Goal: Task Accomplishment & Management: Complete application form

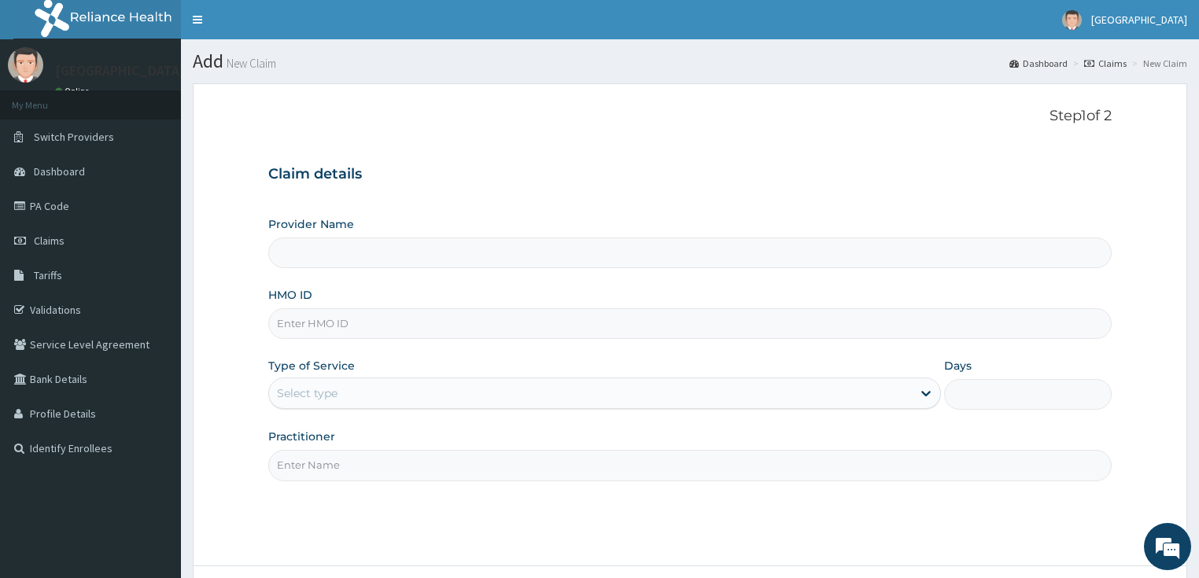
type input "[GEOGRAPHIC_DATA]"
click at [317, 316] on input "HMO ID" at bounding box center [690, 324] width 844 height 31
paste input "FBL/10211/A"
type input "FBL/10211/A"
click at [318, 403] on div "Select type" at bounding box center [590, 393] width 643 height 25
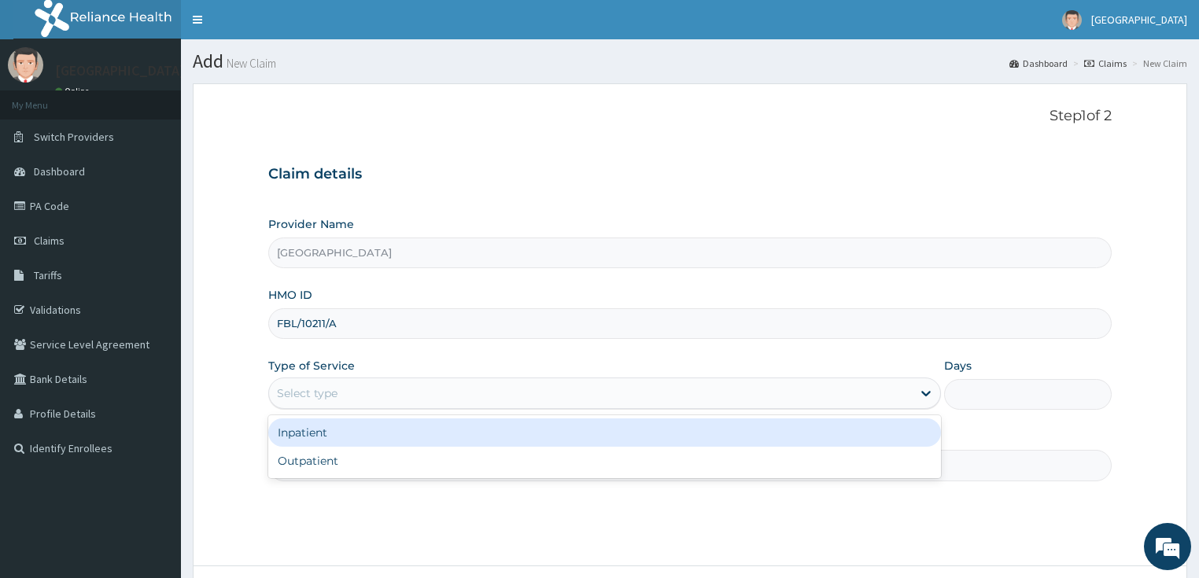
click at [316, 443] on div "Inpatient" at bounding box center [604, 433] width 673 height 28
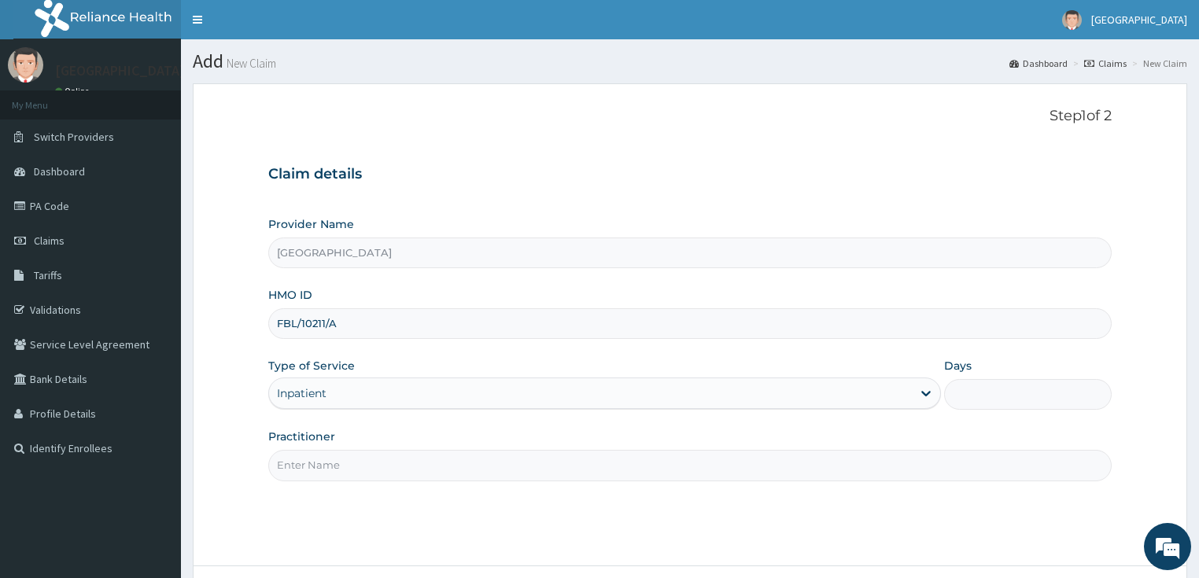
click at [319, 465] on input "Practitioner" at bounding box center [690, 465] width 844 height 31
type input "[PERSON_NAME]"
click at [985, 405] on input "Days" at bounding box center [1028, 394] width 168 height 31
type input "6"
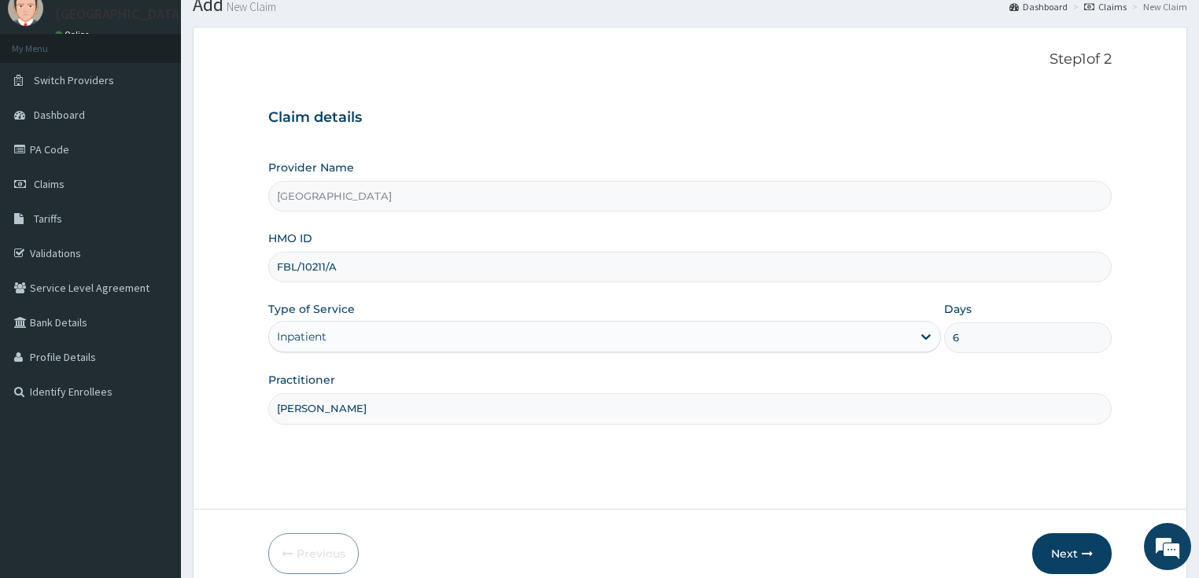
scroll to position [128, 0]
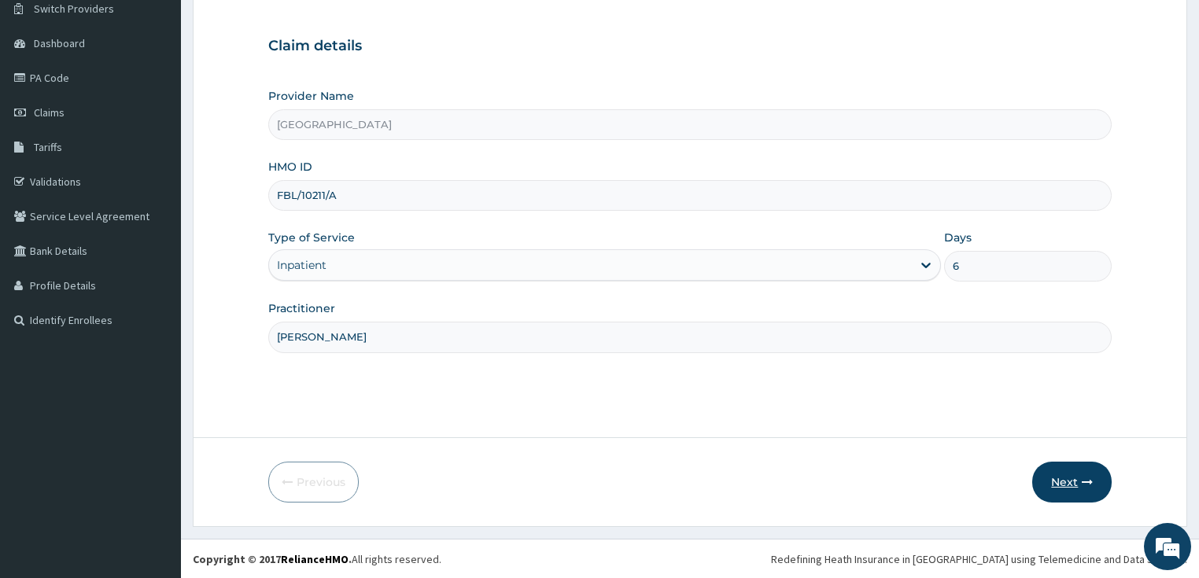
click at [1059, 482] on button "Next" at bounding box center [1072, 482] width 79 height 41
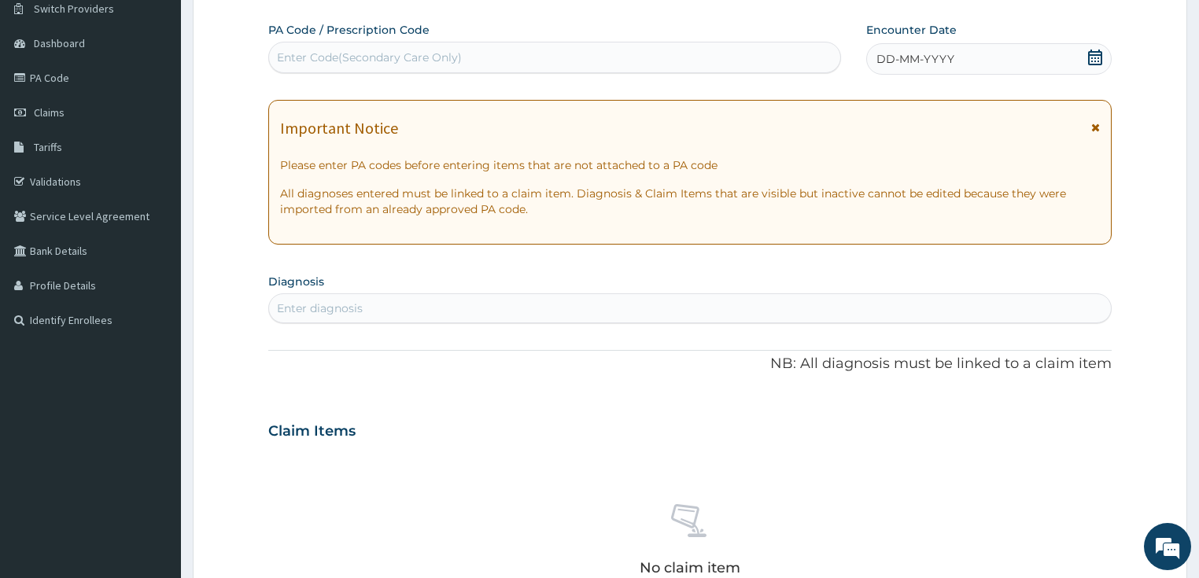
click at [308, 57] on div "Enter Code(Secondary Care Only)" at bounding box center [369, 58] width 185 height 16
paste input "PA/9D8F11"
type input "PA/9D8F11"
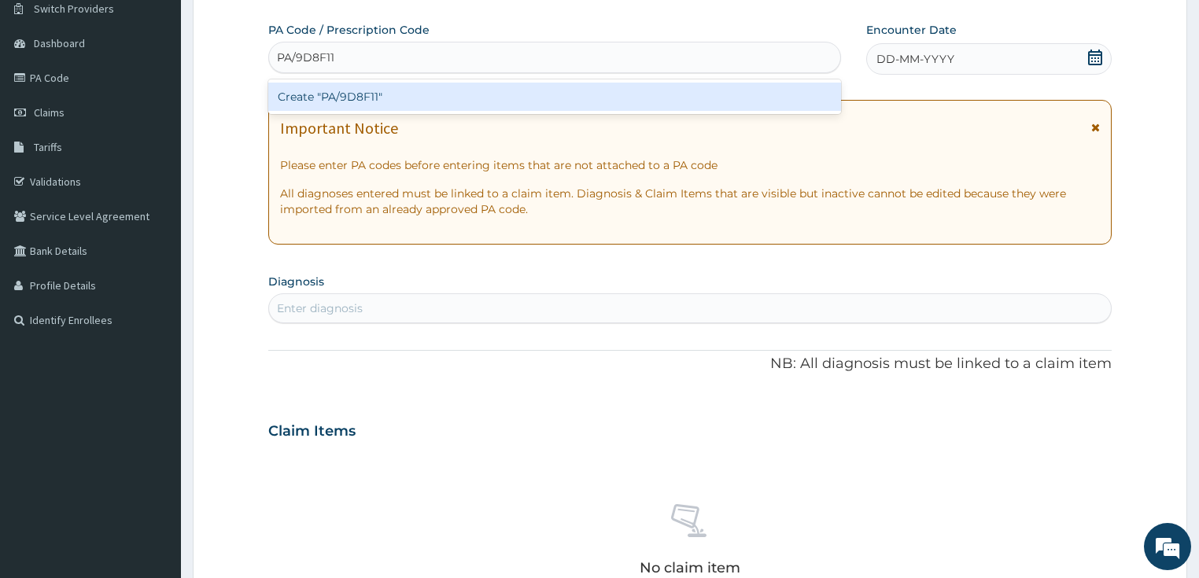
click at [316, 91] on div "Create "PA/9D8F11"" at bounding box center [554, 97] width 573 height 28
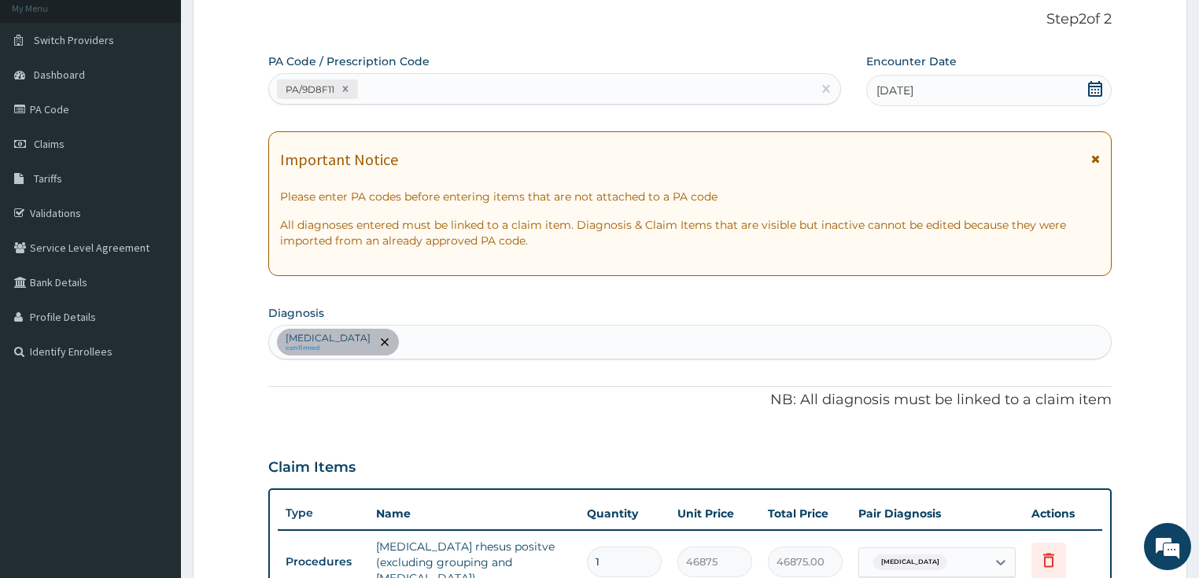
scroll to position [90, 0]
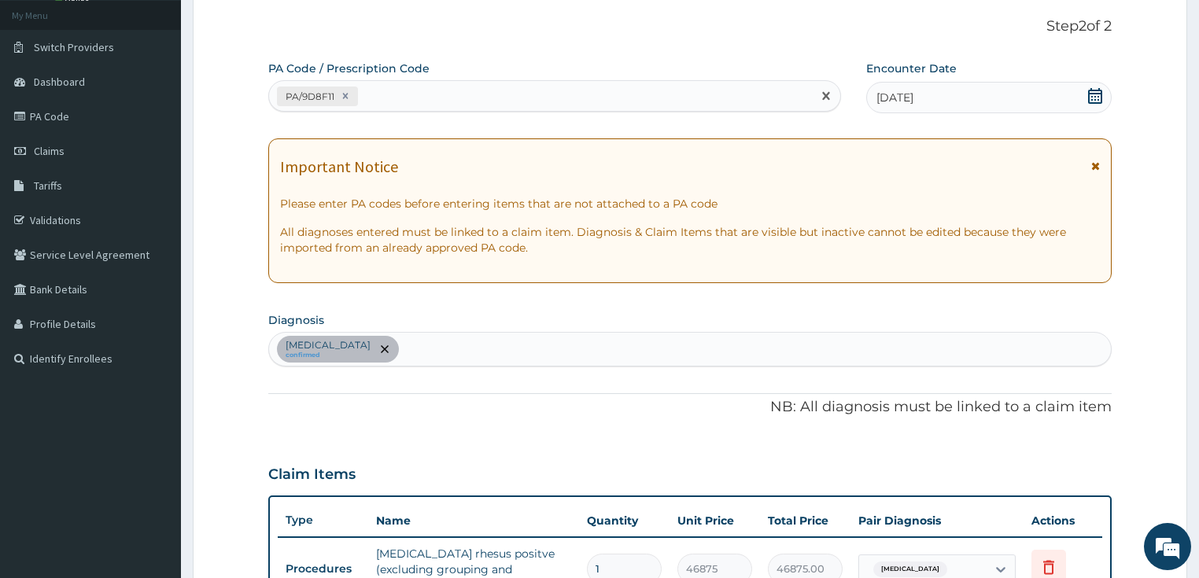
click at [397, 87] on div "PA/9D8F11" at bounding box center [540, 96] width 543 height 26
paste input "PA/CA5913"
type input "PA/CA5913"
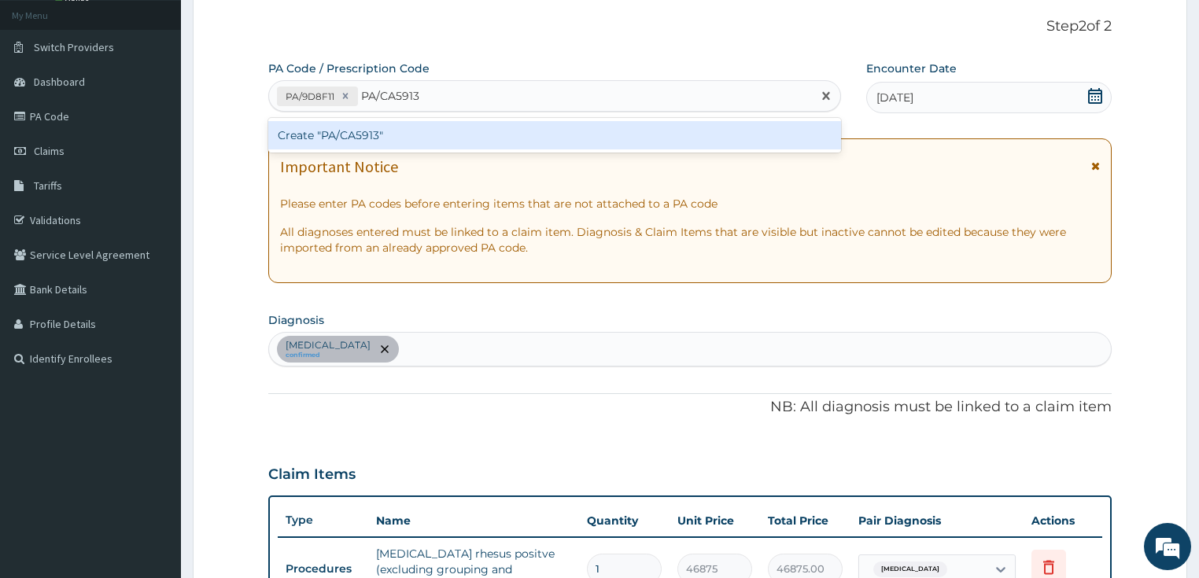
click at [334, 141] on div "Create "PA/CA5913"" at bounding box center [554, 135] width 573 height 28
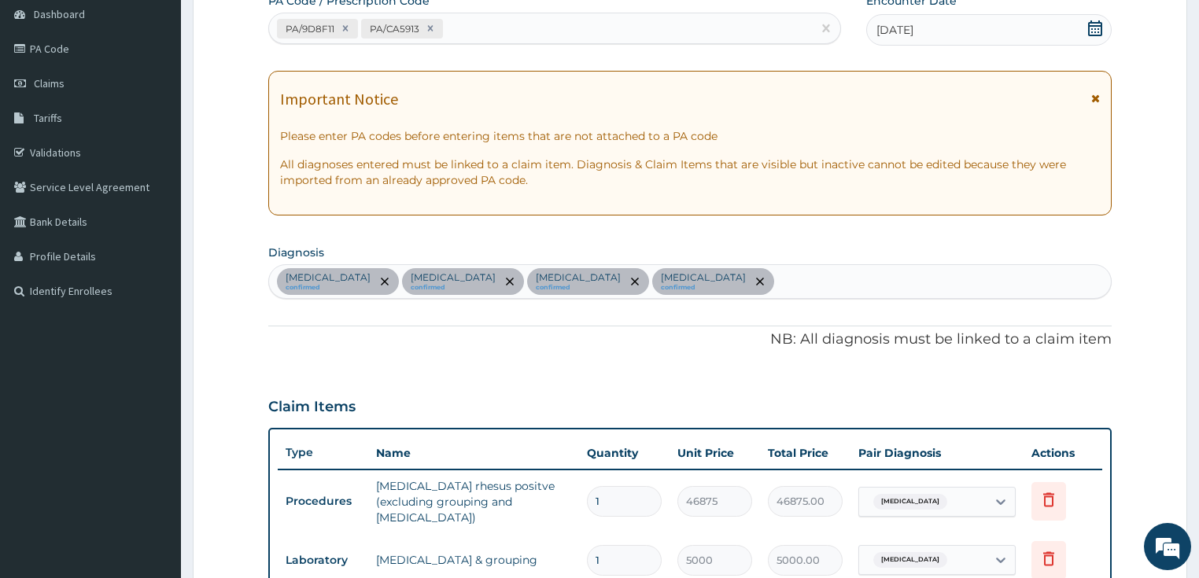
scroll to position [148, 0]
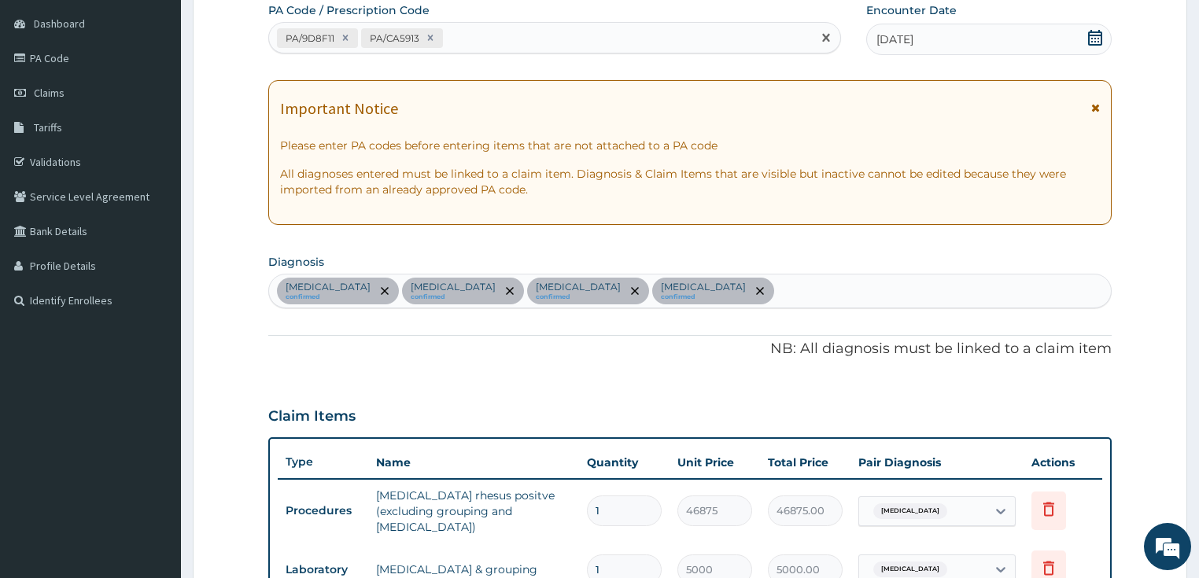
click at [490, 31] on div "PA/9D8F11 PA/CA5913" at bounding box center [540, 38] width 543 height 26
paste input "PA/9D8F11"
type input "PA/9D8F11"
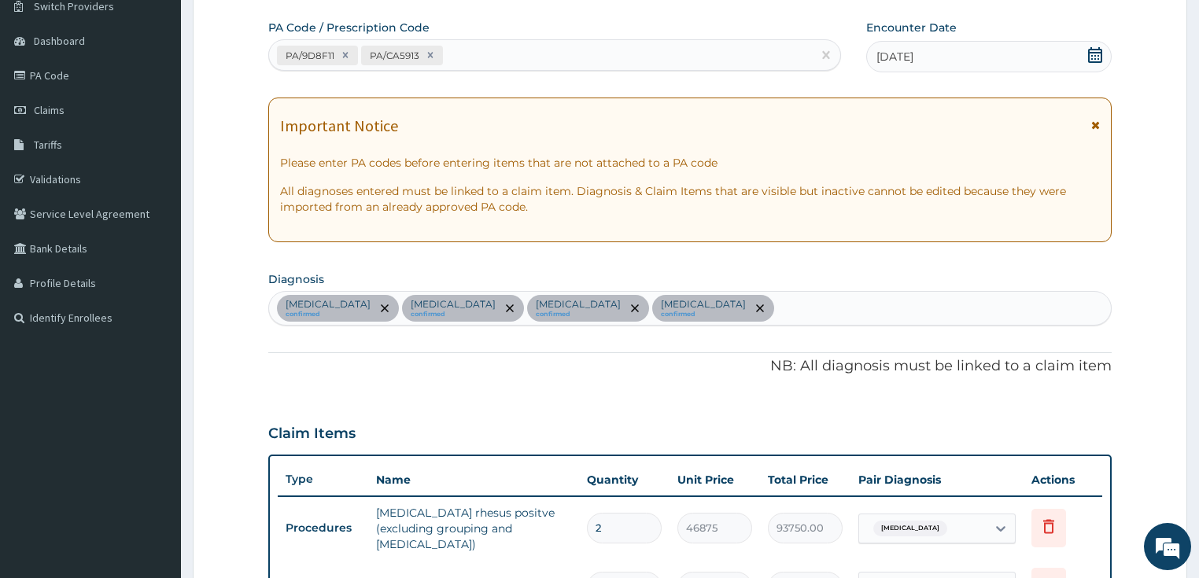
scroll to position [0, 0]
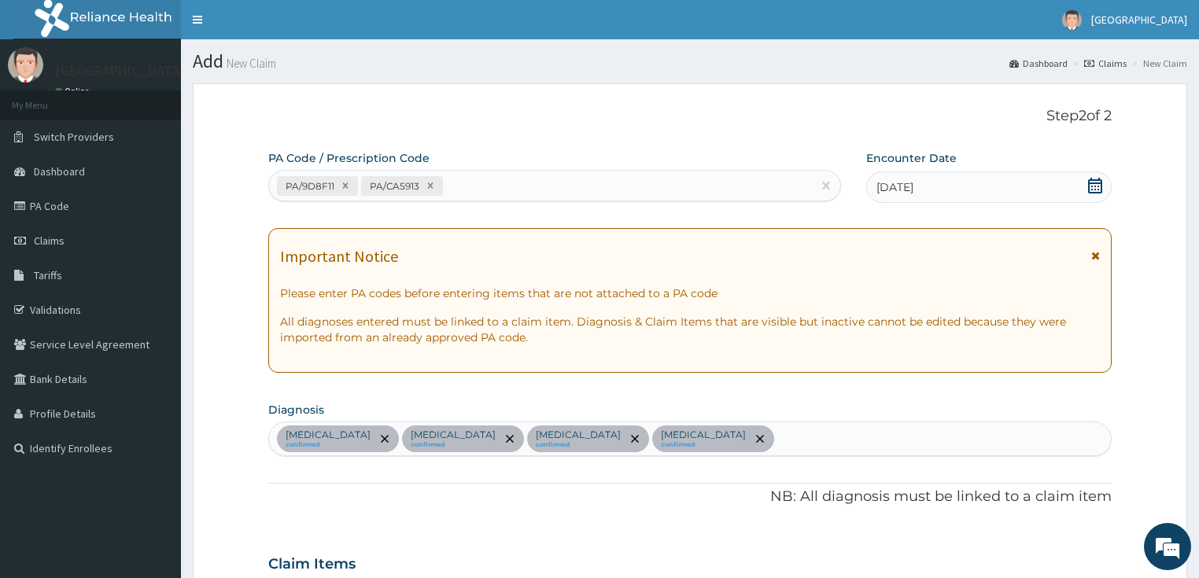
click at [469, 182] on div "PA/9D8F11 PA/CA5913" at bounding box center [540, 186] width 543 height 26
paste input "PA/9D8F11"
type input "PA/9D8F1"
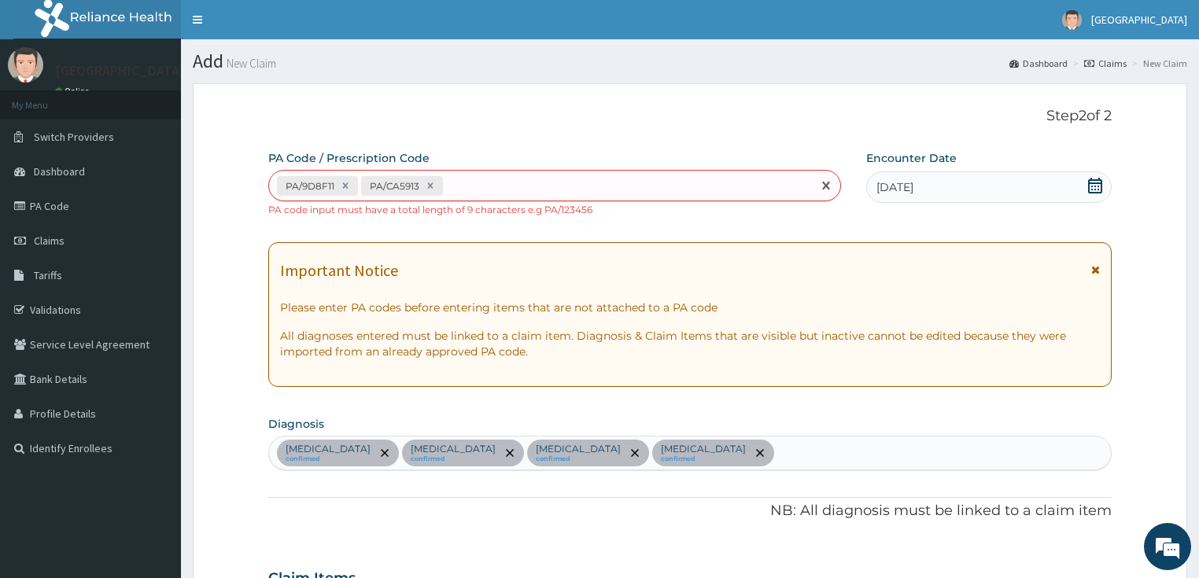
click at [474, 183] on div "PA/9D8F11 PA/CA5913" at bounding box center [540, 186] width 543 height 26
click at [570, 124] on p "Step 2 of 2" at bounding box center [690, 116] width 844 height 17
click at [493, 184] on div "PA/9D8F11 PA/CA5913" at bounding box center [540, 186] width 543 height 26
paste input "PA/42547F"
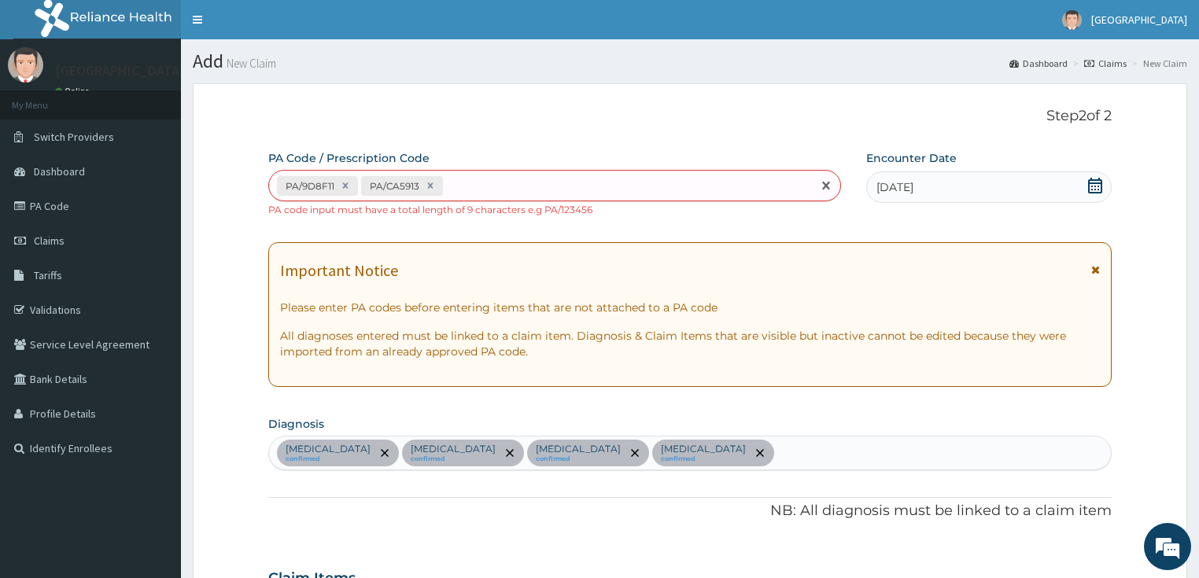
type input "PA/42547F"
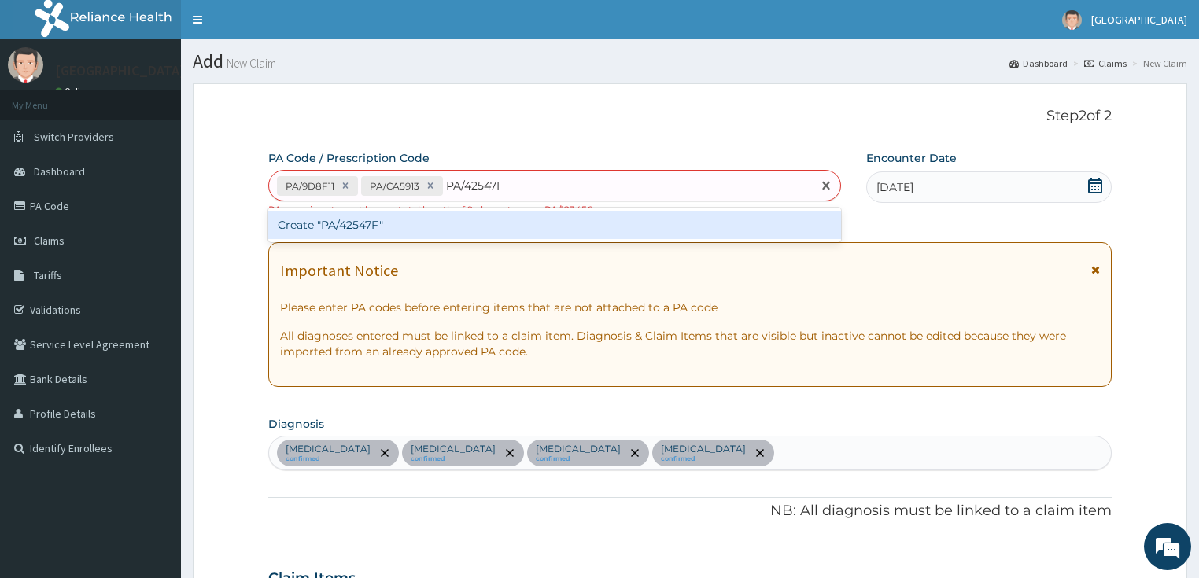
click at [340, 230] on div "Create "PA/42547F"" at bounding box center [554, 225] width 573 height 28
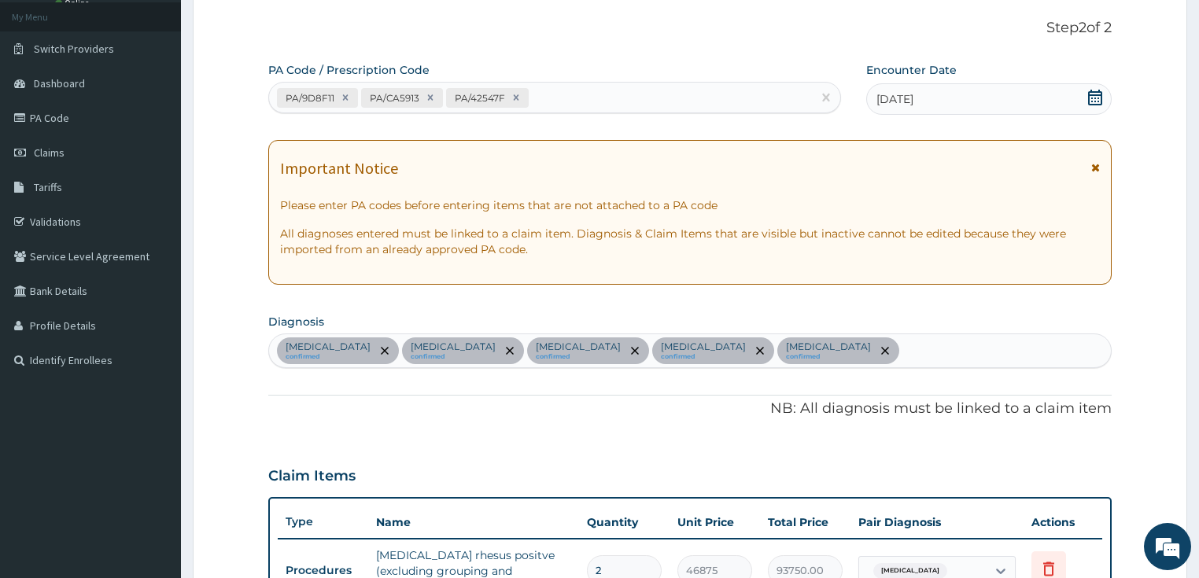
scroll to position [68, 0]
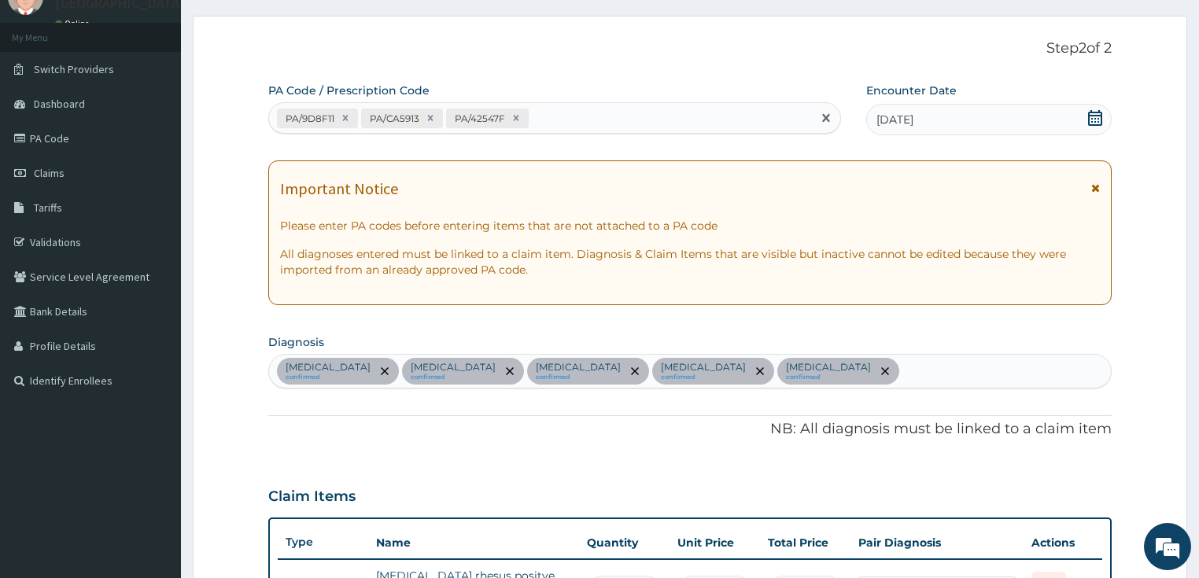
click at [560, 118] on div "PA/9D8F11 PA/CA5913 PA/42547F" at bounding box center [540, 118] width 543 height 26
paste input "PA/8BB0EC"
type input "PA/8BB0EC"
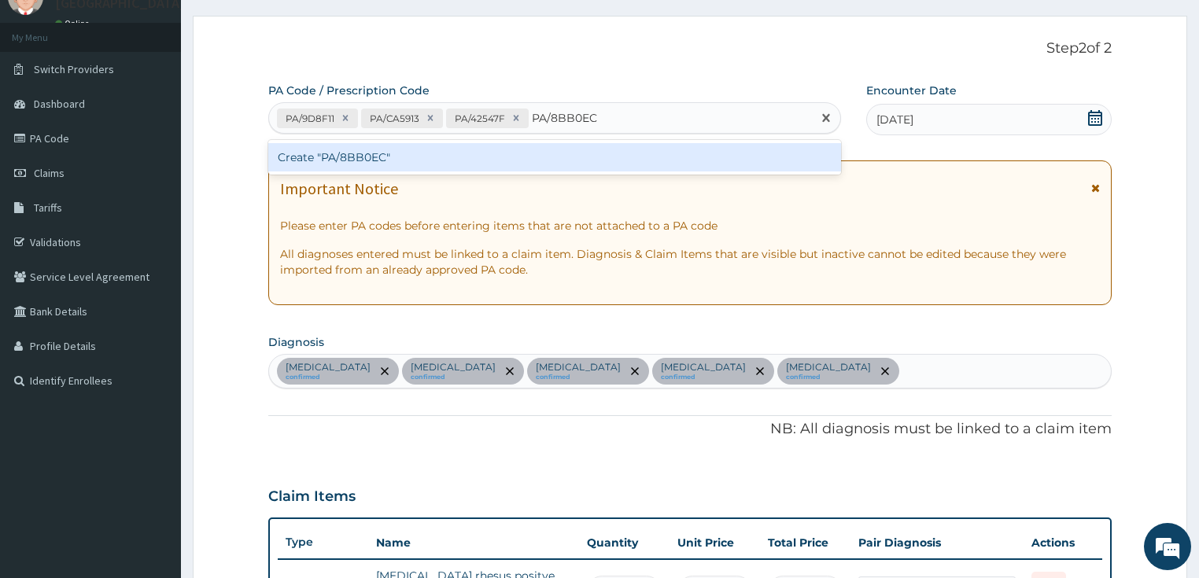
click at [338, 157] on div "Create "PA/8BB0EC"" at bounding box center [554, 157] width 573 height 28
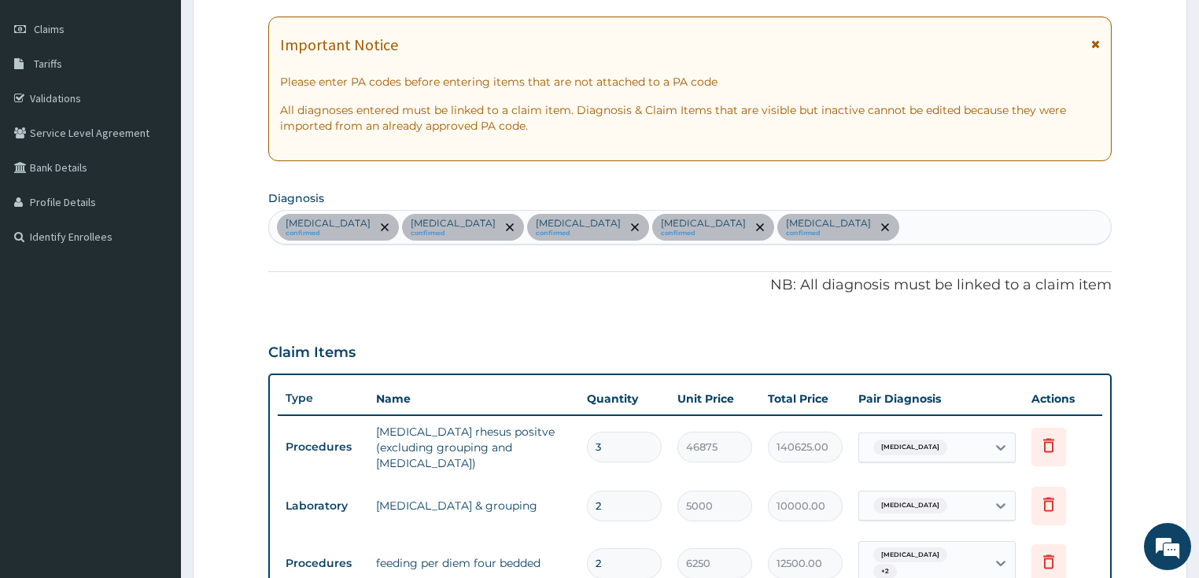
scroll to position [5, 0]
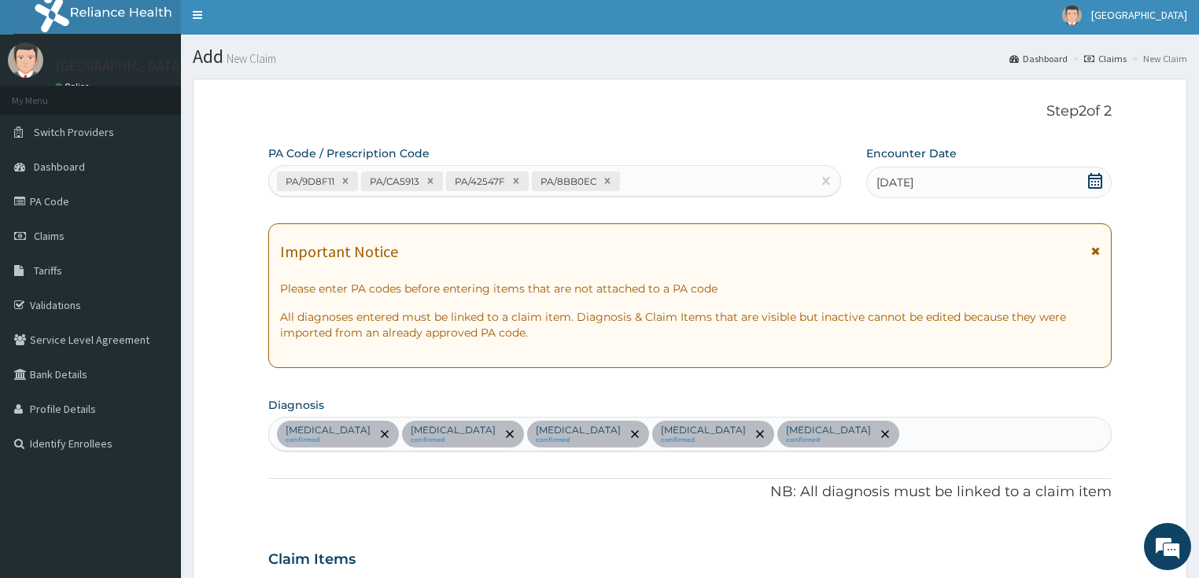
click at [641, 179] on div "PA/9D8F11 PA/CA5913 PA/42547F PA/8BB0EC" at bounding box center [540, 181] width 543 height 26
paste input "PA/953ACC"
type input "PA/953ACC"
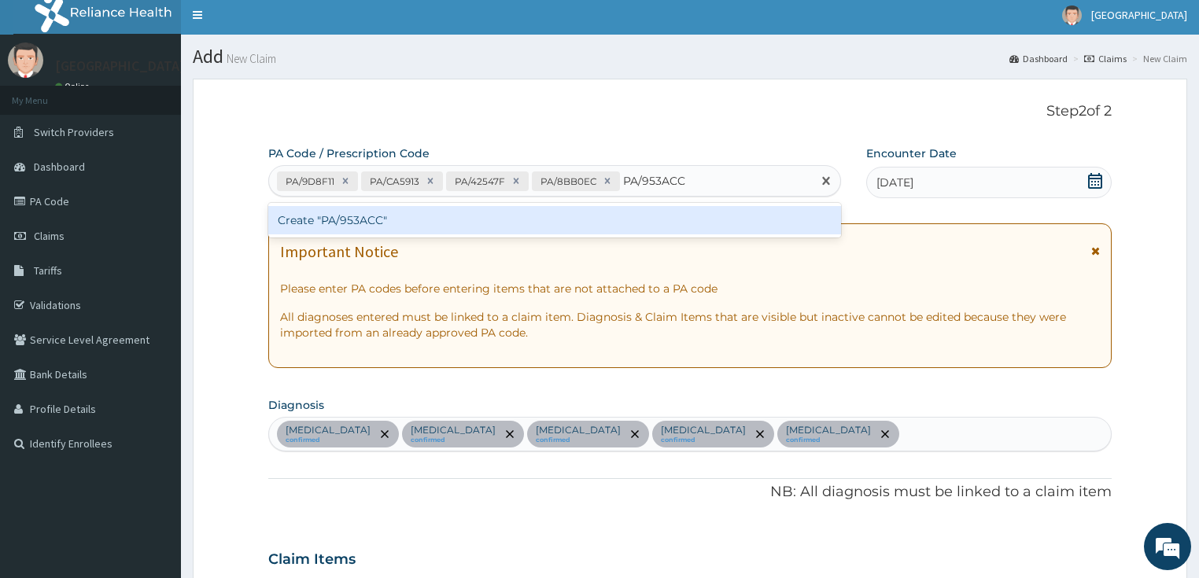
click at [343, 220] on div "Create "PA/953ACC"" at bounding box center [554, 220] width 573 height 28
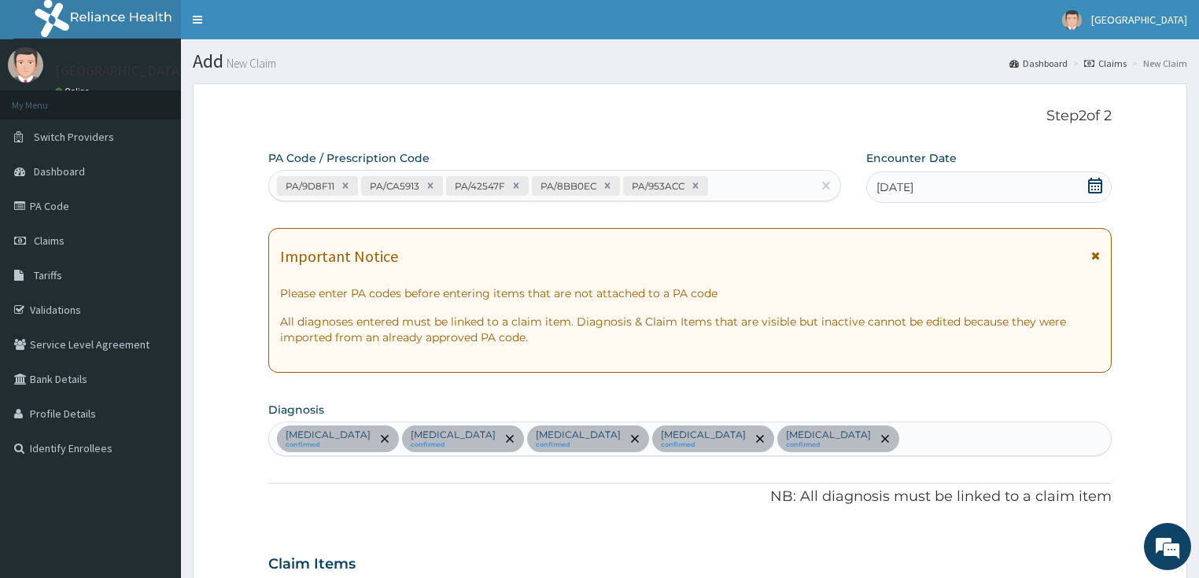
scroll to position [0, 0]
click at [743, 183] on div "PA/9D8F11 PA/CA5913 PA/42547F PA/8BB0EC PA/953ACC" at bounding box center [540, 186] width 543 height 26
paste input "PA/797D34"
type input "PA/797D34"
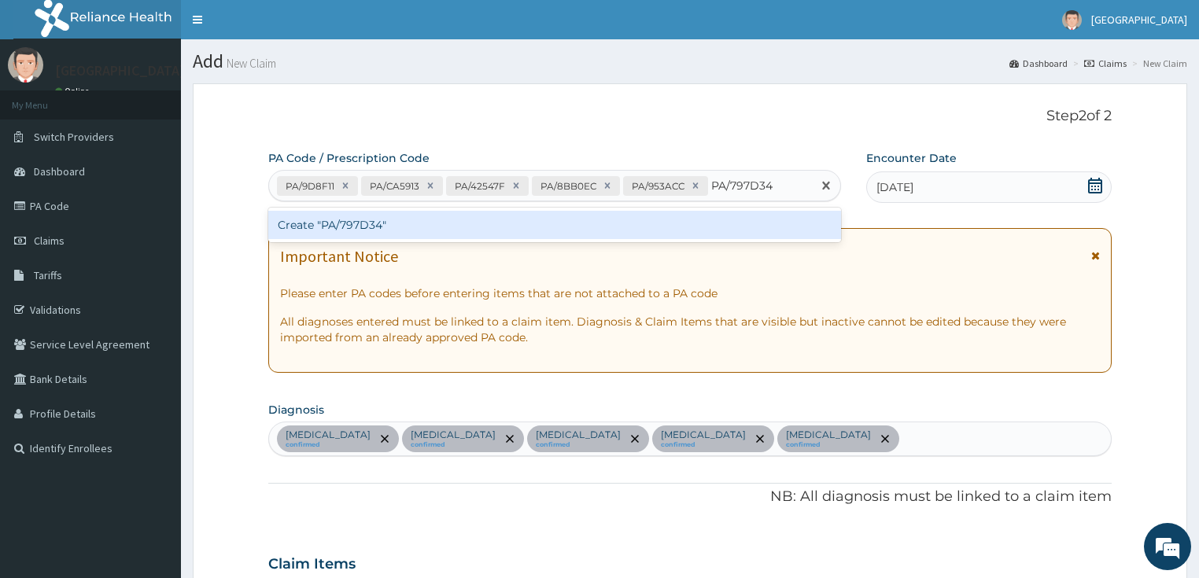
click at [370, 226] on div "Create "PA/797D34"" at bounding box center [554, 225] width 573 height 28
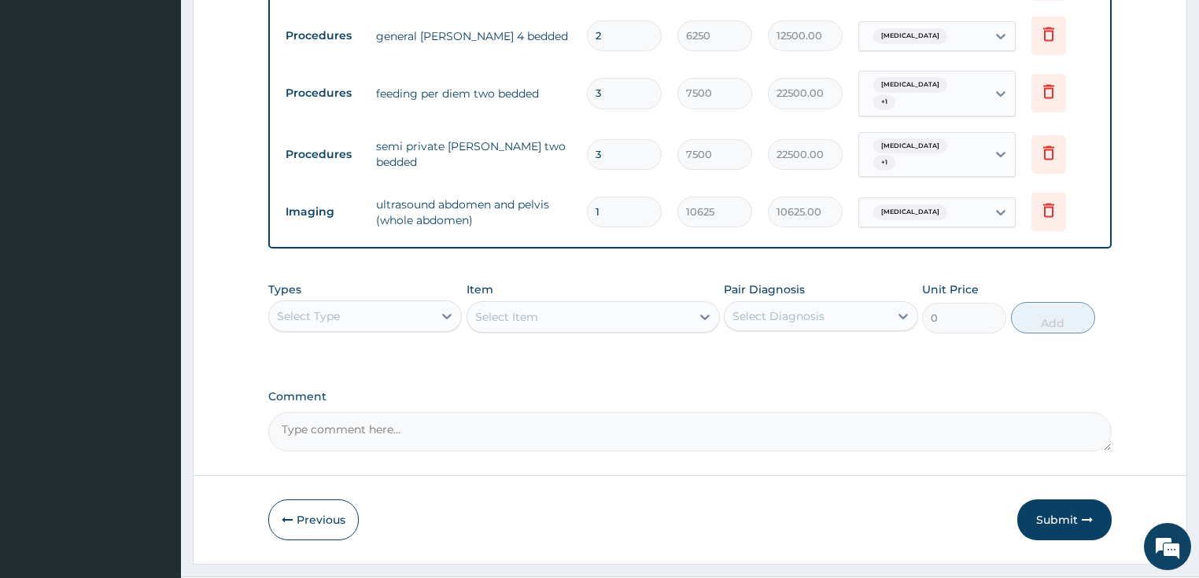
scroll to position [867, 0]
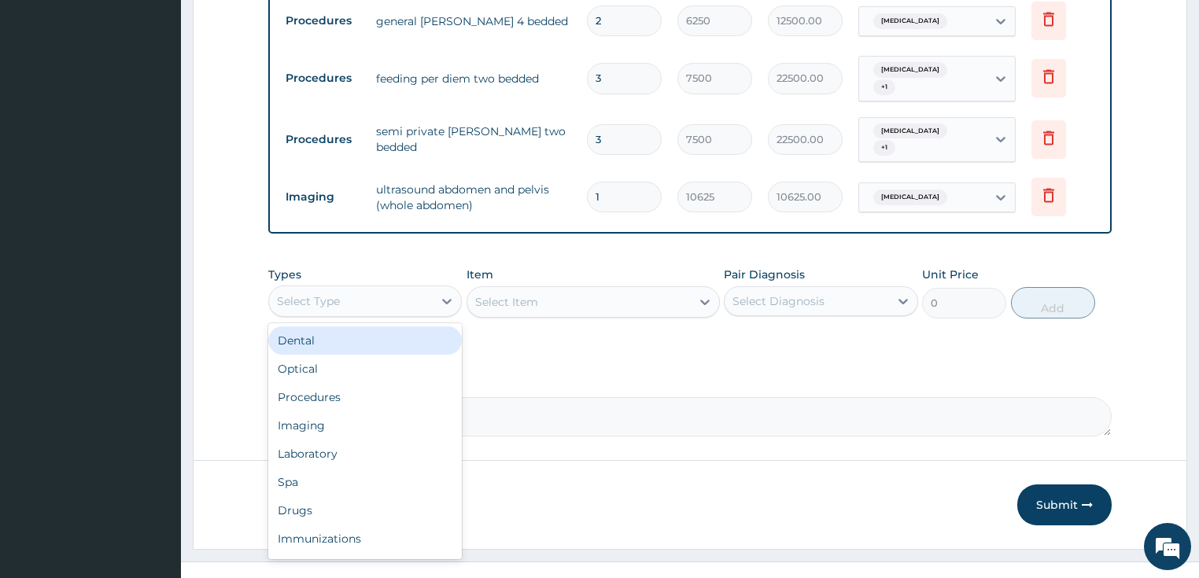
click at [330, 294] on div "Select Type" at bounding box center [308, 302] width 63 height 16
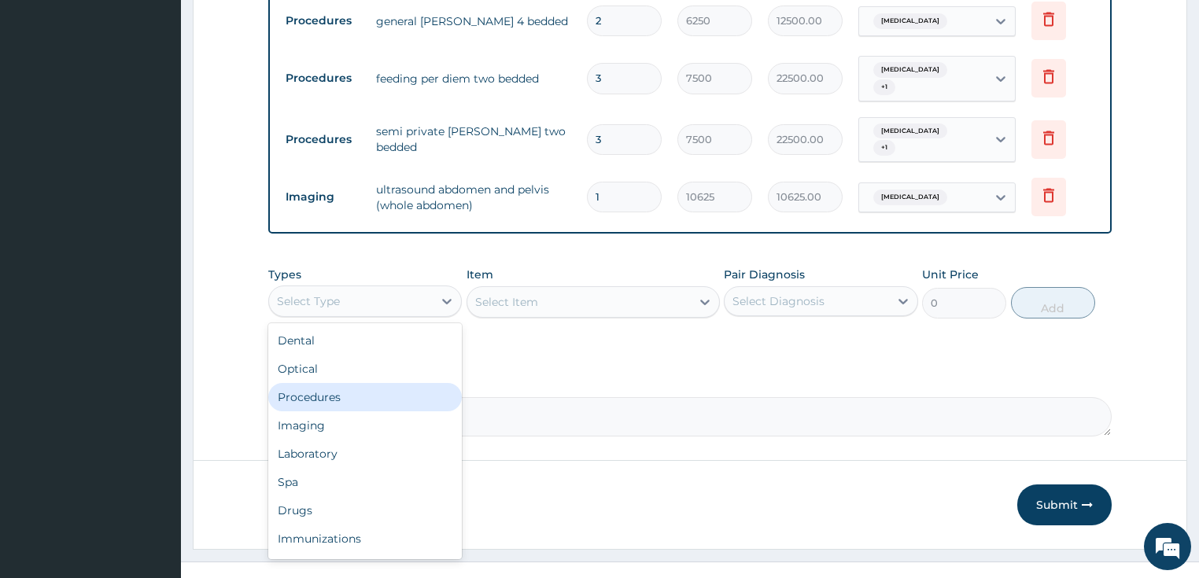
click at [320, 383] on div "Procedures" at bounding box center [365, 397] width 194 height 28
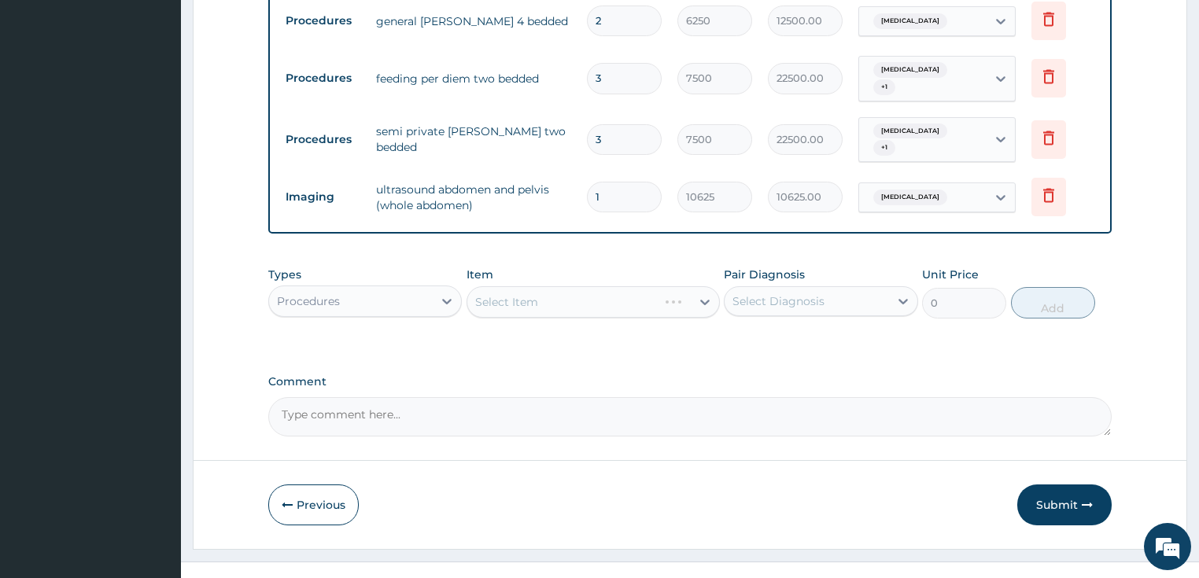
click at [516, 286] on div "Select Item" at bounding box center [593, 301] width 253 height 31
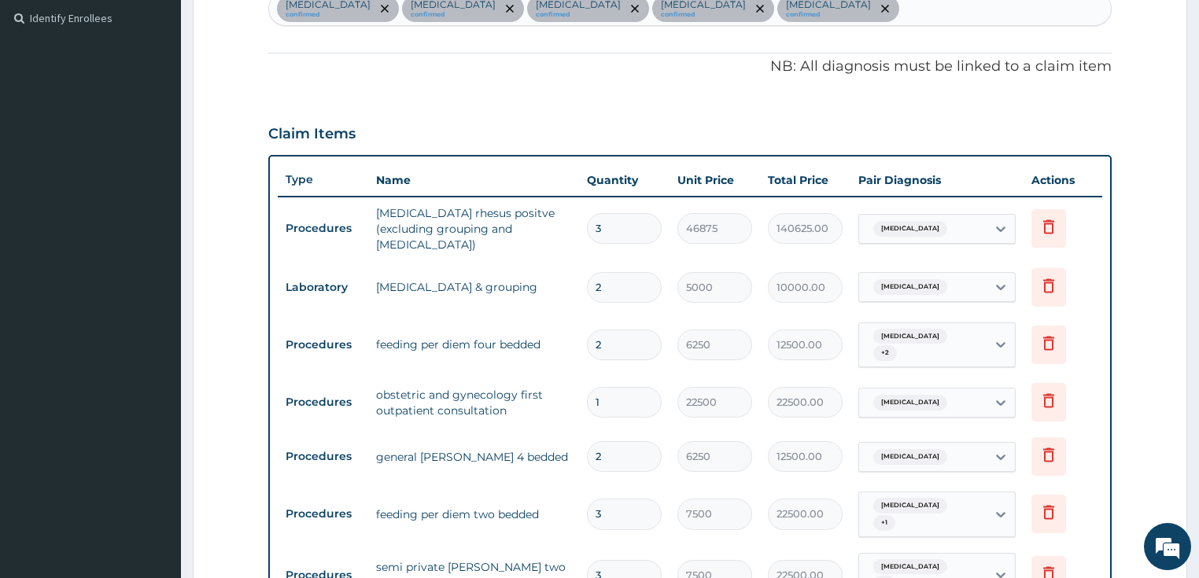
scroll to position [363, 0]
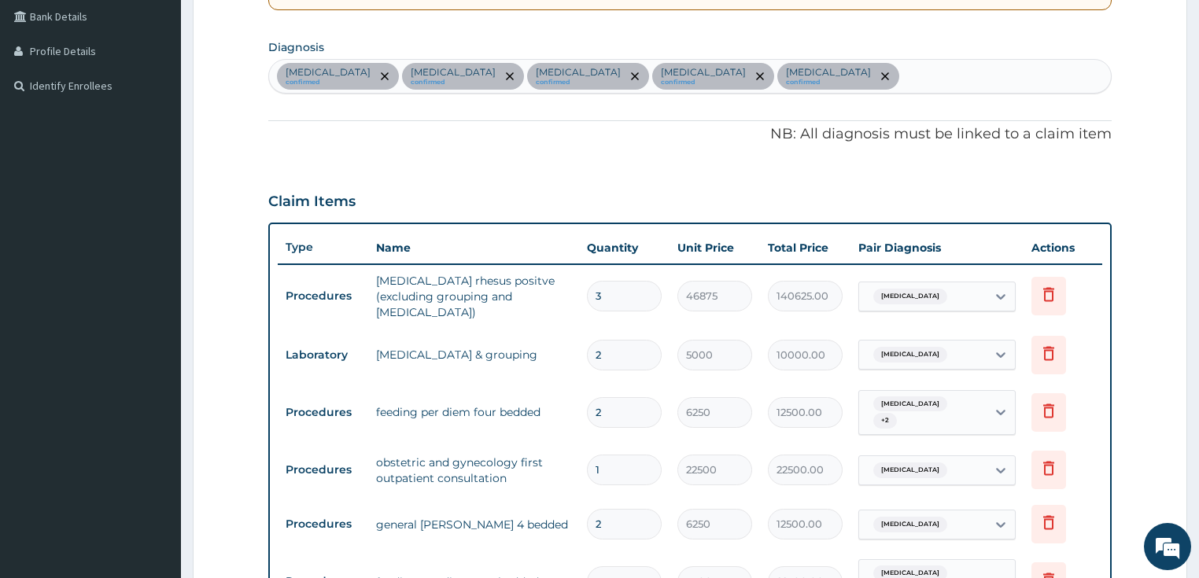
click at [815, 70] on div "[MEDICAL_DATA] confirmed [MEDICAL_DATA] confirmed [MEDICAL_DATA] confirmed [MED…" at bounding box center [690, 76] width 843 height 33
type input "MYAL"
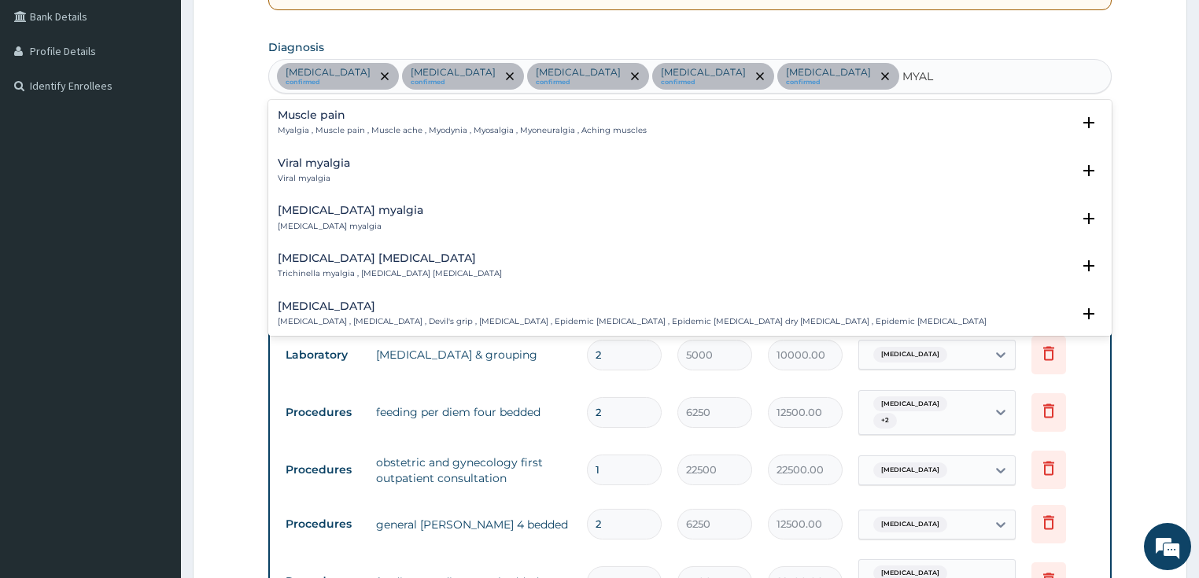
click at [327, 122] on div "Muscle pain Myalgia , Muscle pain , Muscle ache , Myodynia , Myosalgia , Myoneu…" at bounding box center [462, 123] width 369 height 28
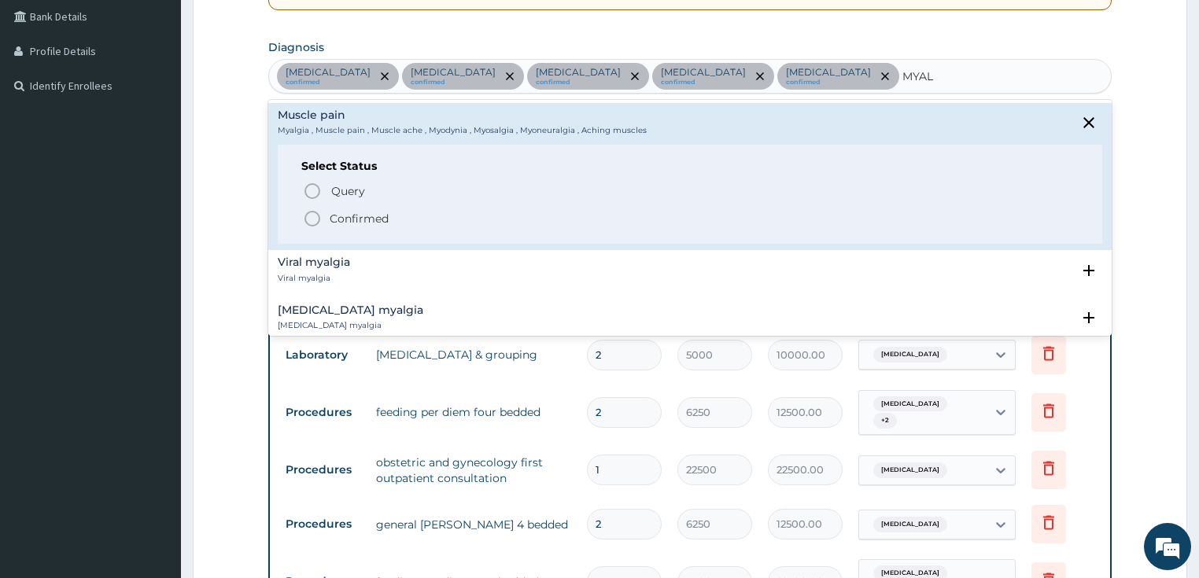
click at [307, 216] on icon "status option filled" at bounding box center [312, 218] width 19 height 19
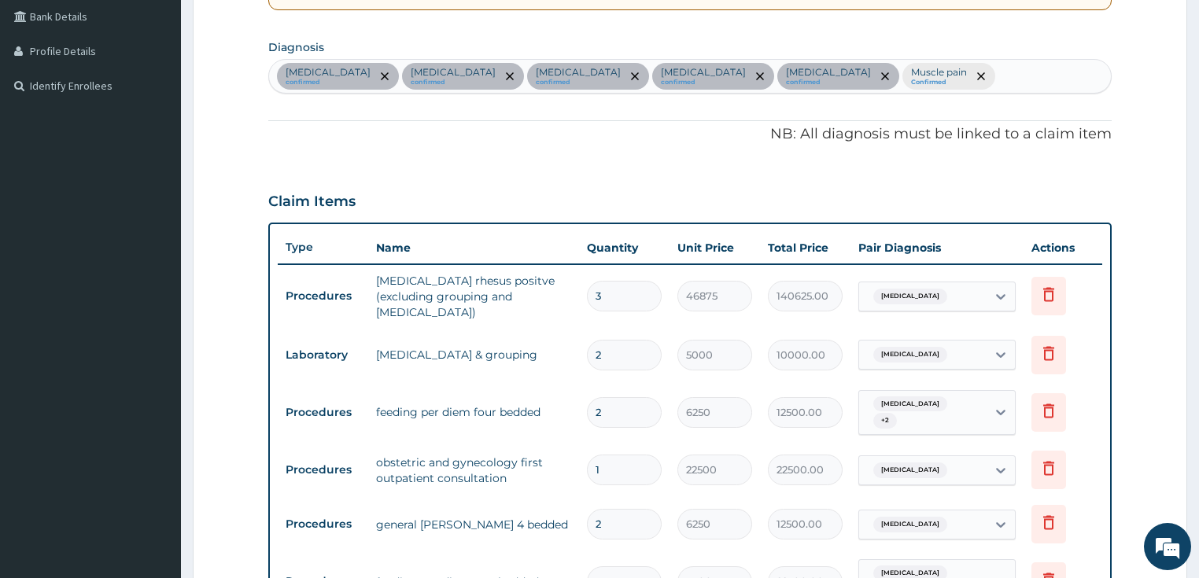
click at [867, 76] on div "[MEDICAL_DATA] confirmed [MEDICAL_DATA] confirmed [MEDICAL_DATA] confirmed [MED…" at bounding box center [690, 76] width 843 height 33
type input "MALAR"
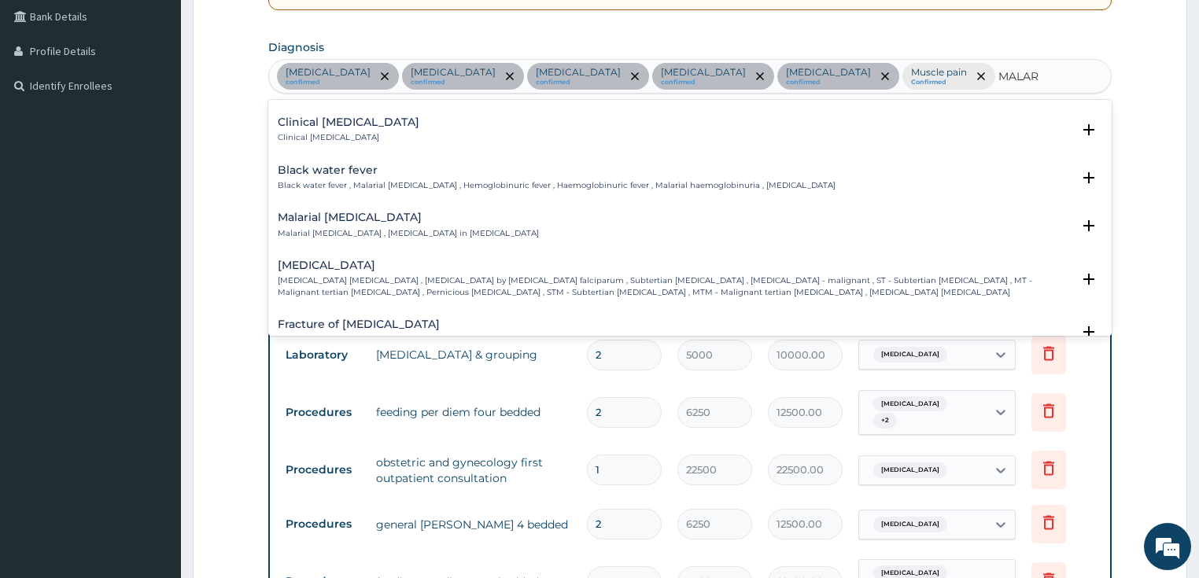
scroll to position [504, 0]
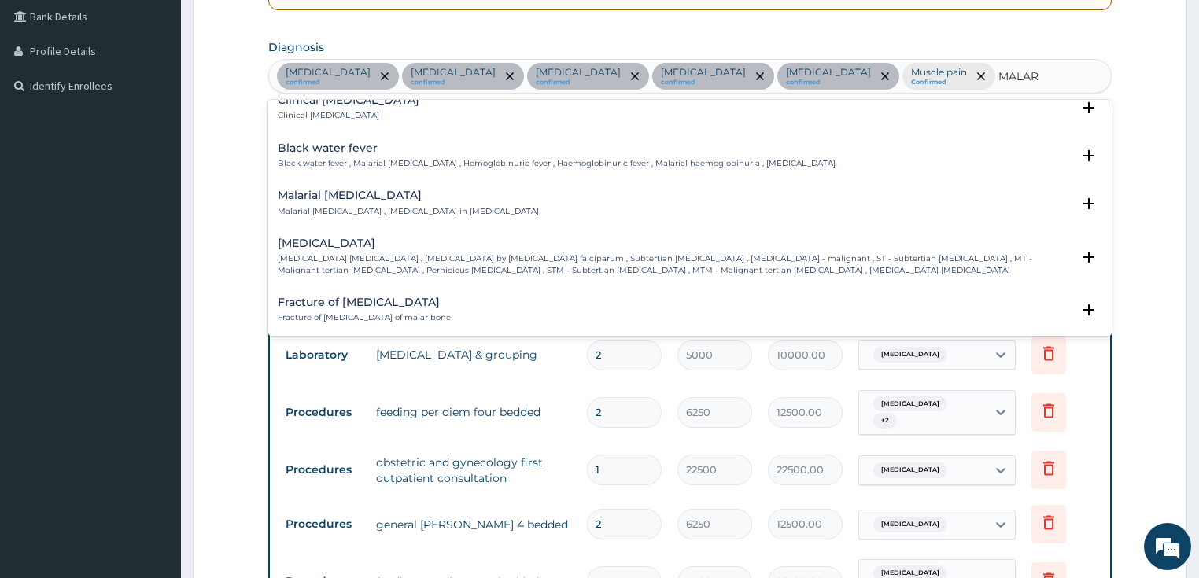
click at [314, 253] on p "[MEDICAL_DATA] [MEDICAL_DATA] , [MEDICAL_DATA] by [MEDICAL_DATA] falciparum , S…" at bounding box center [675, 264] width 795 height 23
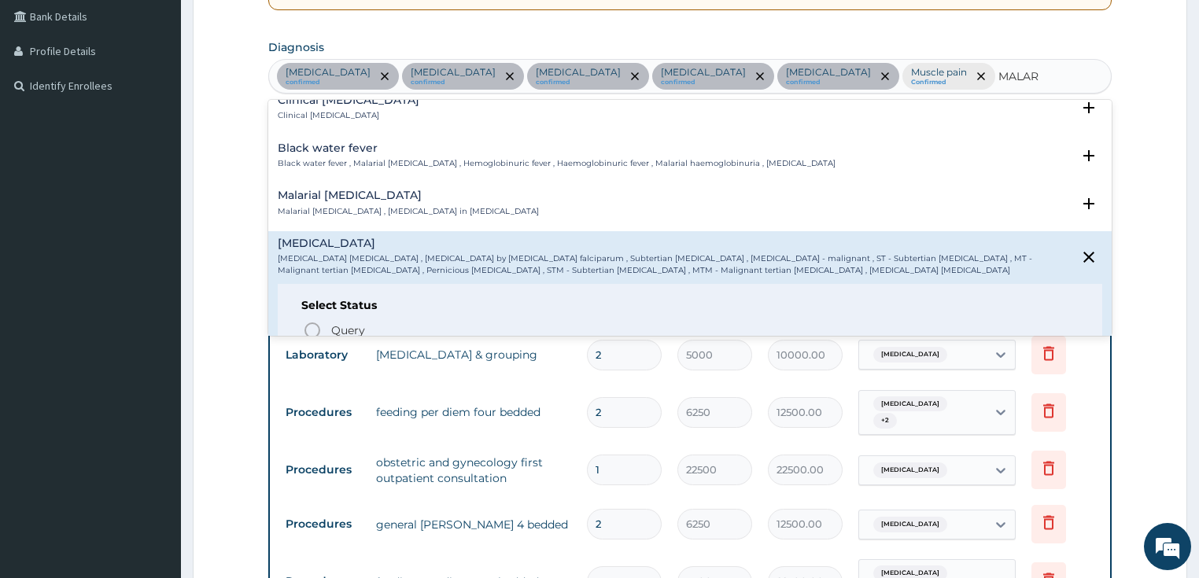
scroll to position [630, 0]
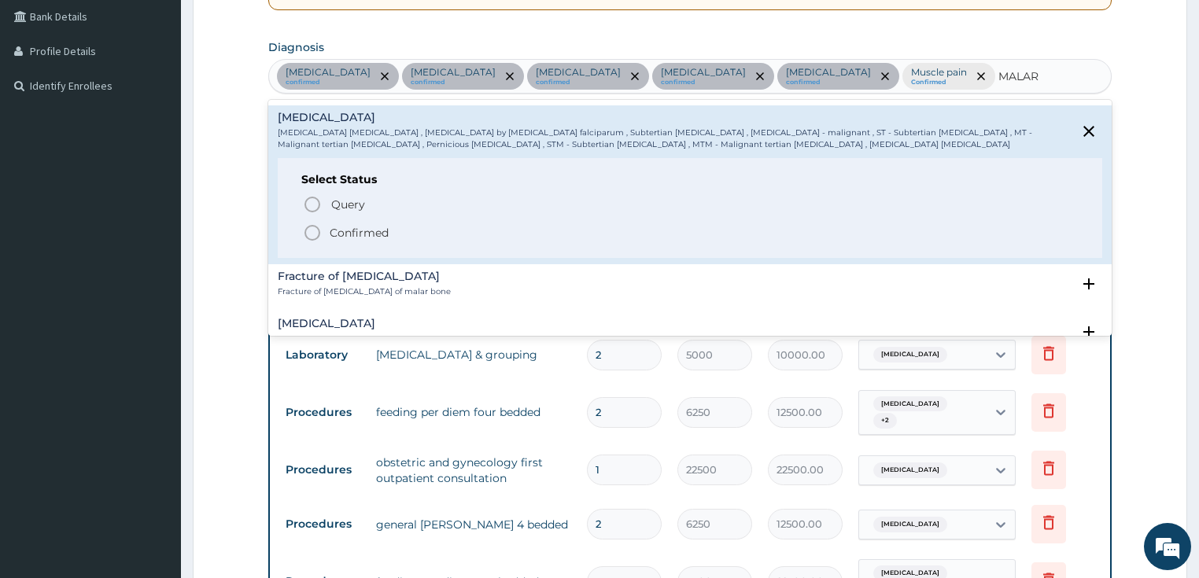
click at [312, 224] on icon "status option filled" at bounding box center [312, 233] width 19 height 19
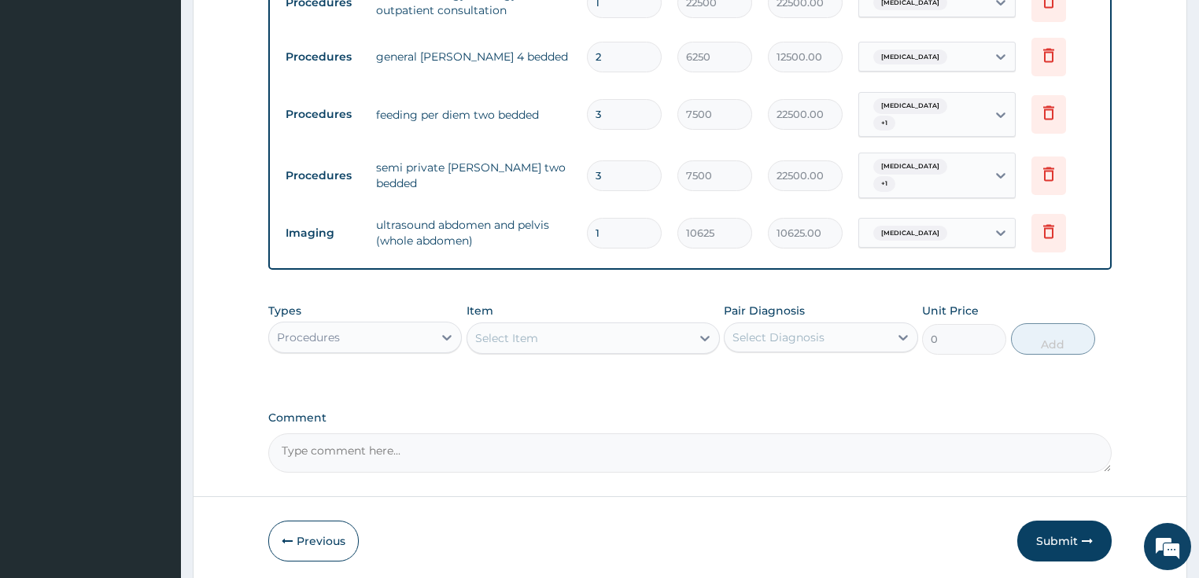
scroll to position [867, 0]
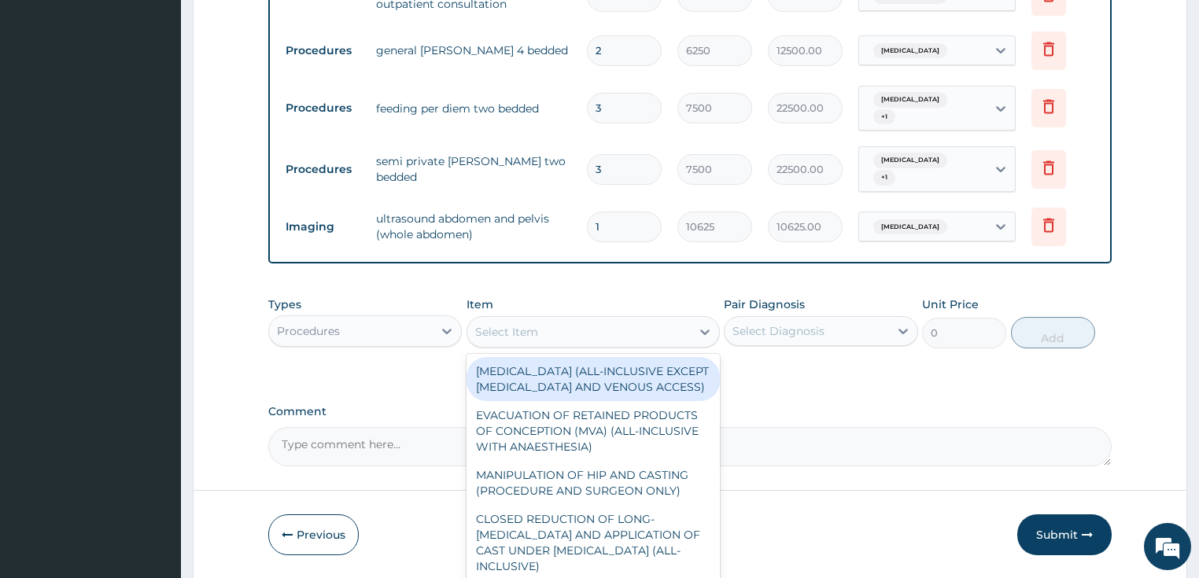
click at [515, 324] on div "Select Item" at bounding box center [506, 332] width 63 height 16
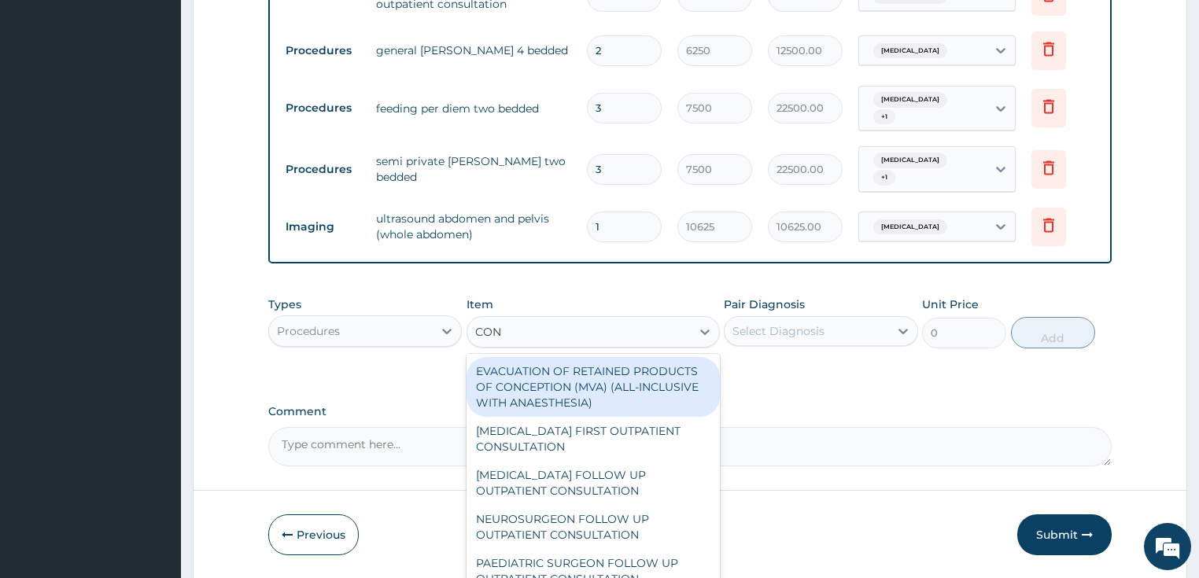
type input "CONS"
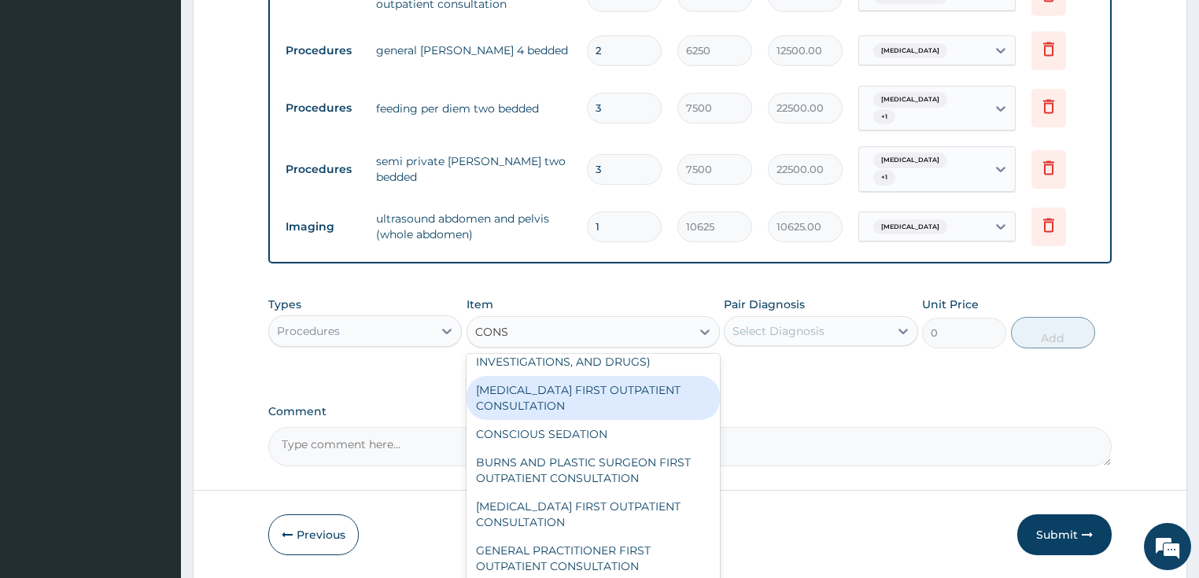
scroll to position [693, 0]
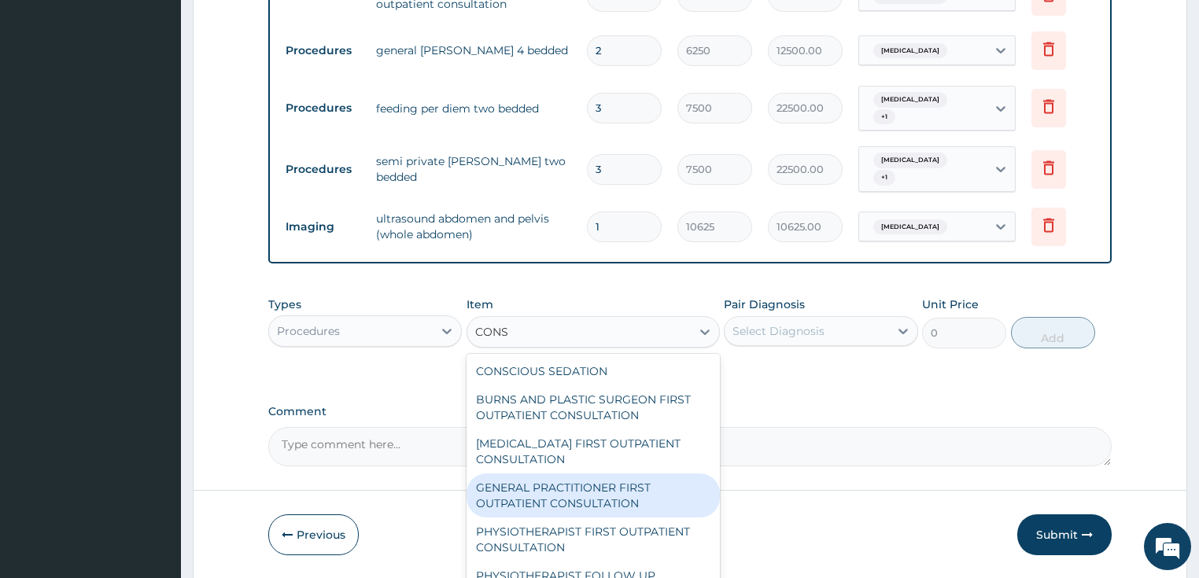
click at [576, 474] on div "GENERAL PRACTITIONER FIRST OUTPATIENT CONSULTATION" at bounding box center [593, 496] width 253 height 44
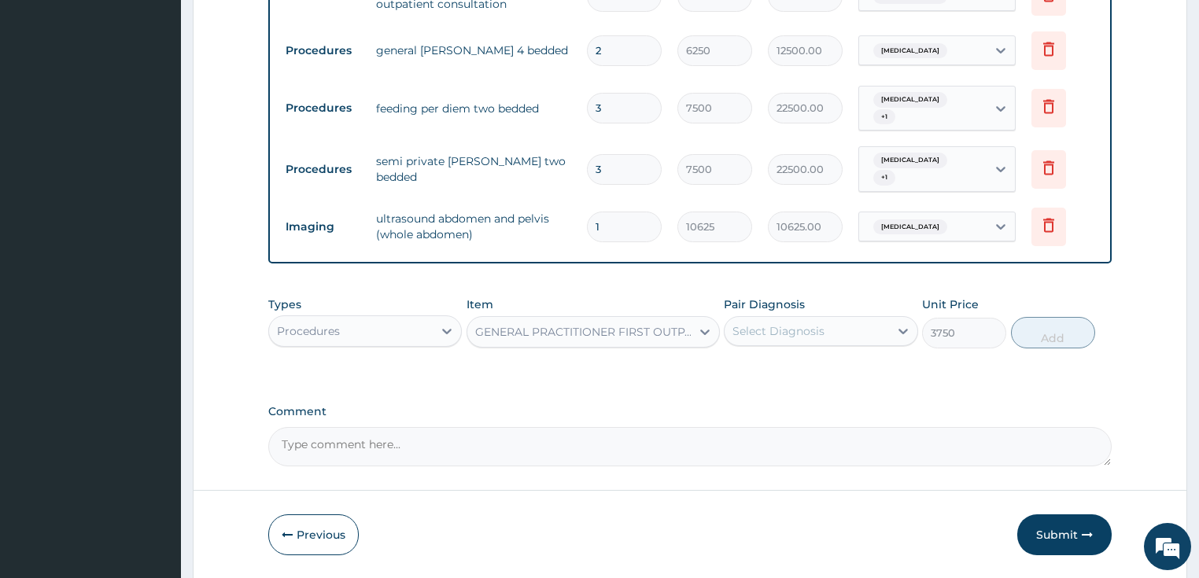
type input "3750"
click at [781, 323] on div "Select Diagnosis" at bounding box center [779, 331] width 92 height 16
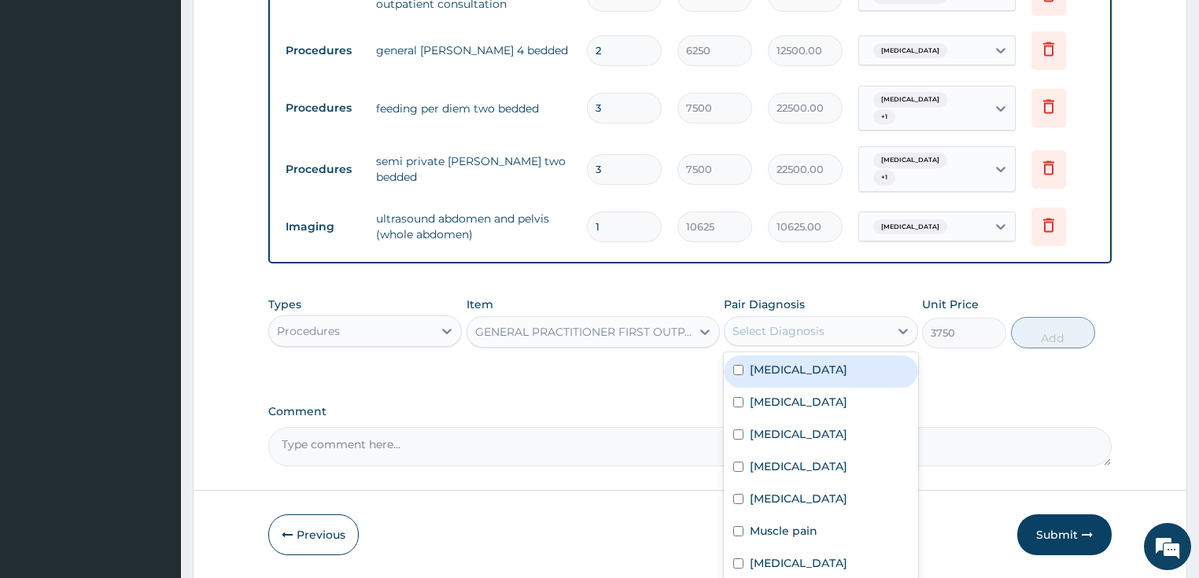
click at [787, 362] on label "[MEDICAL_DATA]" at bounding box center [799, 370] width 98 height 16
checkbox input "true"
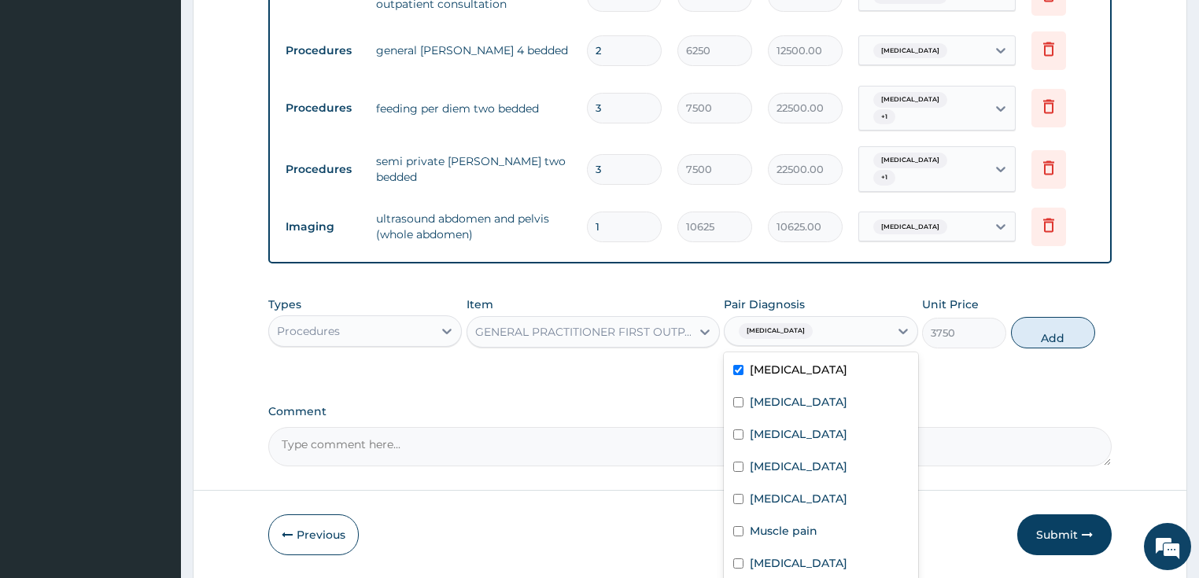
drag, startPoint x: 830, startPoint y: 261, endPoint x: 818, endPoint y: 296, distance: 36.6
click at [830, 297] on div "Pair Diagnosis option [MEDICAL_DATA], selected. option [MEDICAL_DATA] selected,…" at bounding box center [821, 323] width 194 height 52
click at [812, 318] on div "[MEDICAL_DATA]" at bounding box center [807, 331] width 164 height 27
click at [812, 388] on div "[MEDICAL_DATA]" at bounding box center [821, 404] width 194 height 32
checkbox input "true"
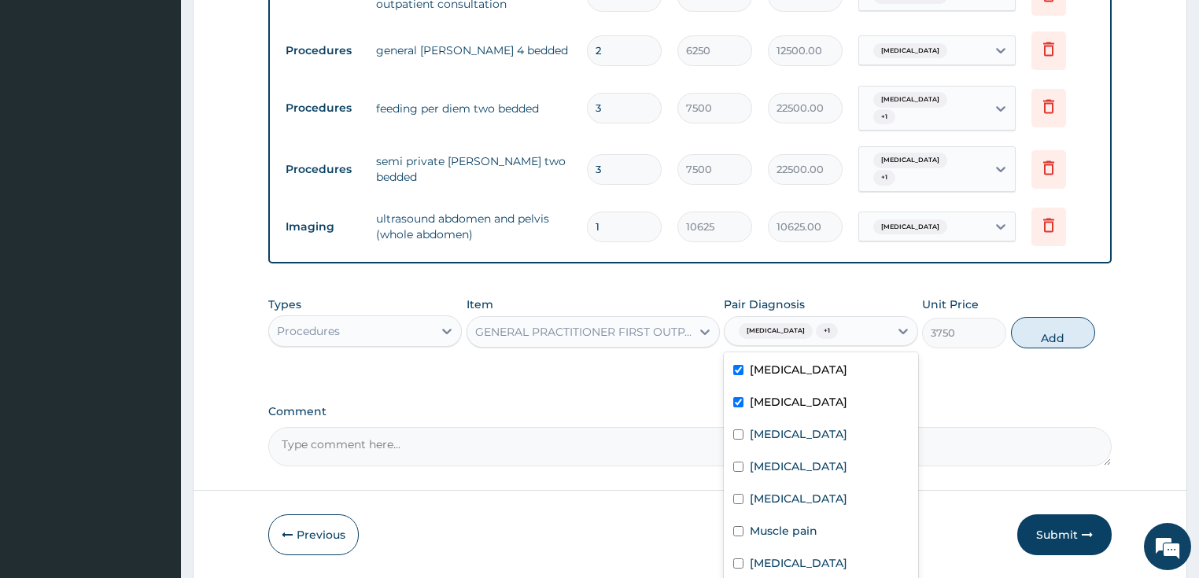
click at [839, 318] on div "[MEDICAL_DATA] + 1" at bounding box center [807, 331] width 164 height 27
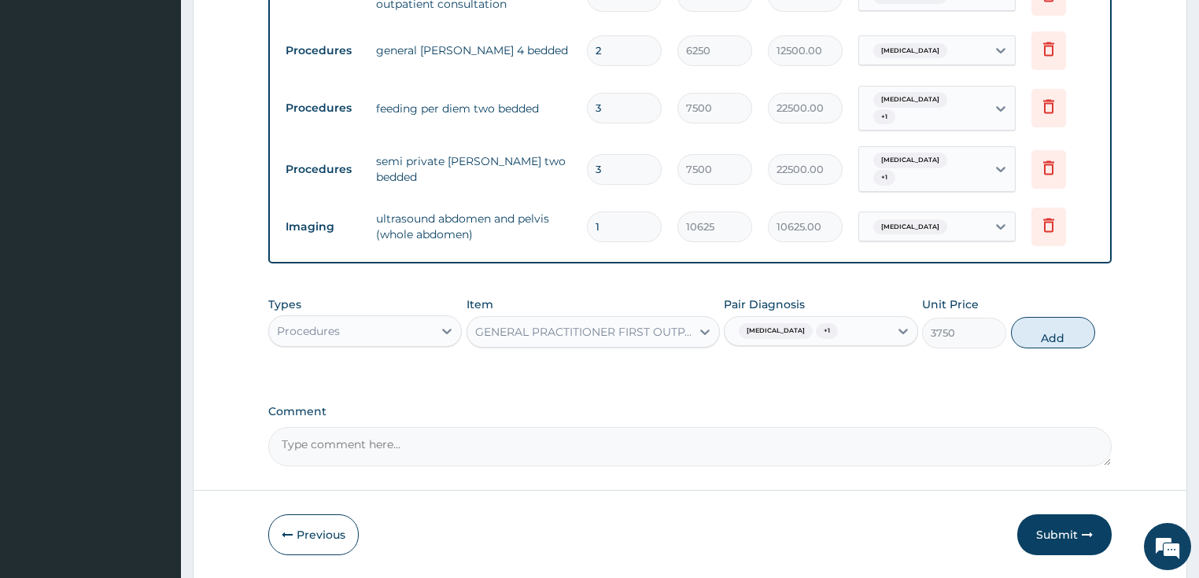
click at [824, 318] on div "[MEDICAL_DATA] + 1" at bounding box center [807, 331] width 164 height 27
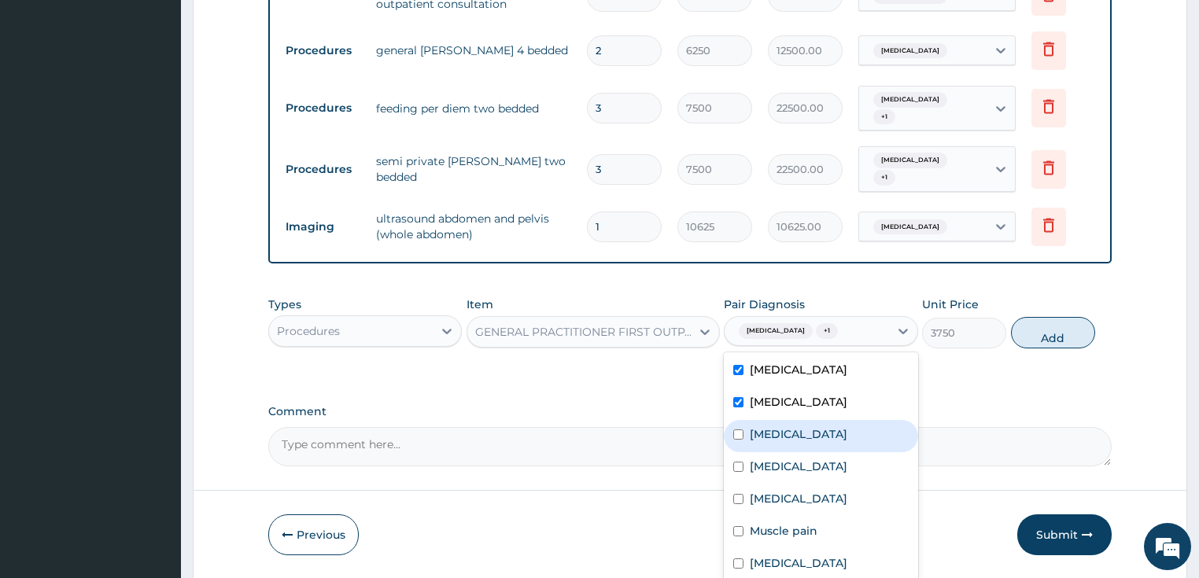
click at [804, 420] on div "[MEDICAL_DATA]" at bounding box center [821, 436] width 194 height 32
checkbox input "true"
click at [1048, 317] on button "Add" at bounding box center [1053, 332] width 84 height 31
type input "0"
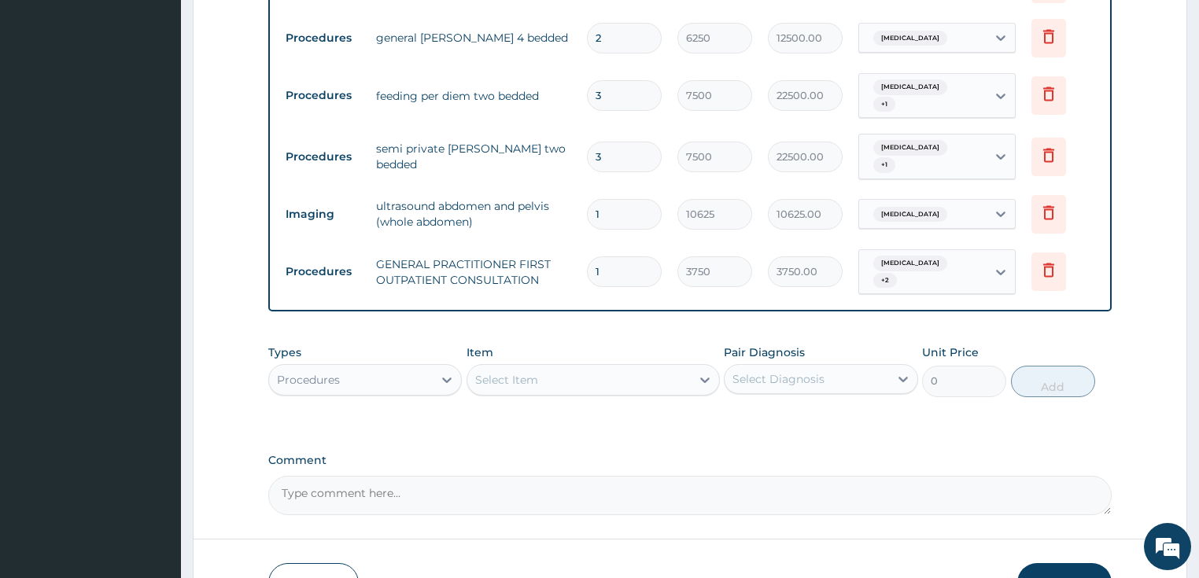
scroll to position [921, 0]
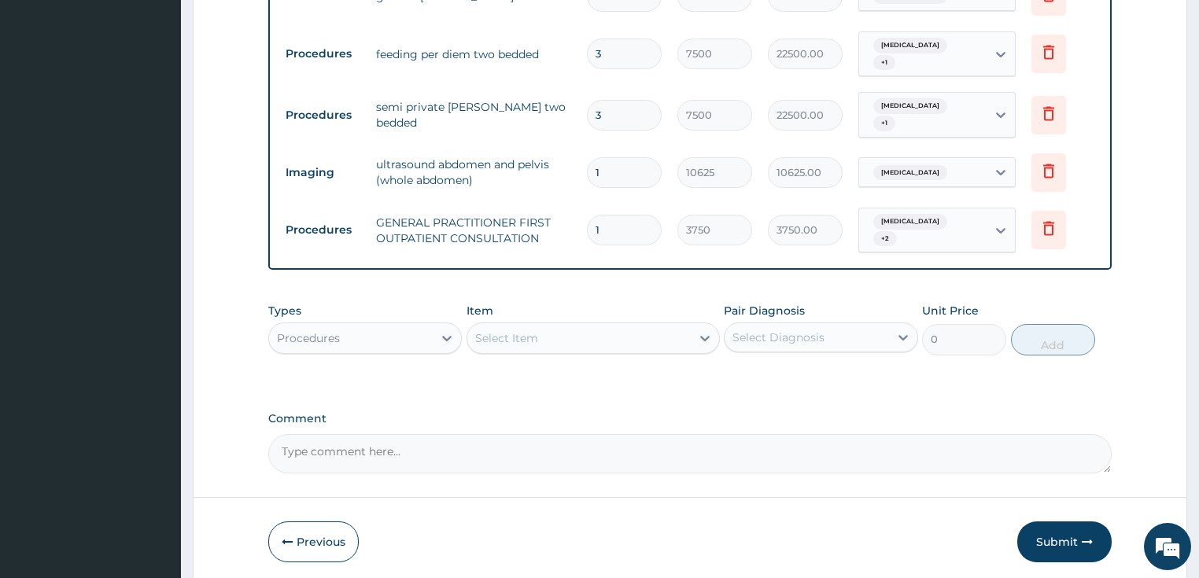
click at [337, 331] on div "Procedures" at bounding box center [308, 339] width 63 height 16
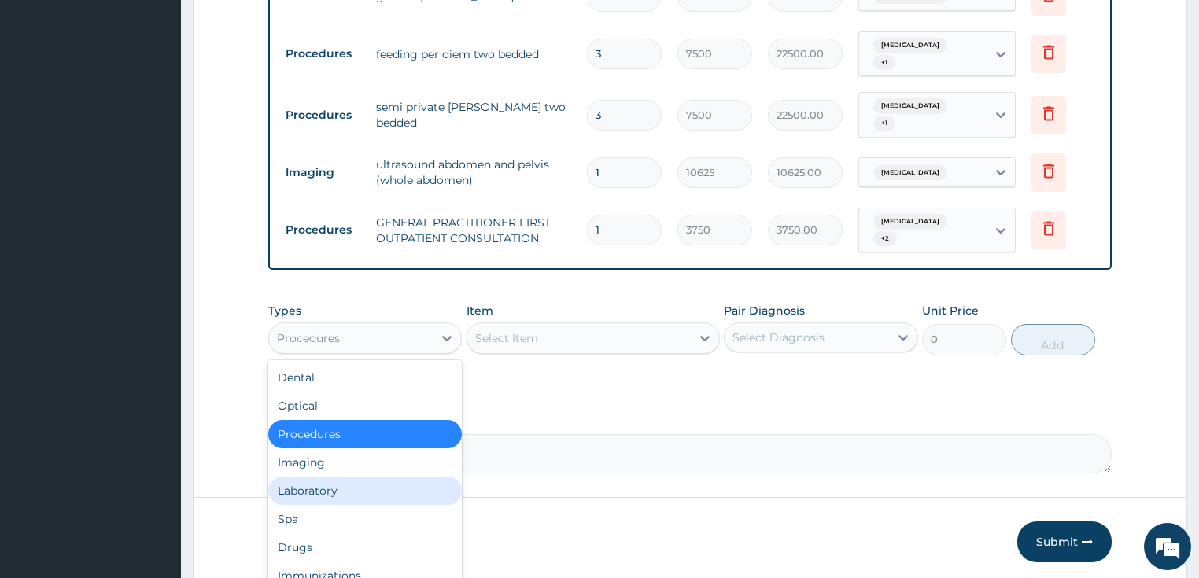
click at [320, 477] on div "Laboratory" at bounding box center [365, 491] width 194 height 28
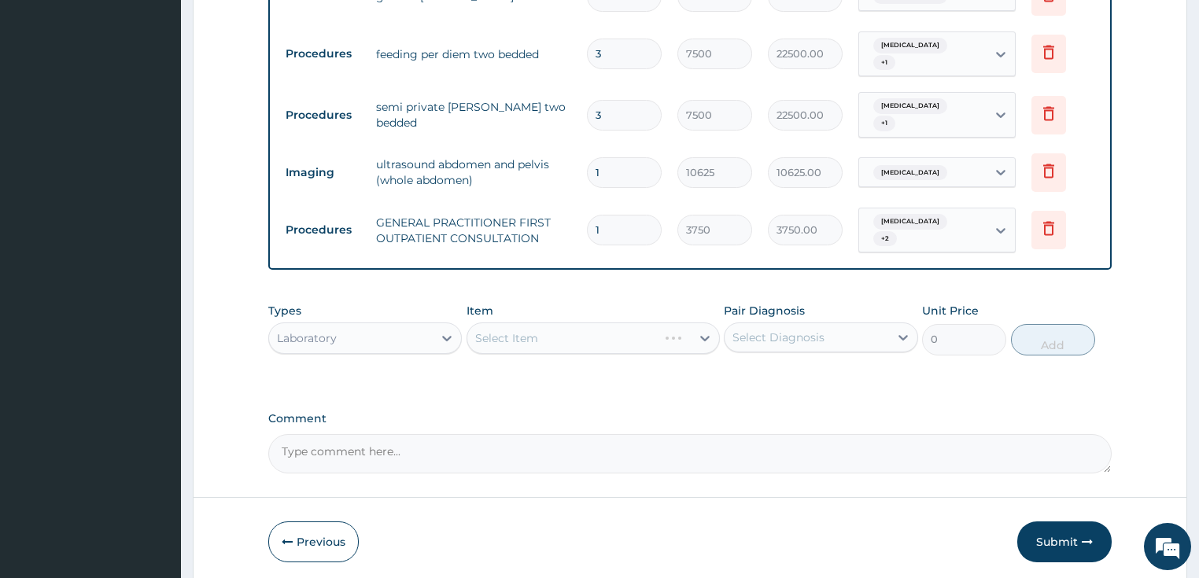
click at [549, 323] on div "Select Item" at bounding box center [593, 338] width 253 height 31
click at [535, 323] on div "Select Item" at bounding box center [593, 338] width 253 height 31
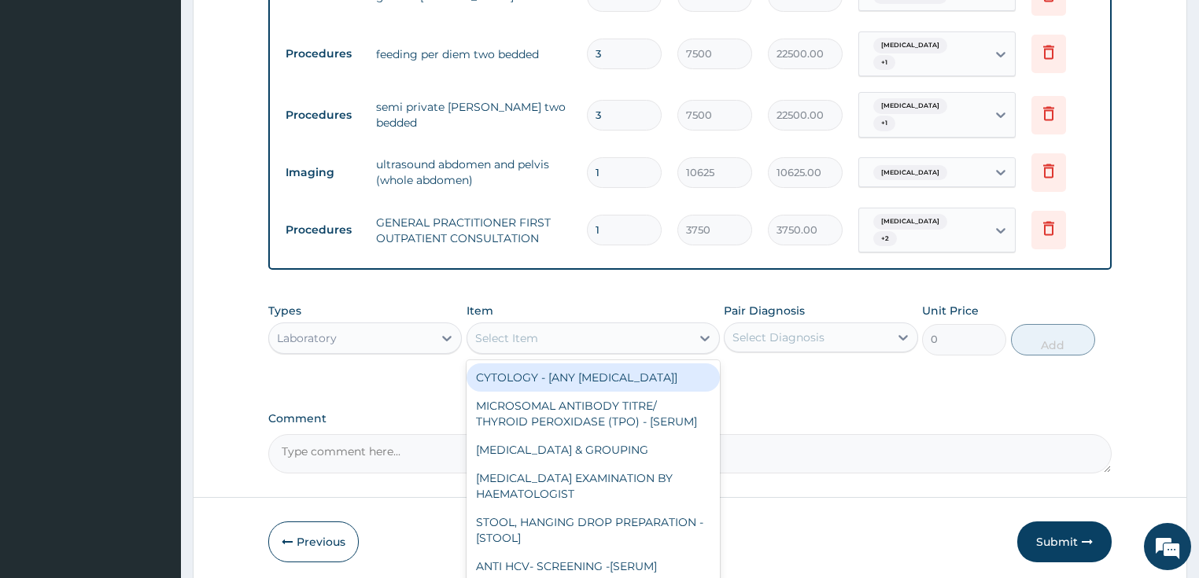
click at [535, 331] on div "Select Item" at bounding box center [506, 339] width 63 height 16
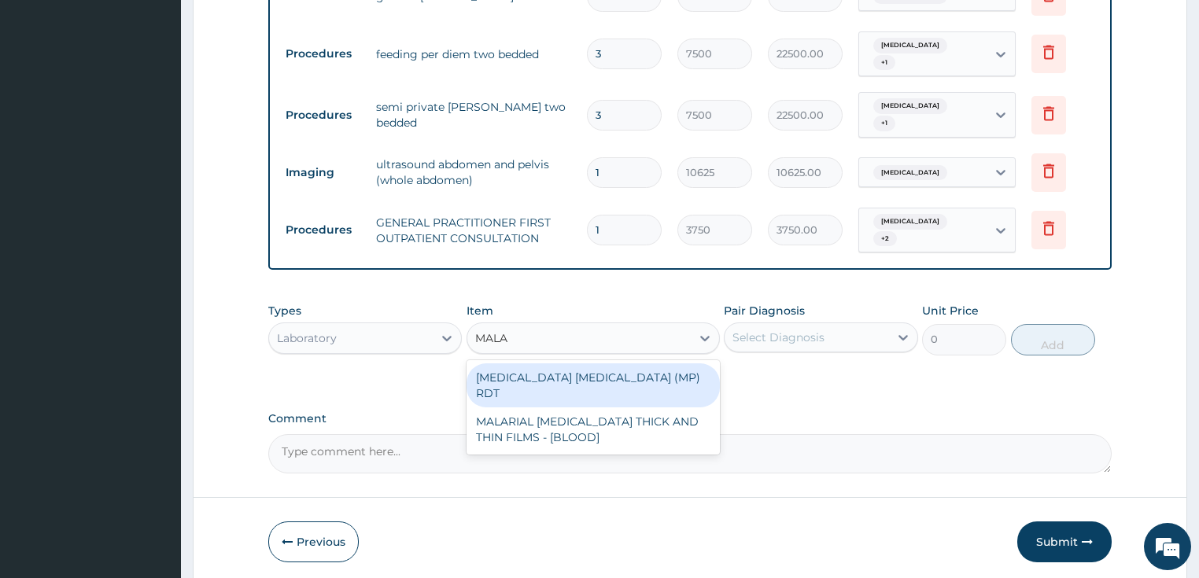
type input "MALAR"
click at [572, 364] on div "[MEDICAL_DATA] [MEDICAL_DATA] (MP) RDT" at bounding box center [593, 386] width 253 height 44
type input "2000"
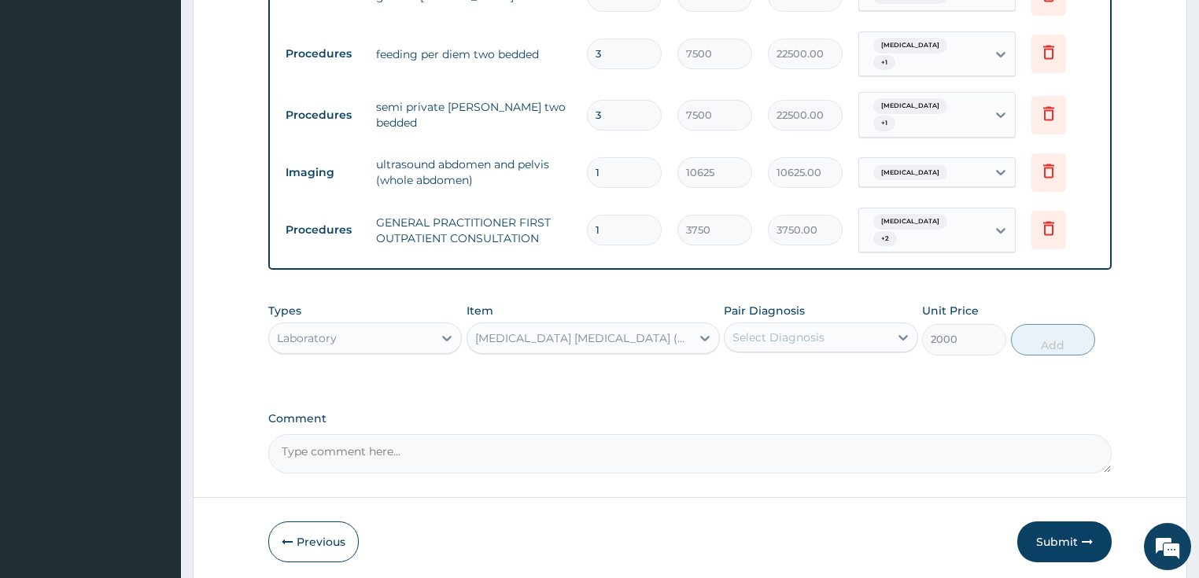
click at [833, 325] on div "Select Diagnosis" at bounding box center [807, 337] width 164 height 25
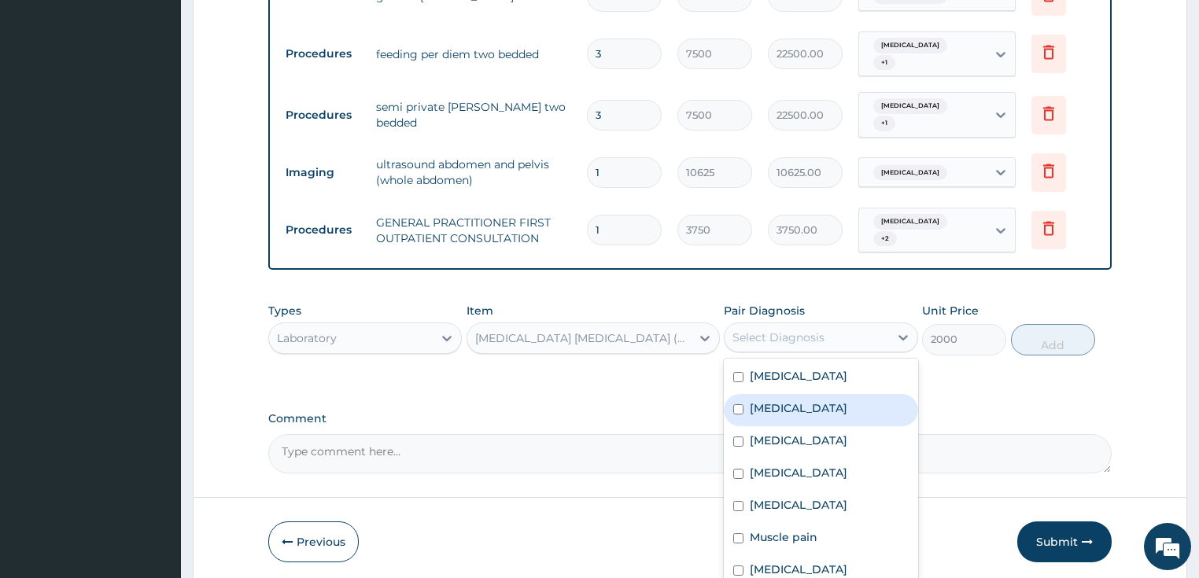
click at [781, 401] on label "[MEDICAL_DATA]" at bounding box center [799, 409] width 98 height 16
checkbox input "true"
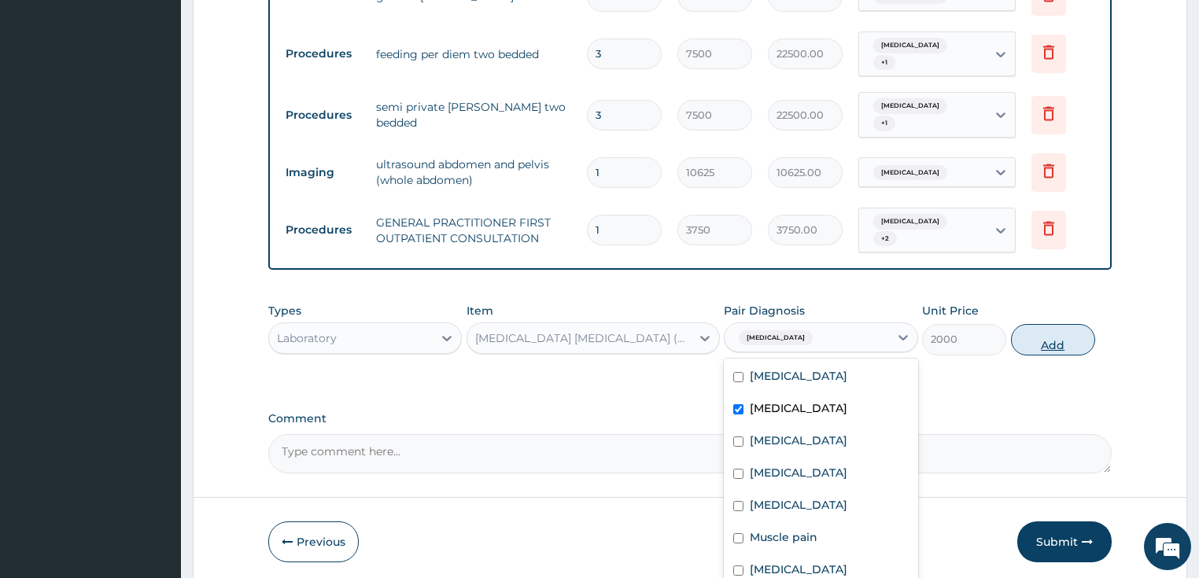
click at [1040, 324] on button "Add" at bounding box center [1053, 339] width 84 height 31
type input "0"
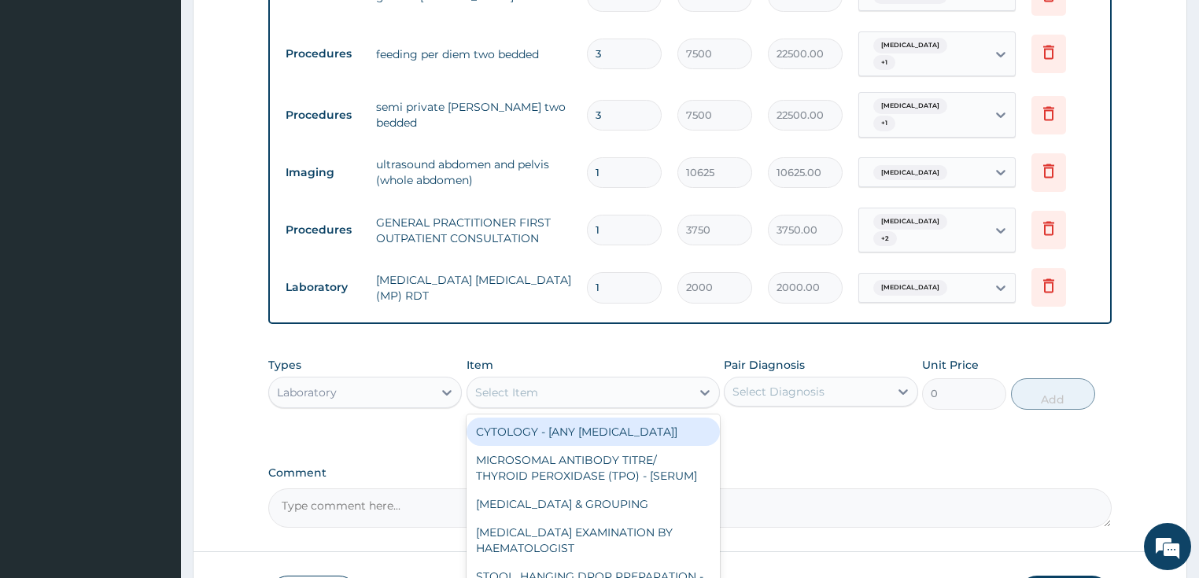
click at [582, 380] on div "Select Item" at bounding box center [580, 392] width 224 height 25
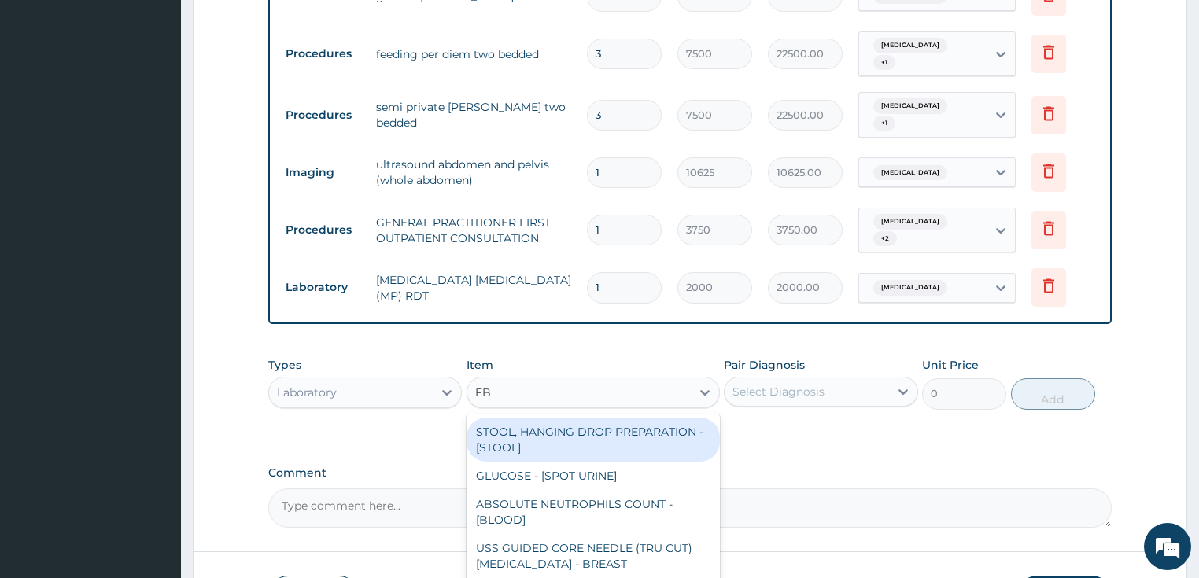
type input "FBC"
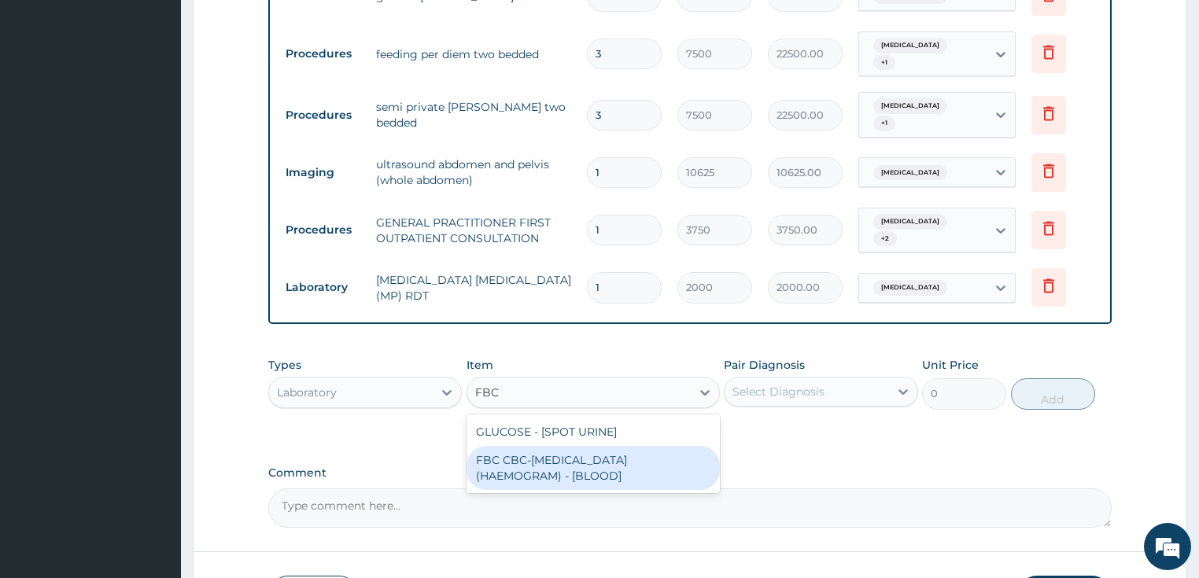
click at [578, 446] on div "FBC CBC-[MEDICAL_DATA] (HAEMOGRAM) - [BLOOD]" at bounding box center [593, 468] width 253 height 44
type input "5000"
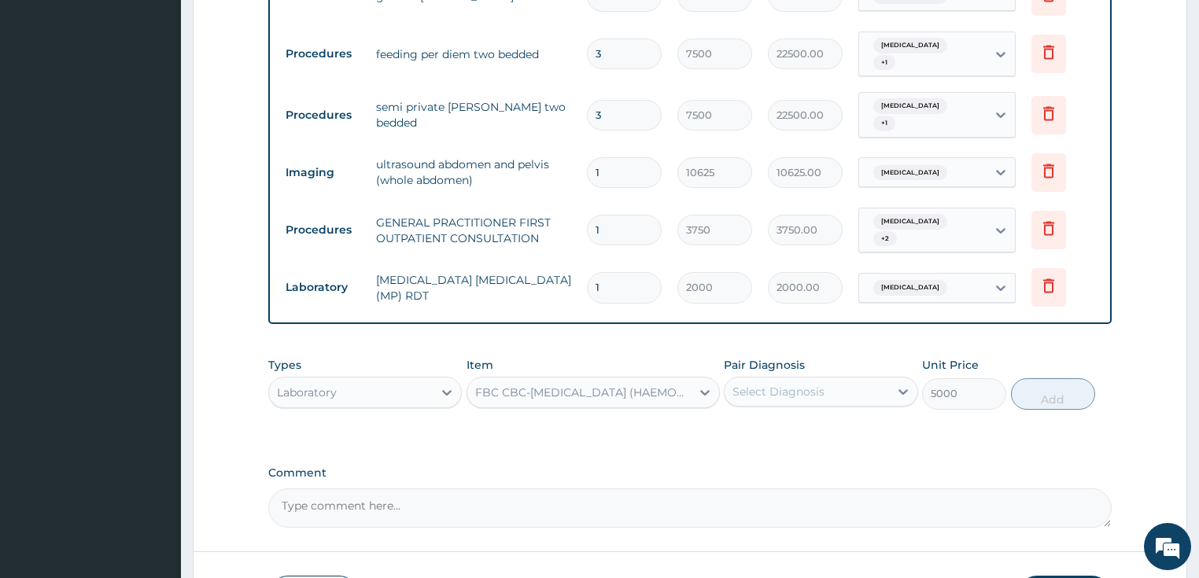
click at [793, 384] on div "Select Diagnosis" at bounding box center [779, 392] width 92 height 16
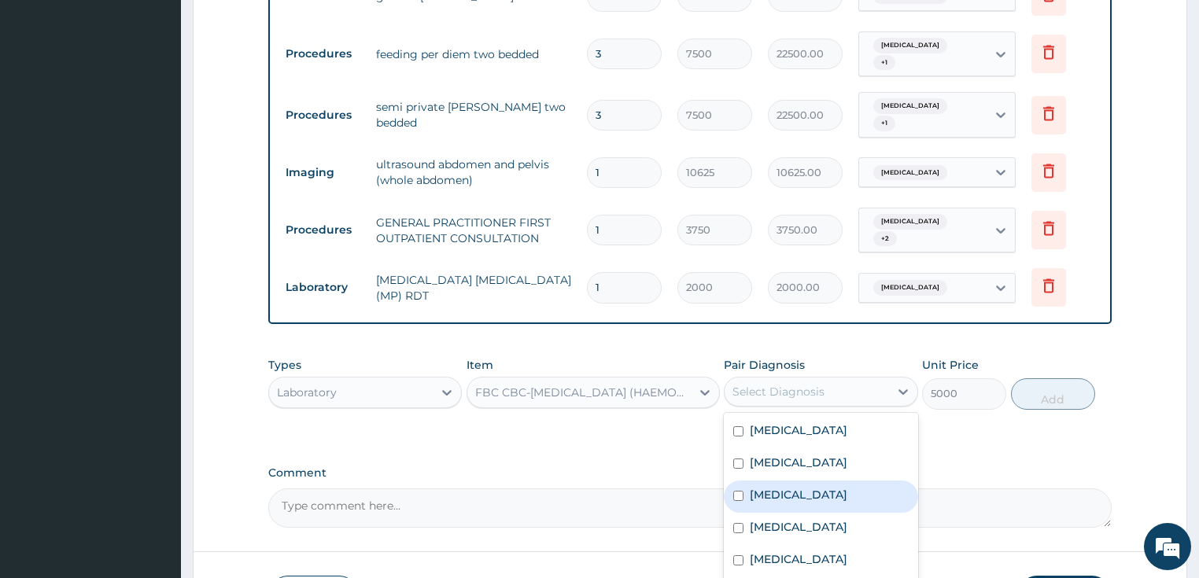
click at [778, 487] on label "[MEDICAL_DATA]" at bounding box center [799, 495] width 98 height 16
checkbox input "true"
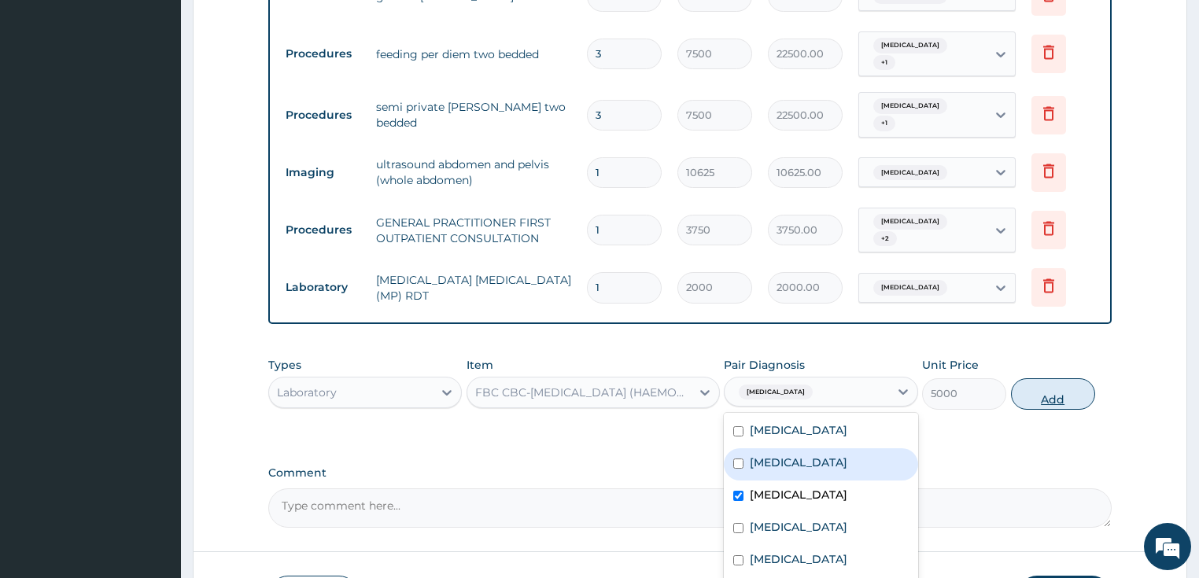
click at [1039, 379] on button "Add" at bounding box center [1053, 394] width 84 height 31
type input "0"
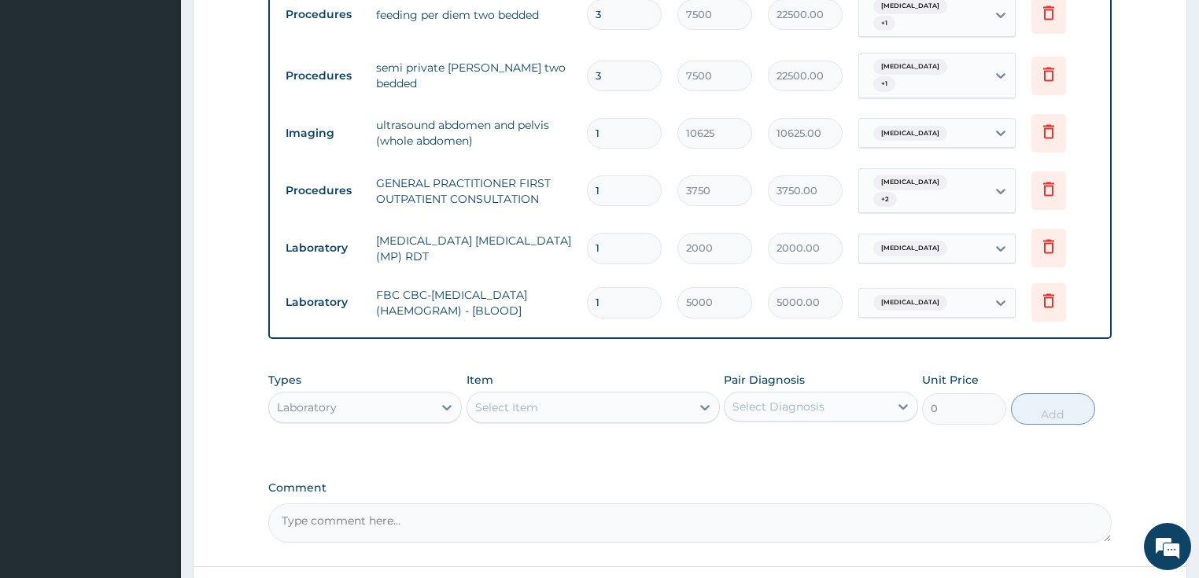
scroll to position [1029, 0]
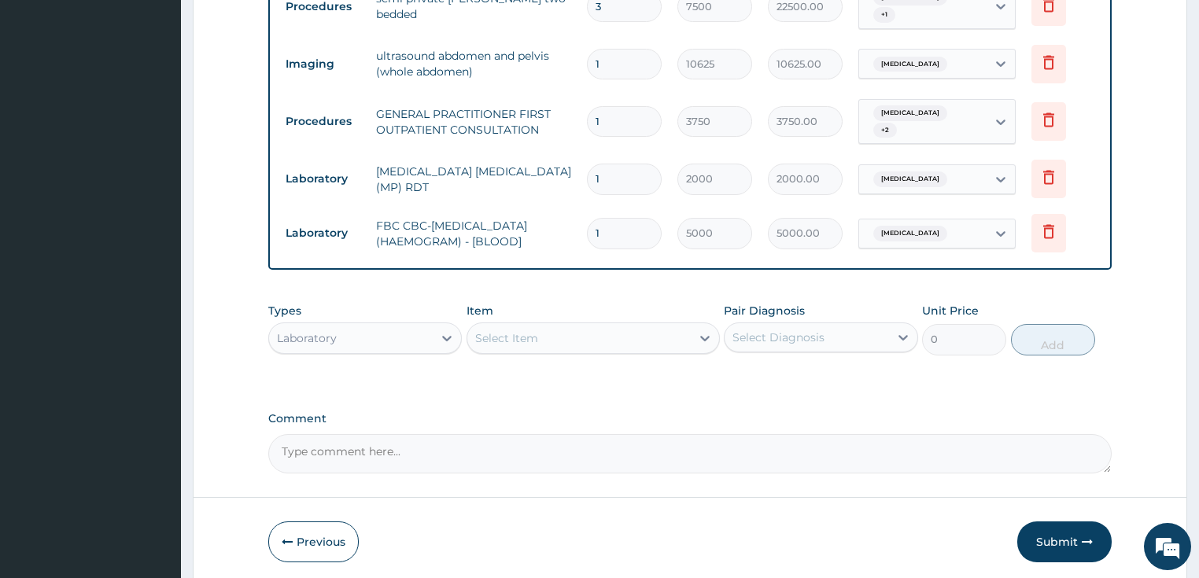
click at [355, 326] on div "Laboratory" at bounding box center [351, 338] width 164 height 25
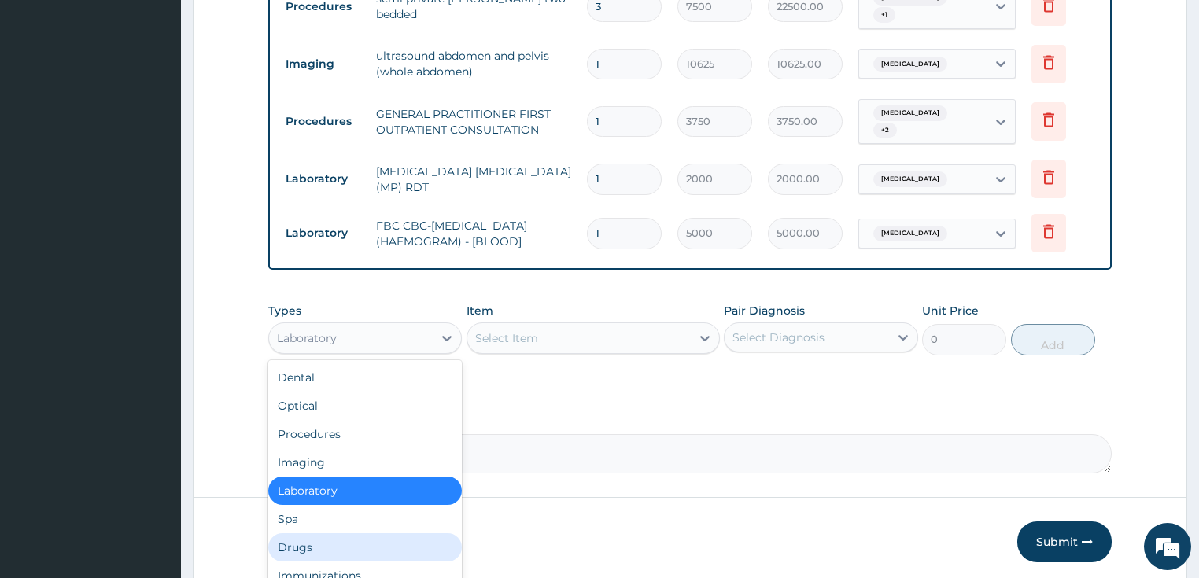
click at [310, 534] on div "Drugs" at bounding box center [365, 548] width 194 height 28
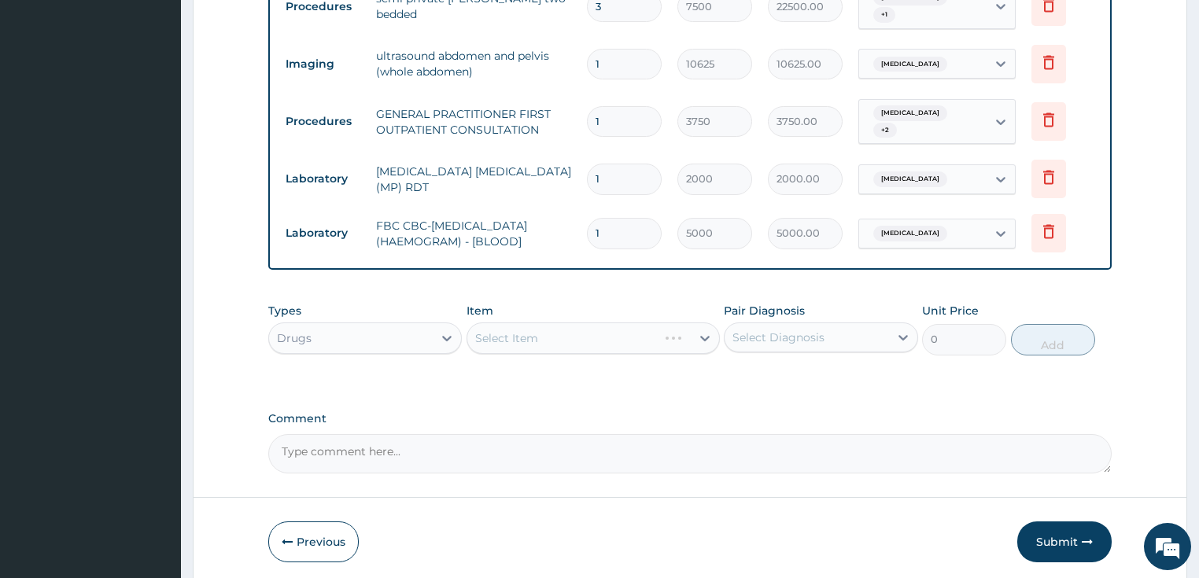
click at [538, 323] on div "Select Item" at bounding box center [593, 338] width 253 height 31
click at [540, 323] on div "Select Item" at bounding box center [593, 338] width 253 height 31
click at [532, 323] on div "Select Item" at bounding box center [593, 338] width 253 height 31
click at [532, 331] on div "Select Item" at bounding box center [506, 339] width 63 height 16
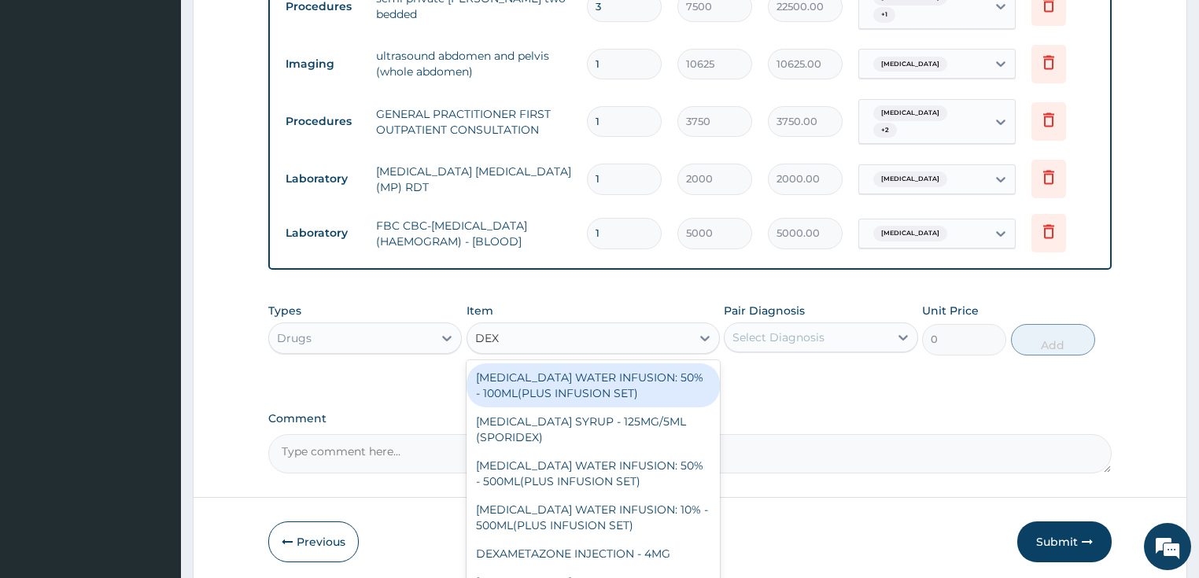
type input "DEXT"
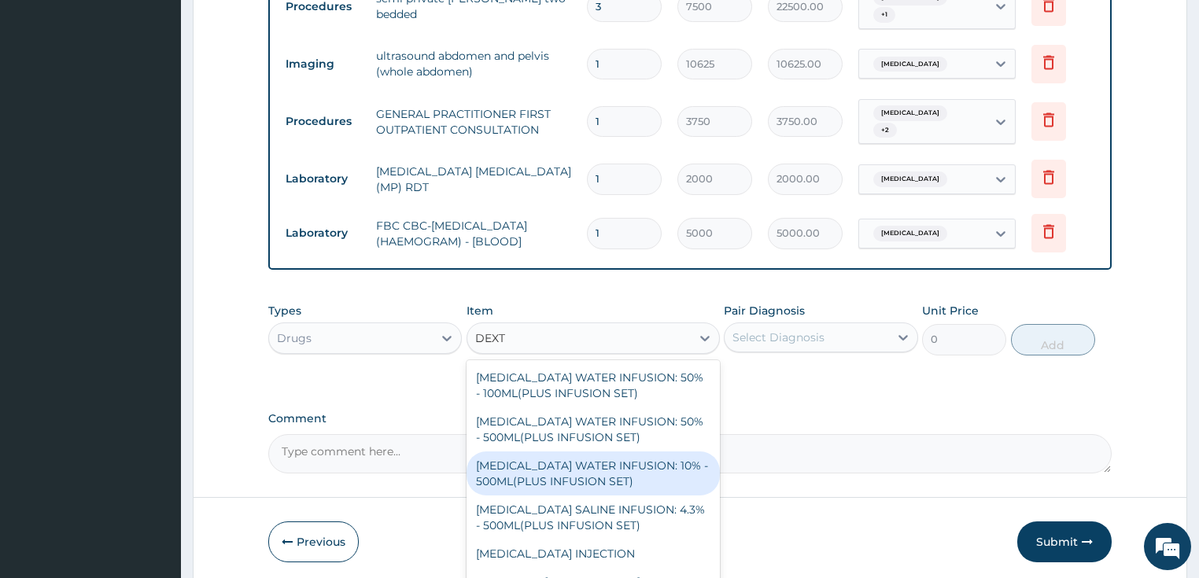
click at [557, 452] on div "[MEDICAL_DATA] WATER INFUSION: 10% - 500ML(PLUS INFUSION SET)" at bounding box center [593, 474] width 253 height 44
type input "1092"
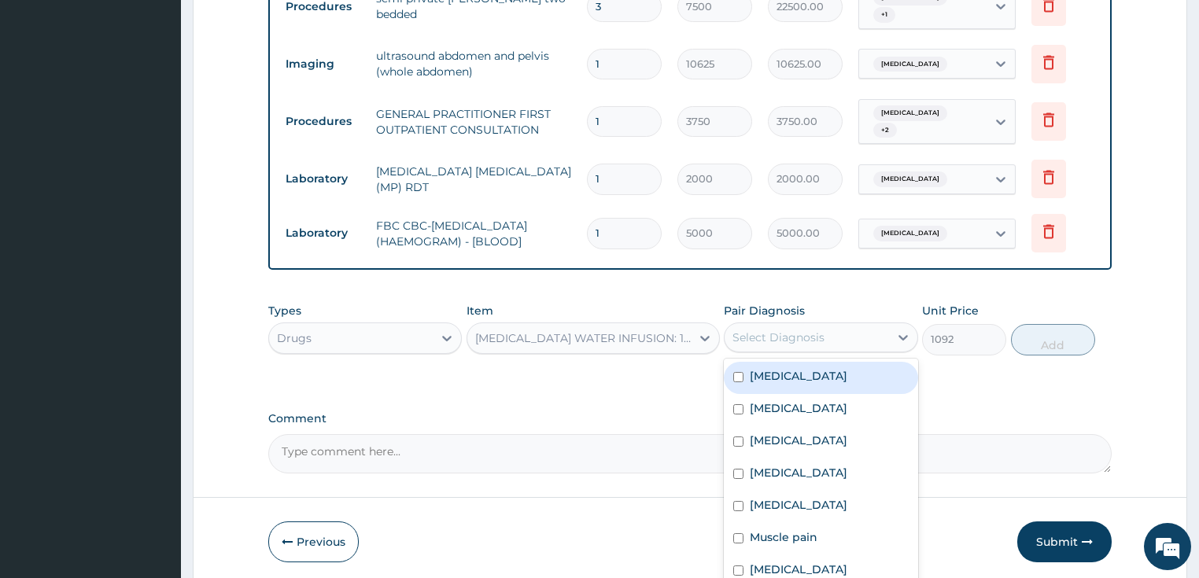
click at [797, 330] on div "Select Diagnosis" at bounding box center [779, 338] width 92 height 16
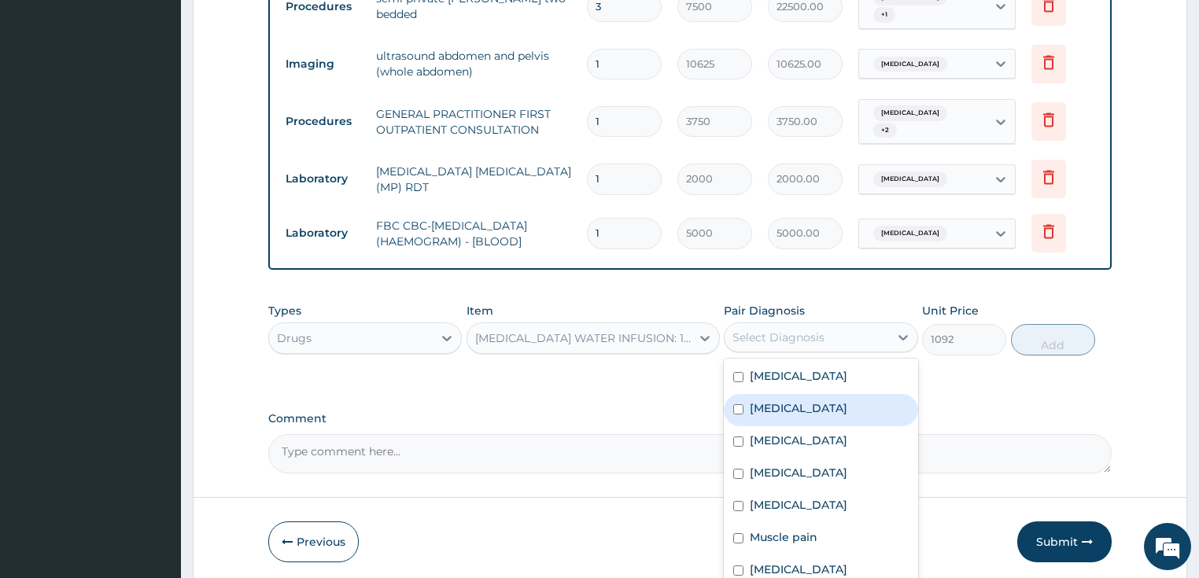
click at [776, 401] on label "[MEDICAL_DATA]" at bounding box center [799, 409] width 98 height 16
checkbox input "true"
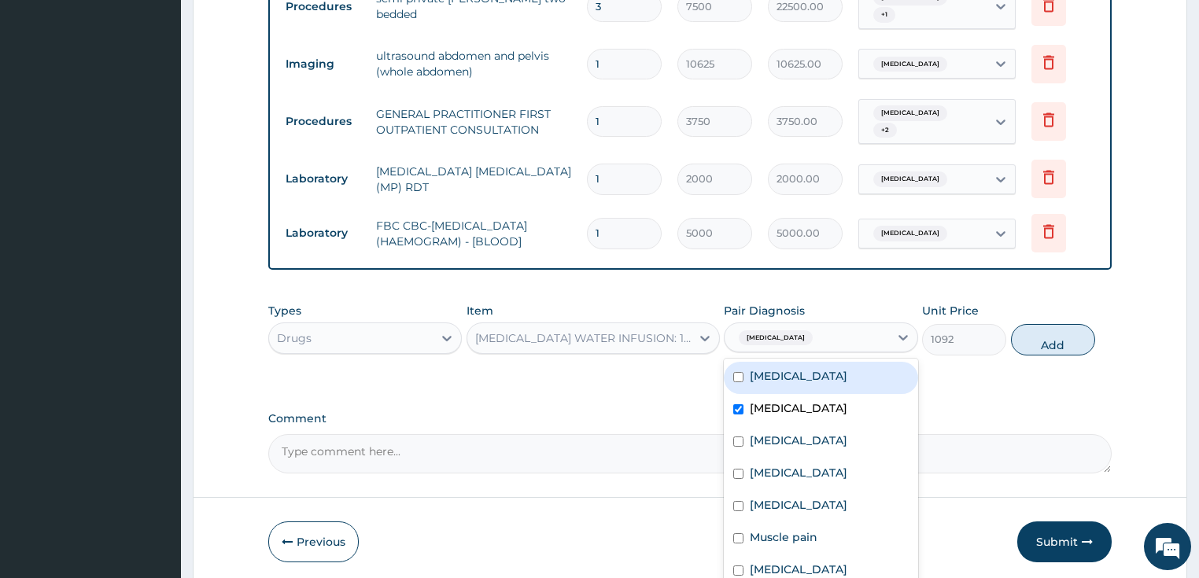
drag, startPoint x: 1076, startPoint y: 272, endPoint x: 1067, endPoint y: 272, distance: 8.7
click at [1075, 324] on button "Add" at bounding box center [1053, 339] width 84 height 31
type input "0"
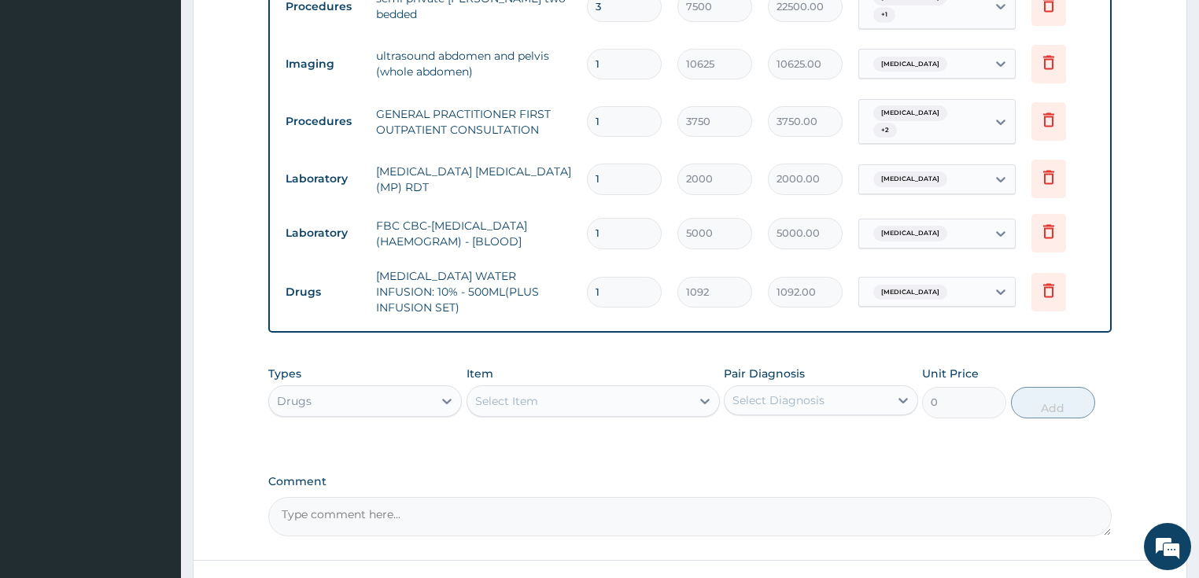
click at [631, 277] on input "1" at bounding box center [624, 292] width 75 height 31
type input "0.00"
type input "3"
type input "3276.00"
type input "3"
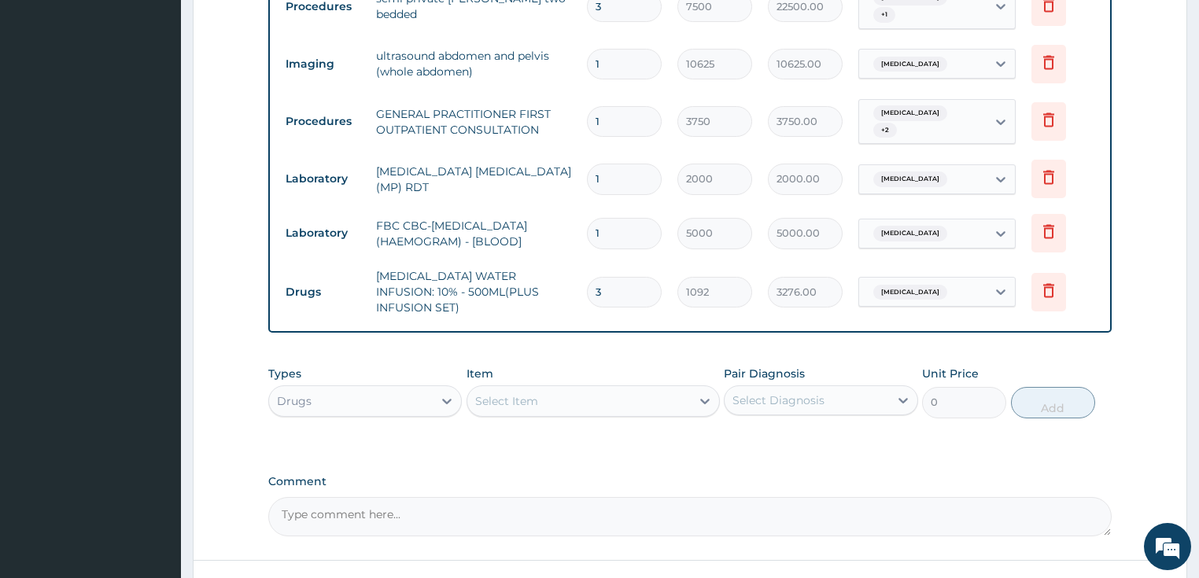
click at [534, 394] on div "Select Item" at bounding box center [506, 402] width 63 height 16
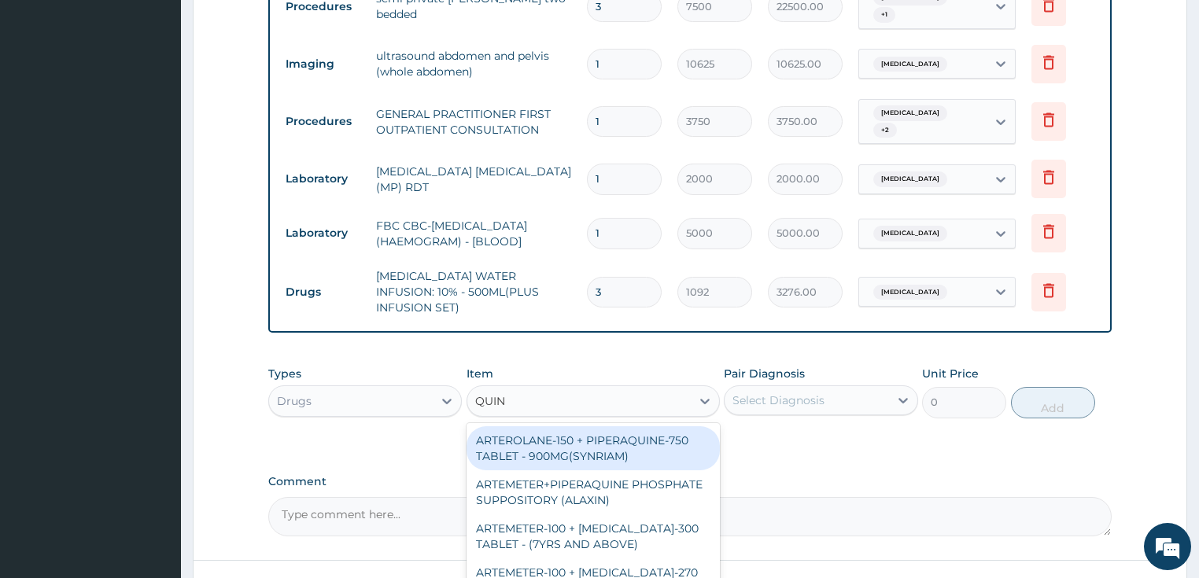
type input "QUINI"
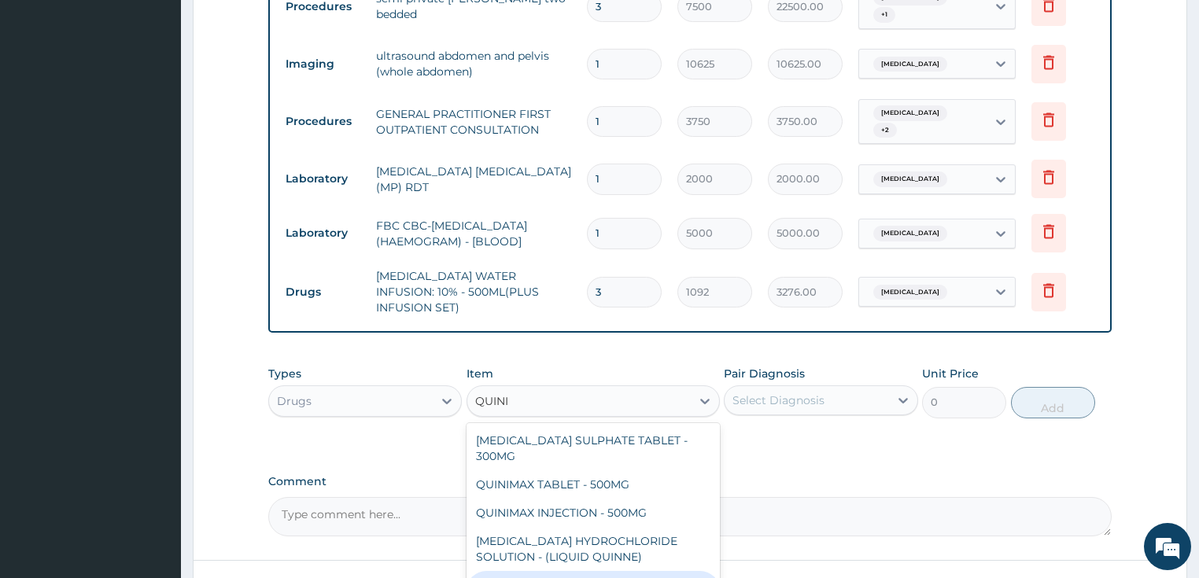
type input "218.39999999999998"
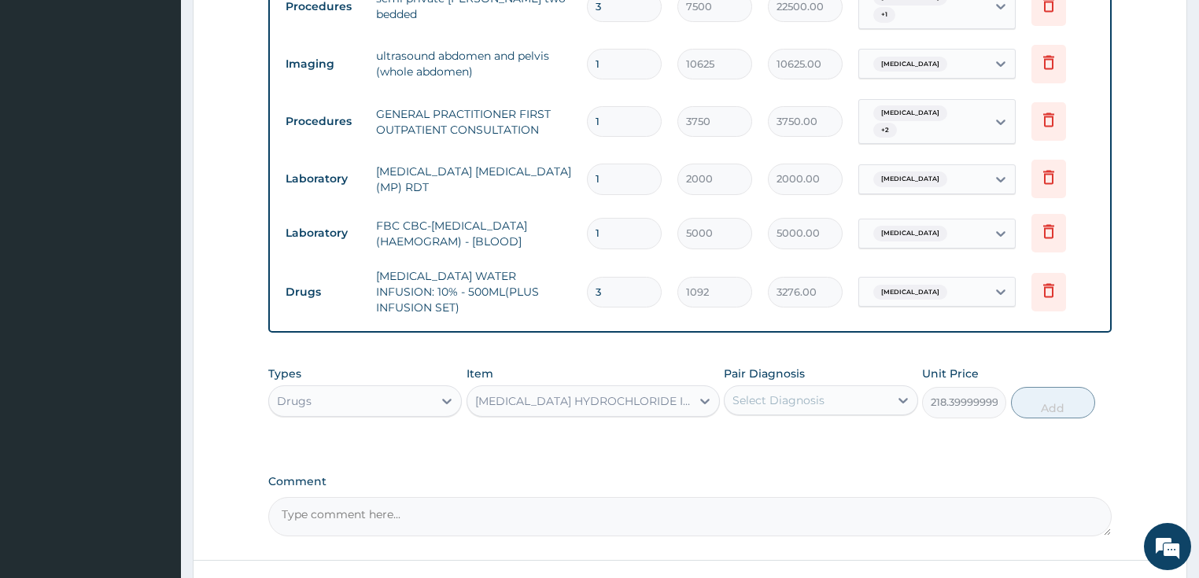
click at [748, 393] on div "Select Diagnosis" at bounding box center [779, 401] width 92 height 16
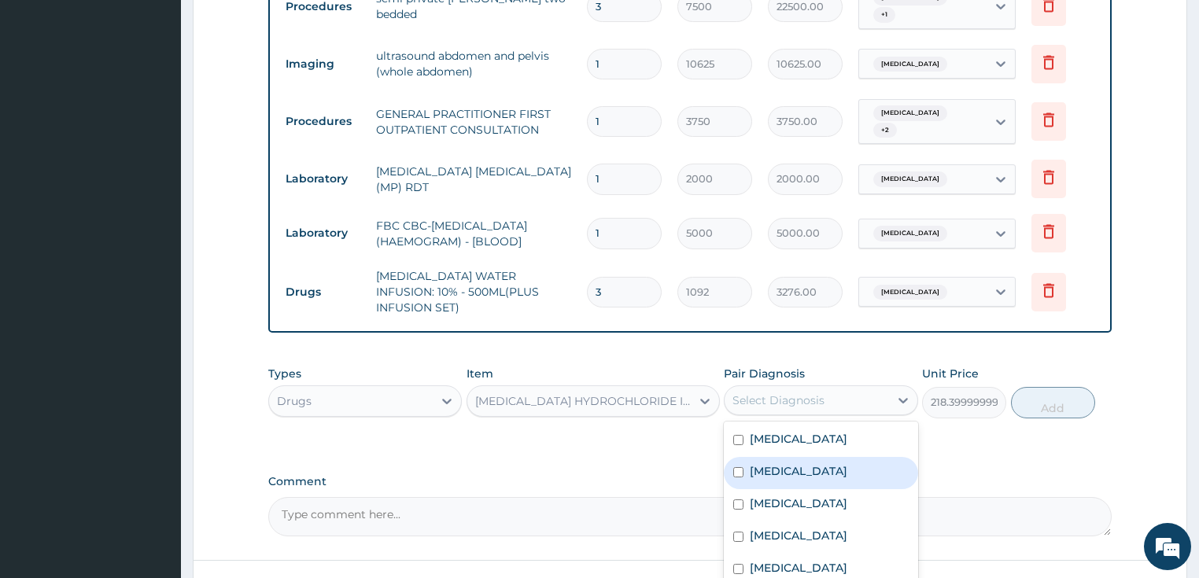
click at [787, 457] on div "[MEDICAL_DATA]" at bounding box center [821, 473] width 194 height 32
checkbox input "true"
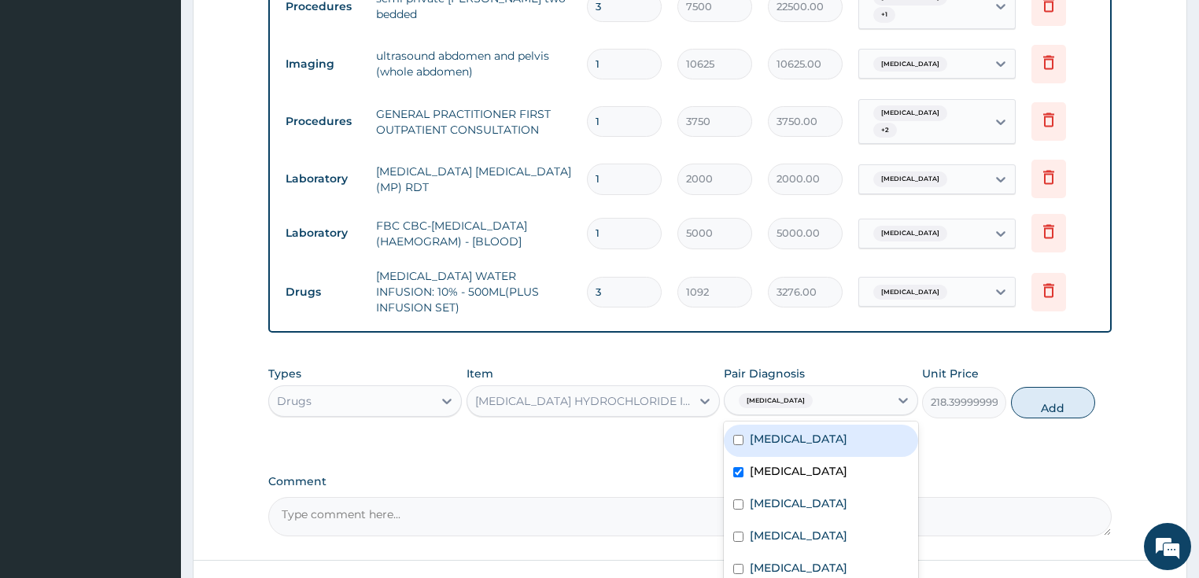
click at [562, 394] on div "[MEDICAL_DATA] HYDROCHLORIDE INJECTION - 600MG" at bounding box center [583, 402] width 217 height 16
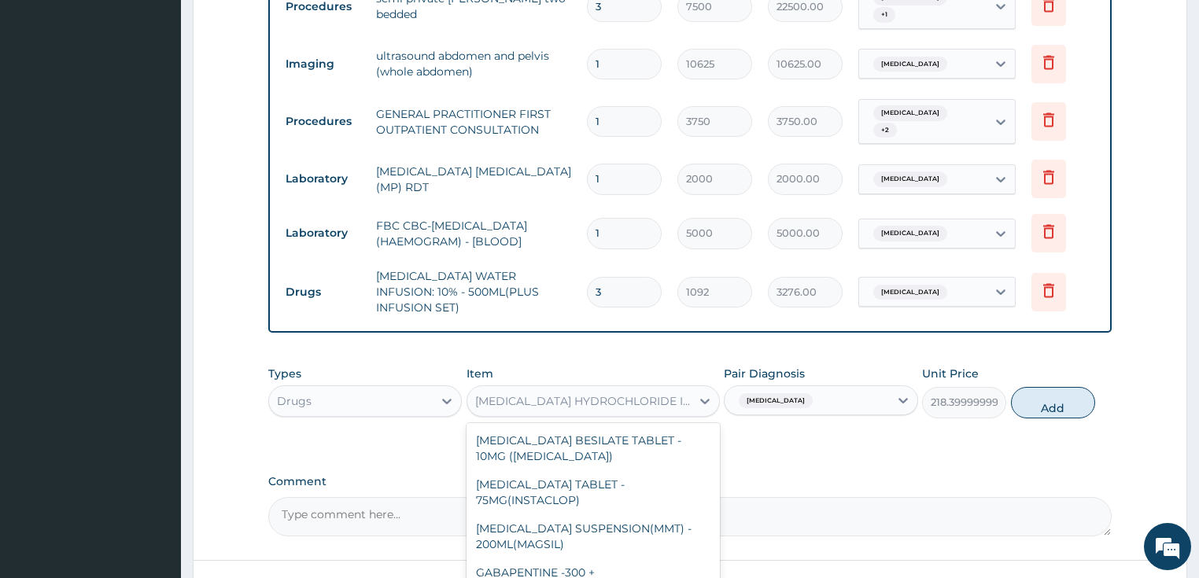
scroll to position [30010, 0]
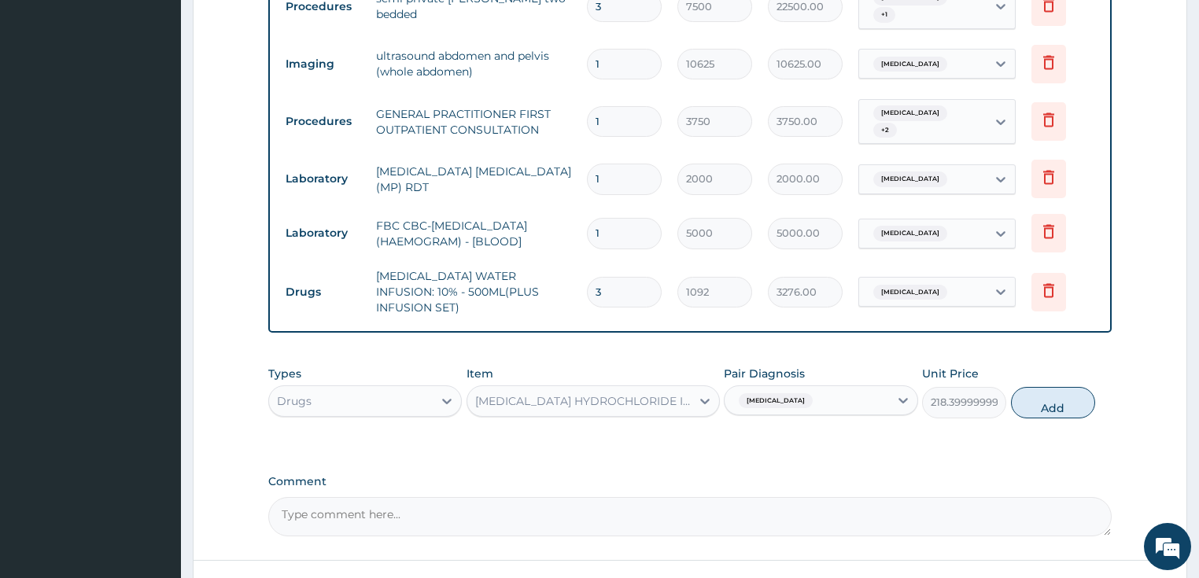
click at [562, 394] on div "[MEDICAL_DATA] HYDROCHLORIDE INJECTION - 600MG" at bounding box center [583, 402] width 217 height 16
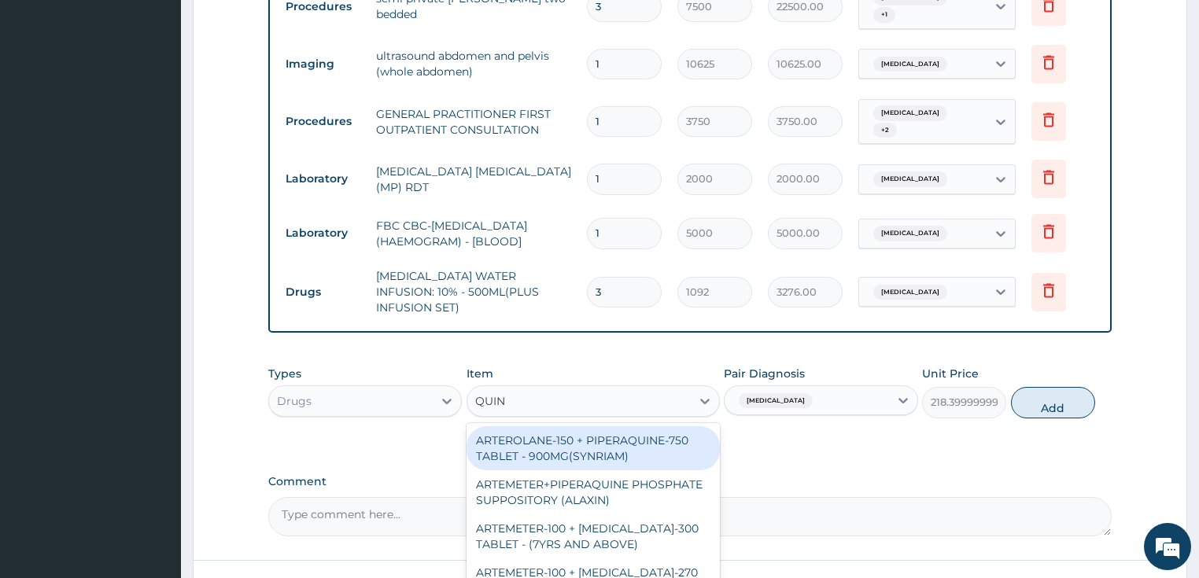
type input "QUINI"
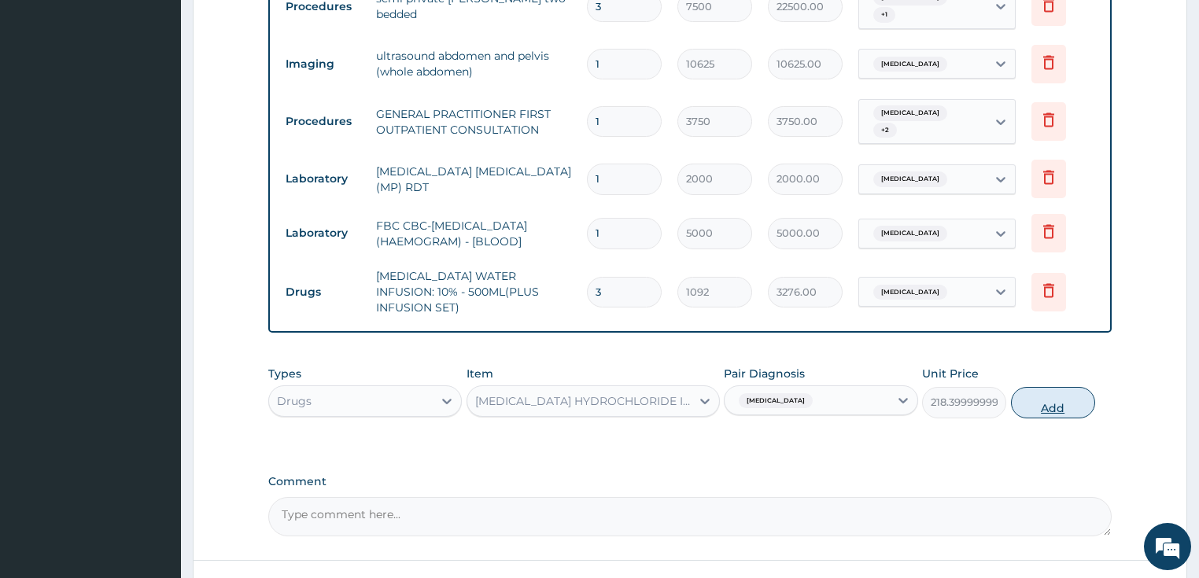
drag, startPoint x: 1048, startPoint y: 338, endPoint x: 992, endPoint y: 340, distance: 55.9
click at [1048, 387] on button "Add" at bounding box center [1053, 402] width 84 height 31
type input "0"
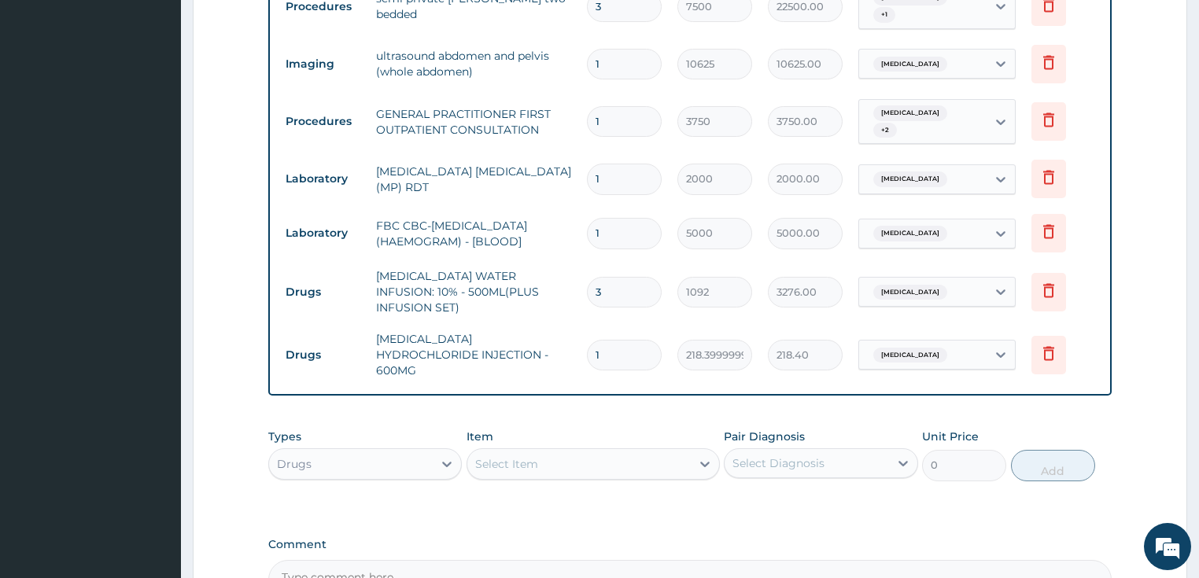
type input "0.00"
type input "3"
type input "655.20"
type input "3"
click at [534, 456] on div "Select Item" at bounding box center [506, 464] width 63 height 16
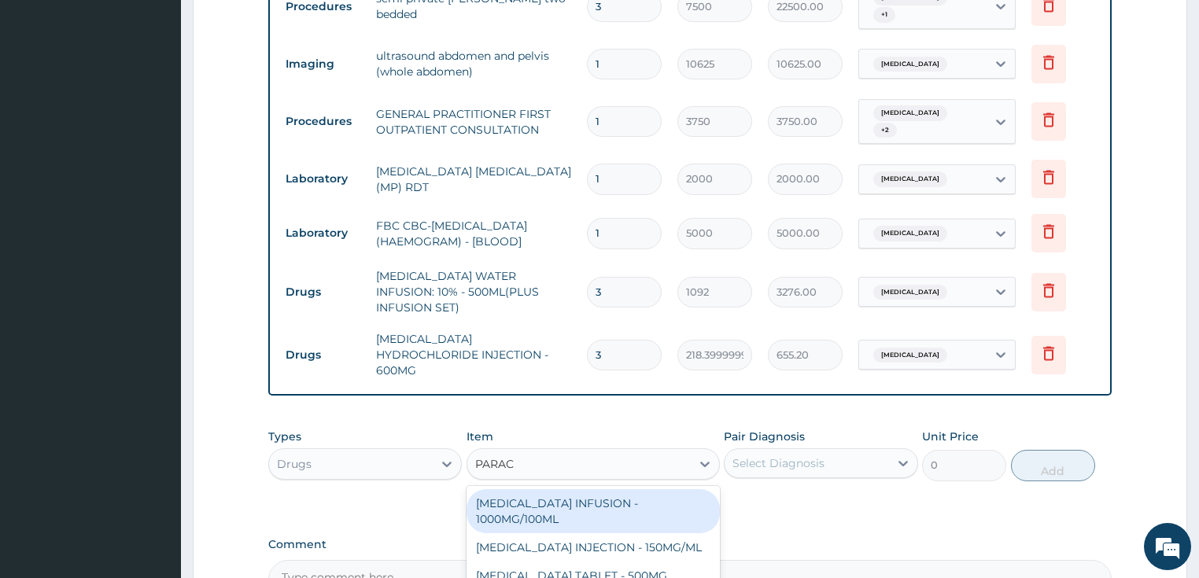
type input "PARACE"
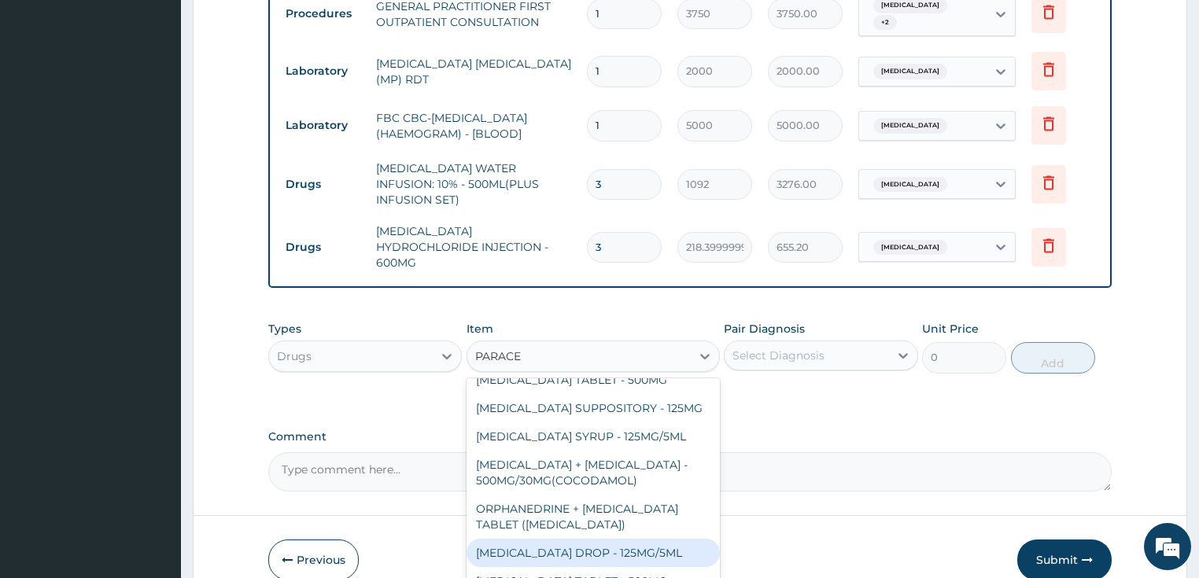
scroll to position [0, 0]
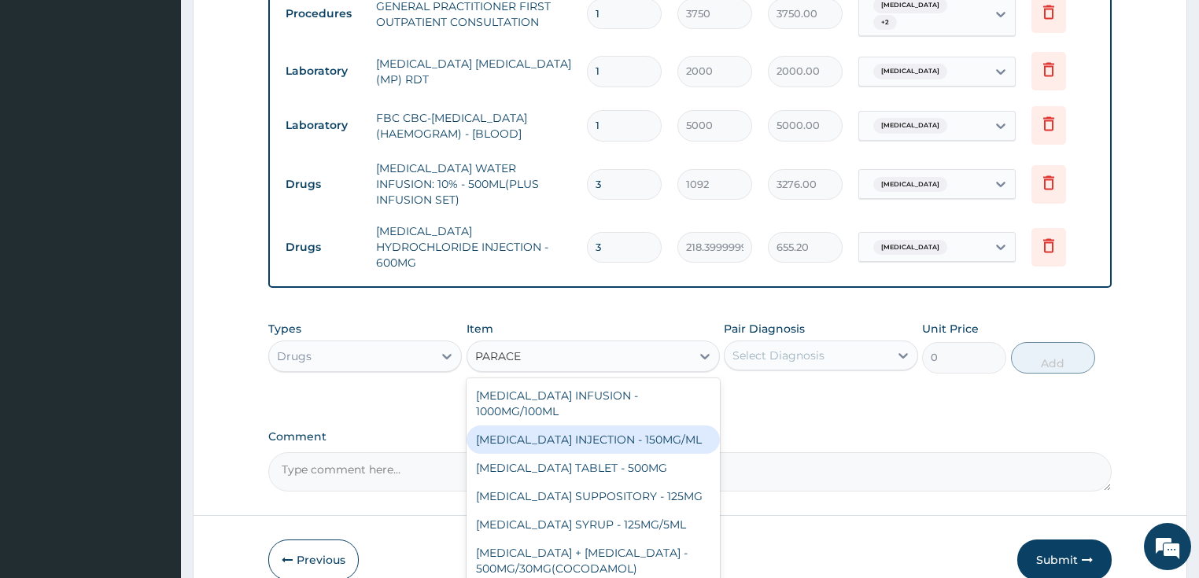
click at [589, 426] on div "[MEDICAL_DATA] INJECTION - 150MG/ML" at bounding box center [593, 440] width 253 height 28
type input "560"
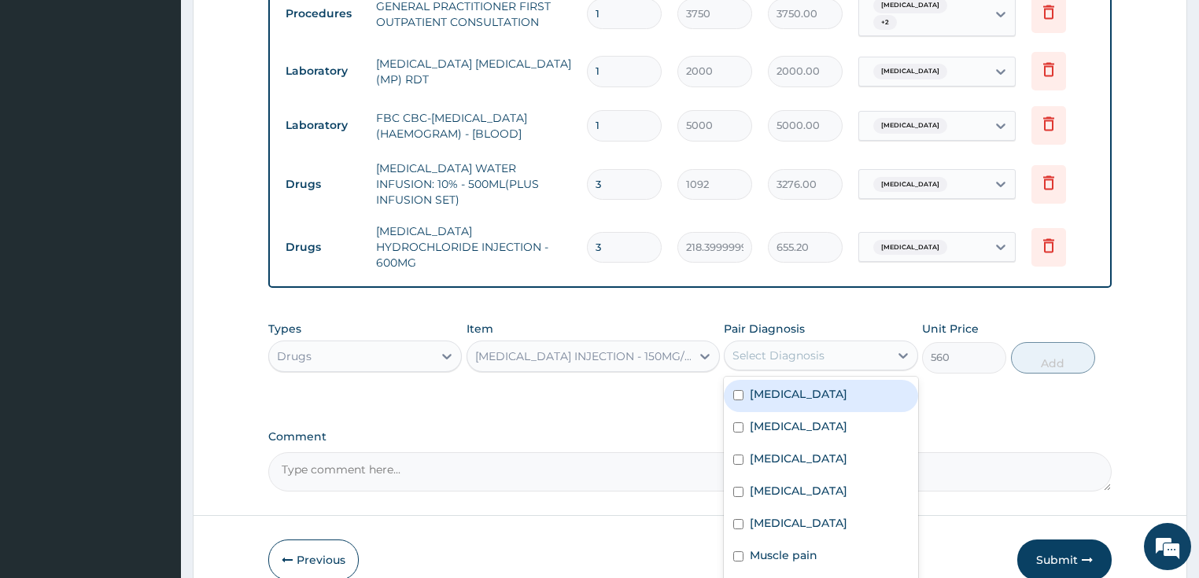
click at [820, 348] on div "Select Diagnosis" at bounding box center [779, 356] width 92 height 16
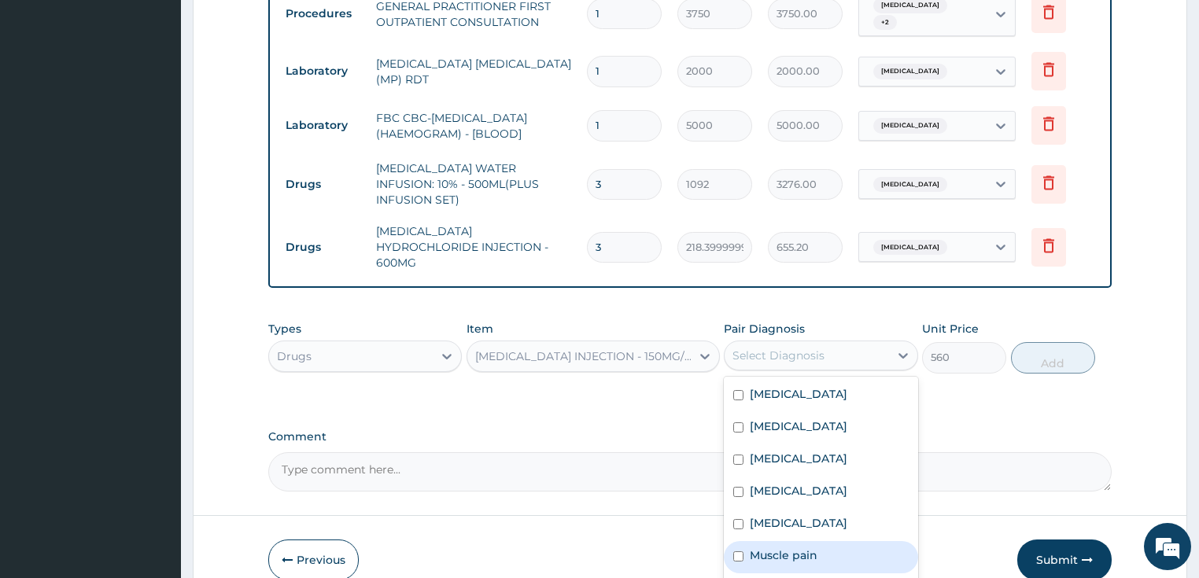
click at [797, 541] on div "Muscle pain" at bounding box center [821, 557] width 194 height 32
checkbox input "true"
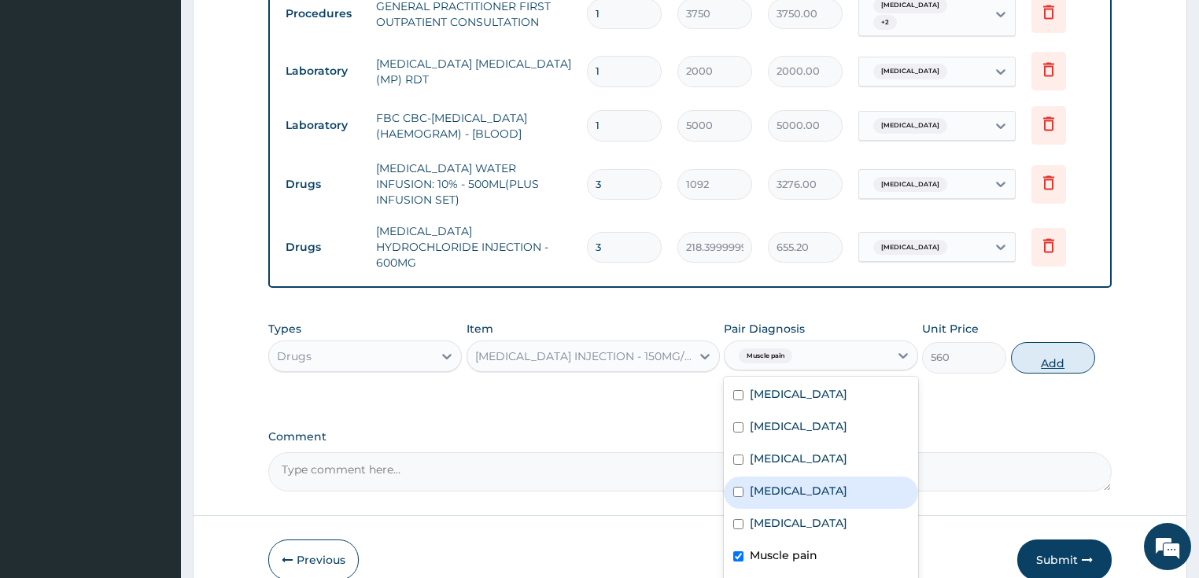
click at [1050, 342] on button "Add" at bounding box center [1053, 357] width 84 height 31
type input "0"
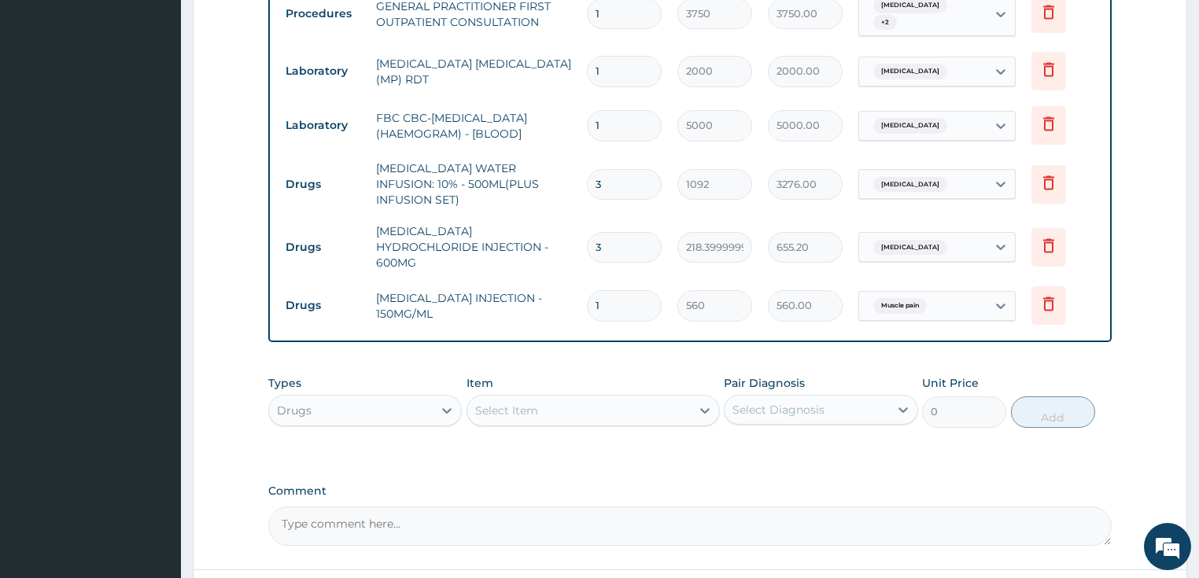
click at [610, 290] on input "1" at bounding box center [624, 305] width 75 height 31
type input "0.00"
type input "1"
type input "560.00"
type input "18"
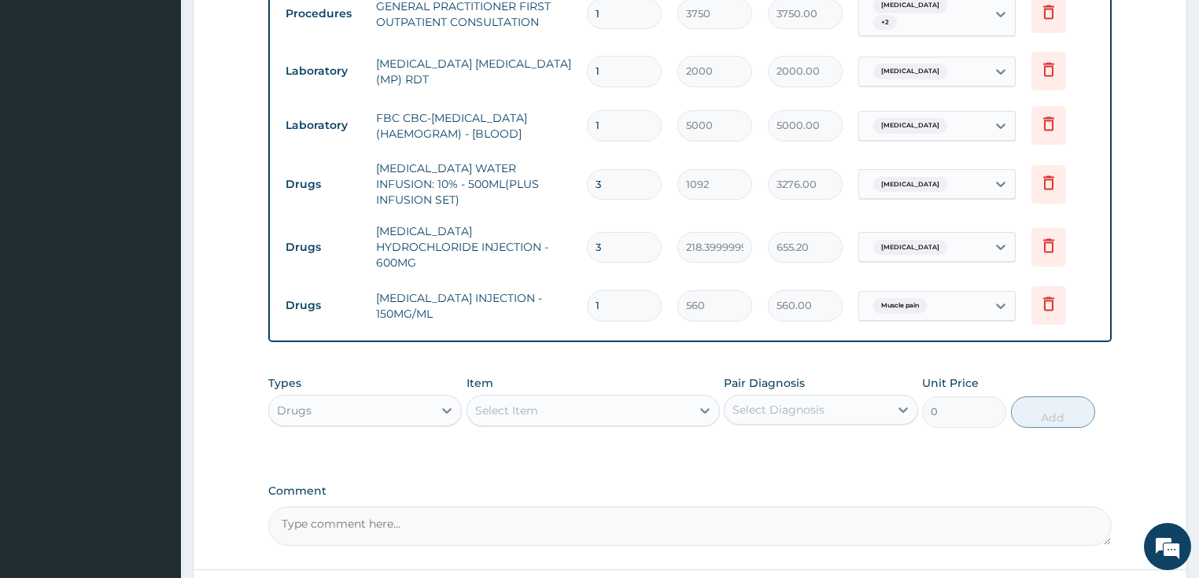
type input "10080.00"
type input "18"
click at [538, 398] on div "Select Item" at bounding box center [580, 410] width 224 height 25
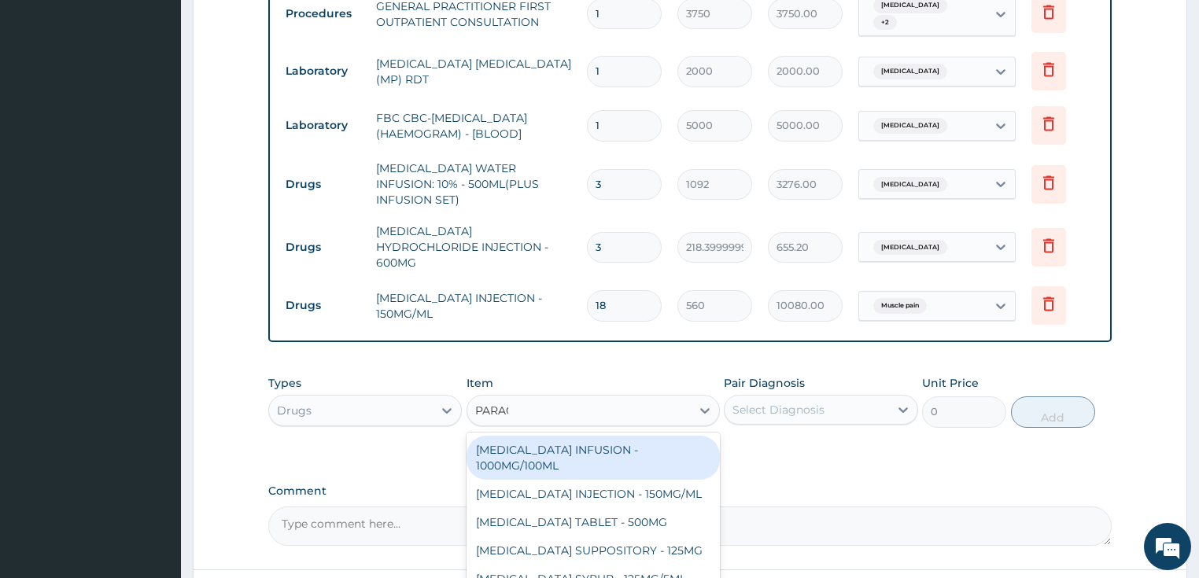
type input "PARACE"
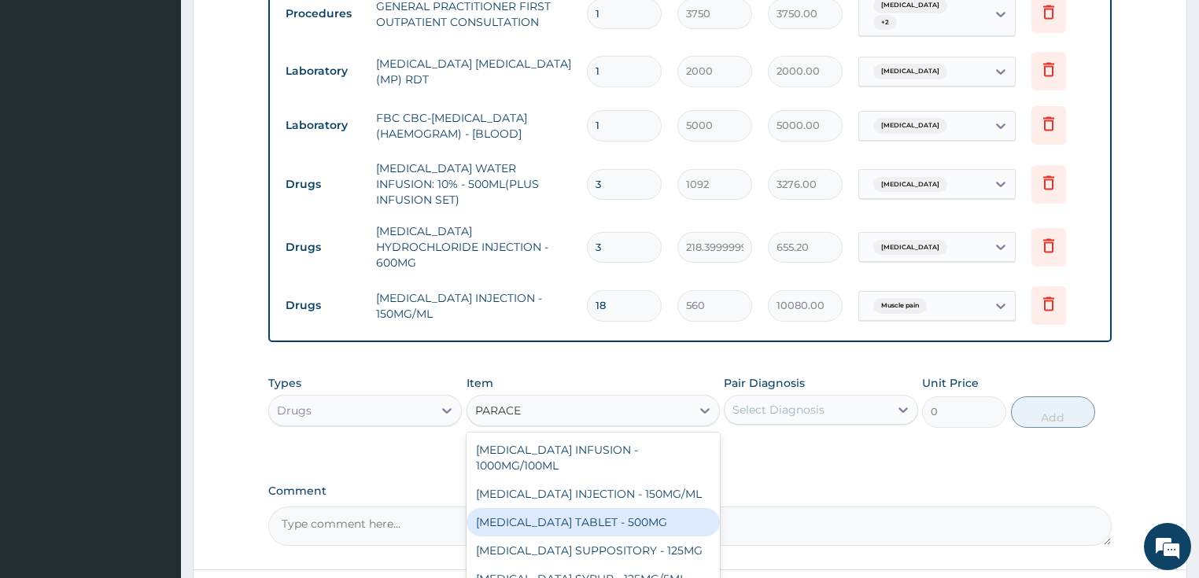
click at [608, 508] on div "[MEDICAL_DATA] TABLET - 500MG" at bounding box center [593, 522] width 253 height 28
type input "33.599999999999994"
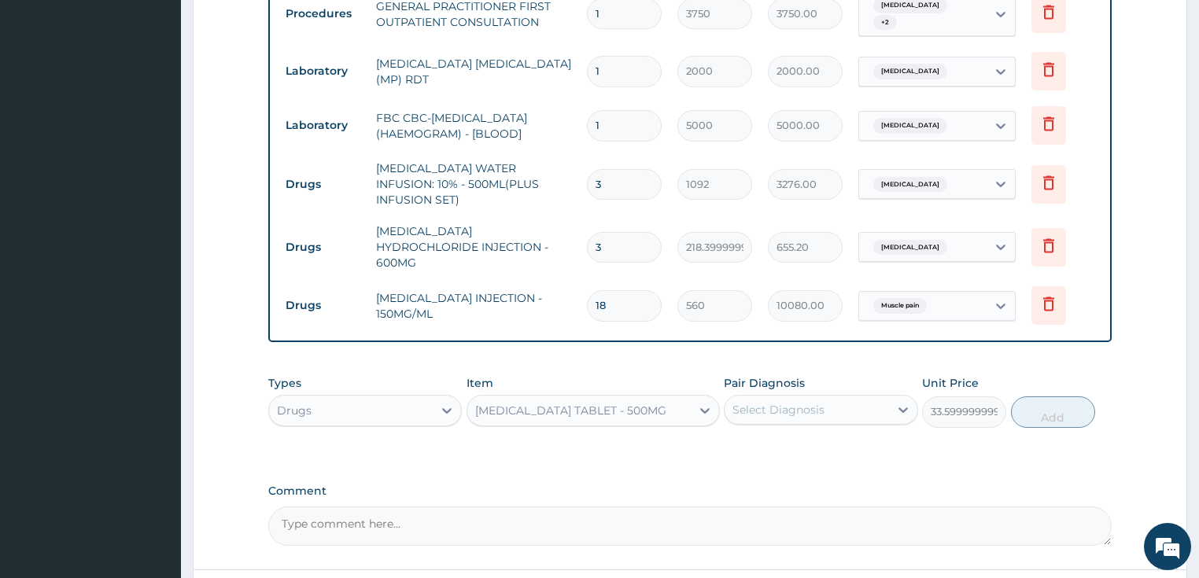
click at [809, 402] on div "Select Diagnosis" at bounding box center [779, 410] width 92 height 16
checkbox input "true"
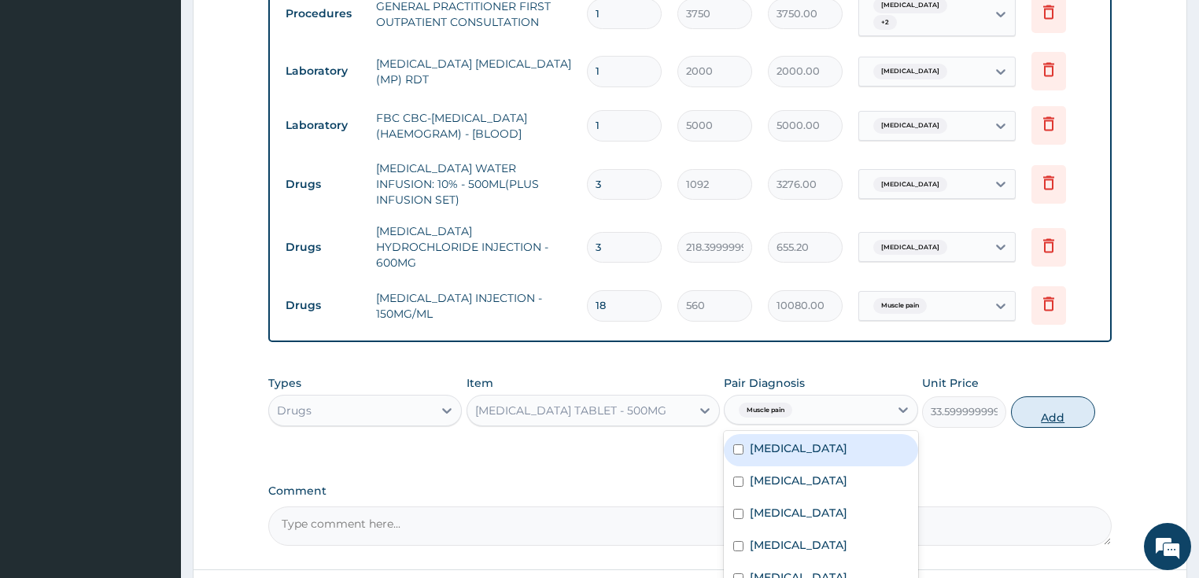
click at [1061, 397] on button "Add" at bounding box center [1053, 412] width 84 height 31
type input "0"
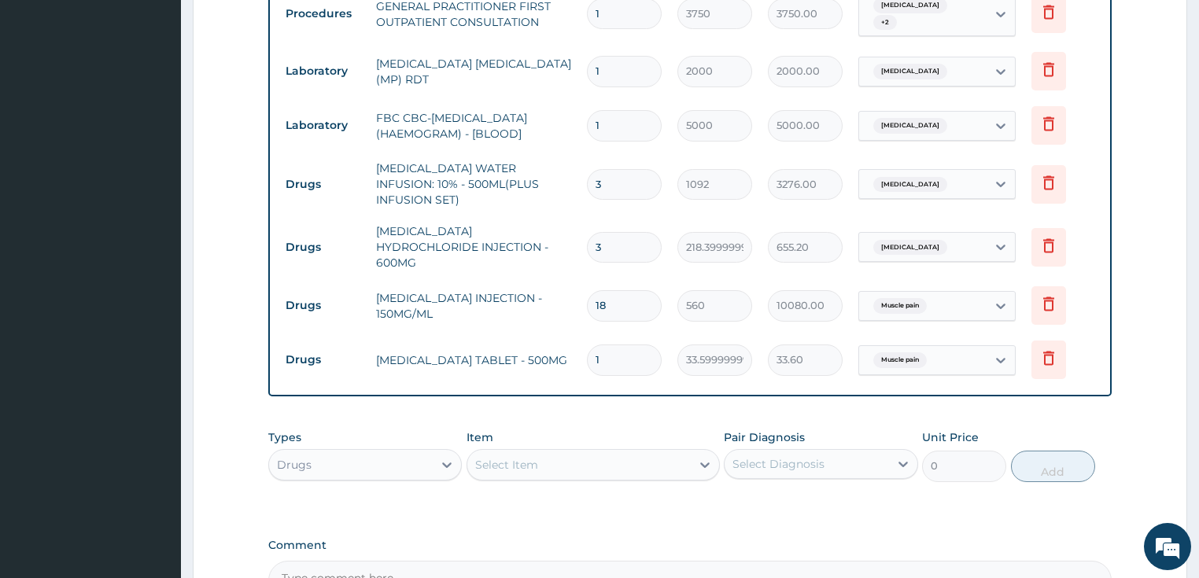
type input "18"
type input "604.80"
type input "18"
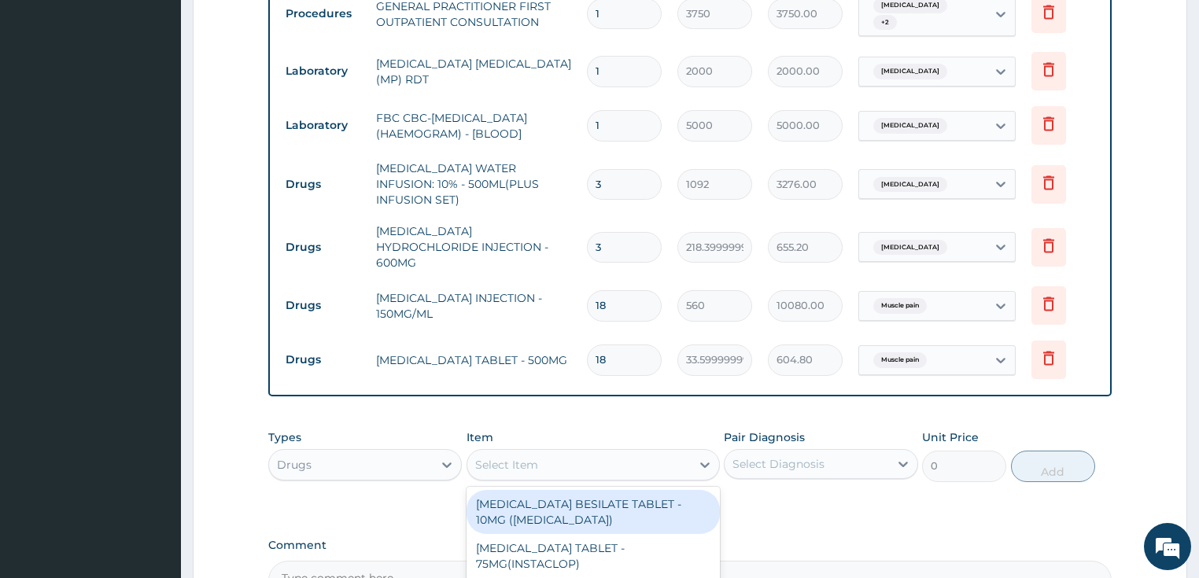
click at [517, 457] on div "Select Item" at bounding box center [506, 465] width 63 height 16
type input "CEFTR"
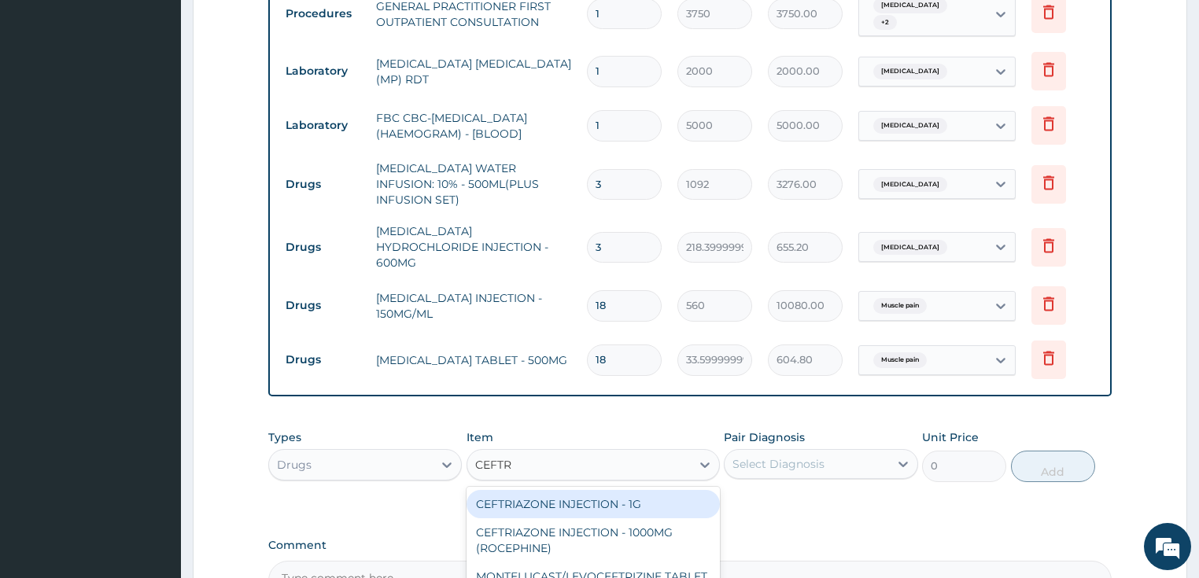
click at [597, 490] on div "CEFTRIAZONE INJECTION - 1G" at bounding box center [593, 504] width 253 height 28
type input "1652"
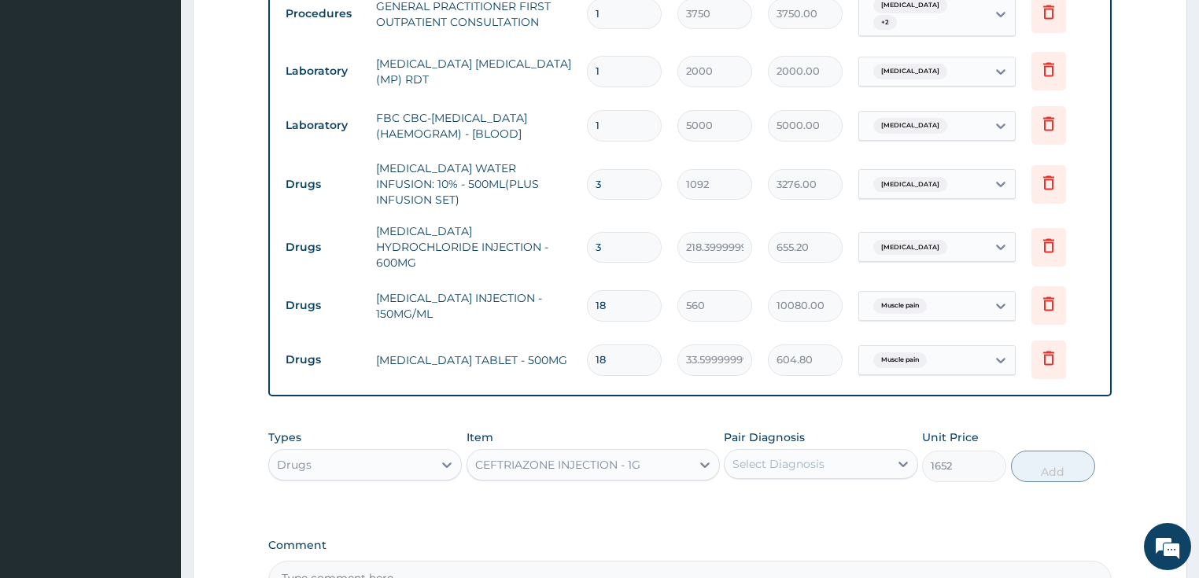
click at [787, 456] on div "Select Diagnosis" at bounding box center [779, 464] width 92 height 16
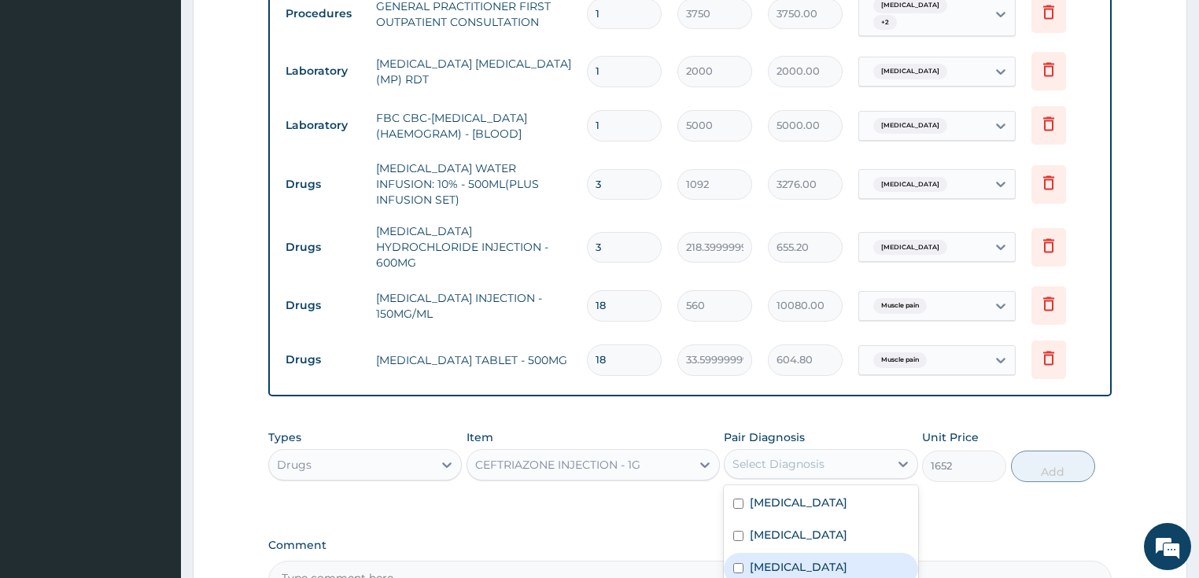
click at [792, 553] on div "[MEDICAL_DATA]" at bounding box center [821, 569] width 194 height 32
checkbox input "true"
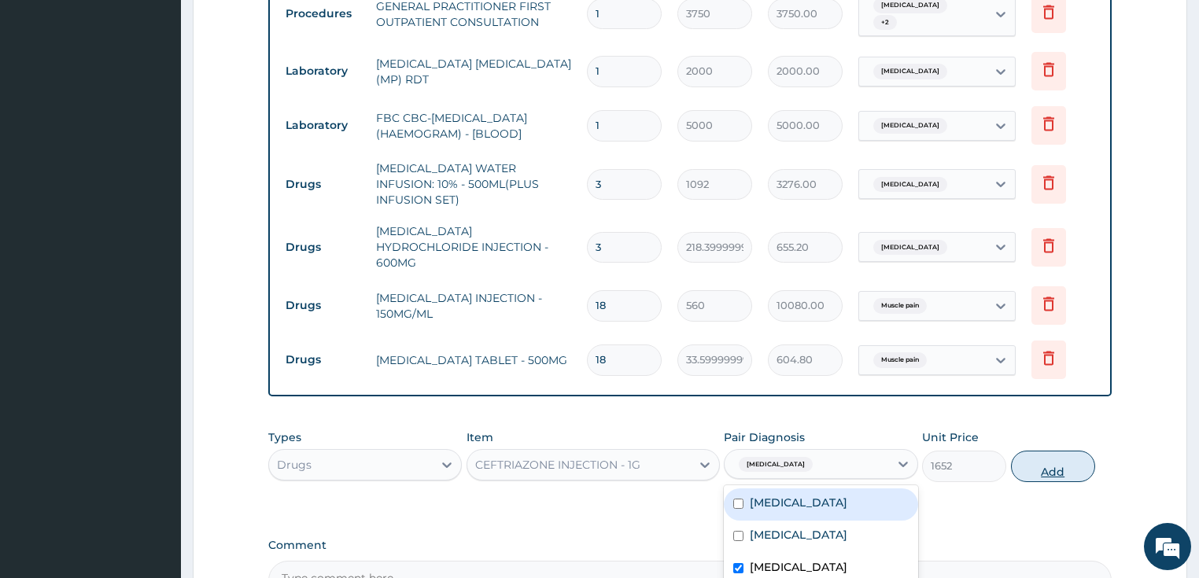
click at [1052, 451] on button "Add" at bounding box center [1053, 466] width 84 height 31
type input "0"
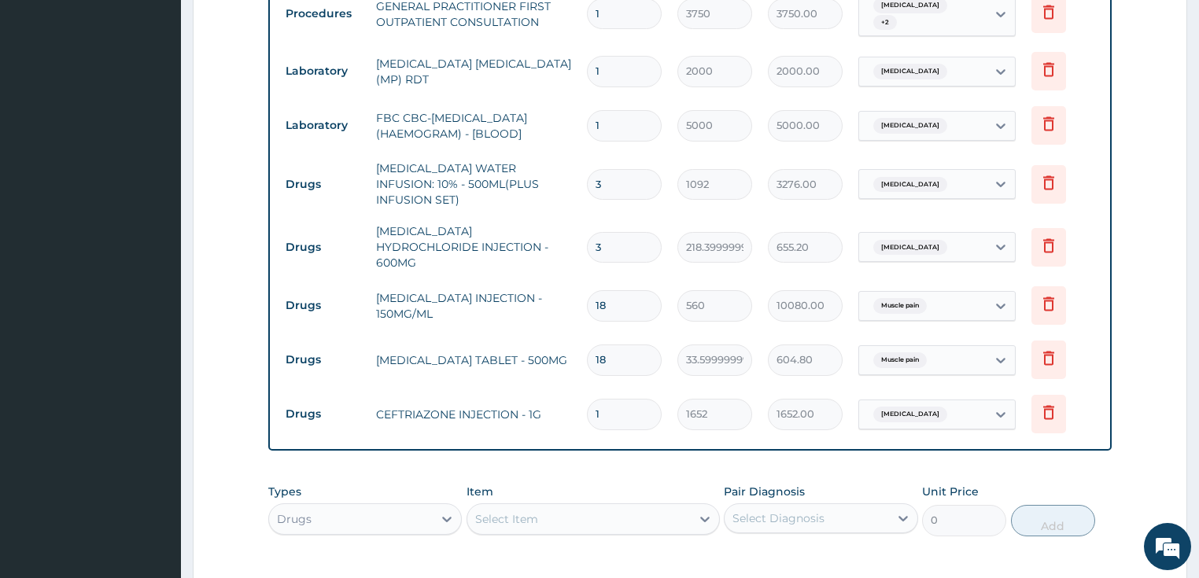
click at [637, 399] on input "1" at bounding box center [624, 414] width 75 height 31
type input "0.00"
type input "8"
type input "13216.00"
type input "0.00"
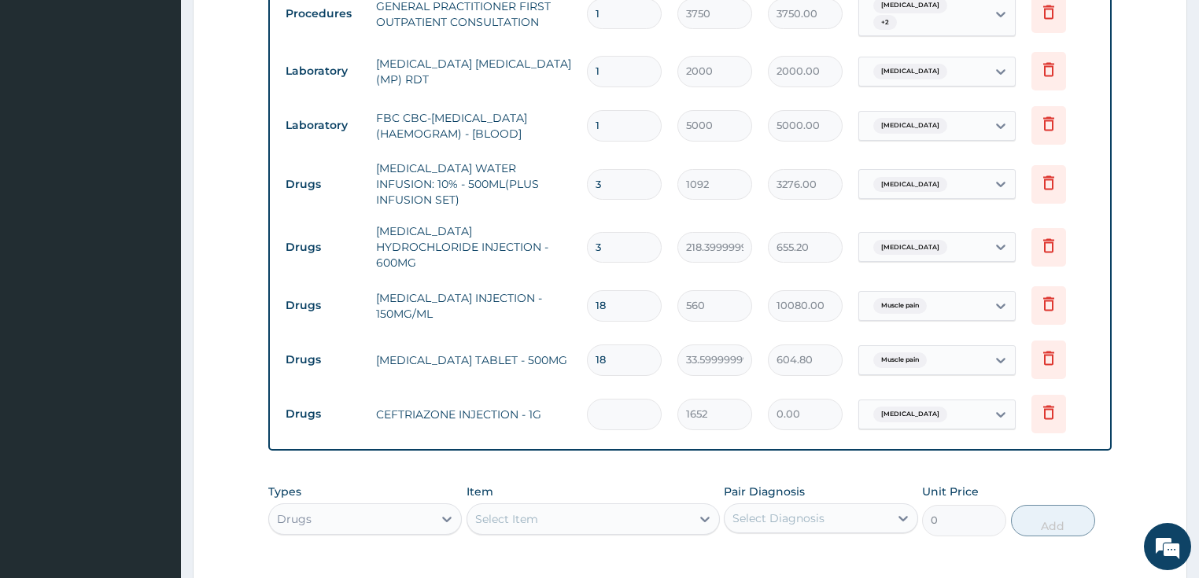
type input "1"
type input "1652.00"
type input "10"
type input "16520.00"
type input "11"
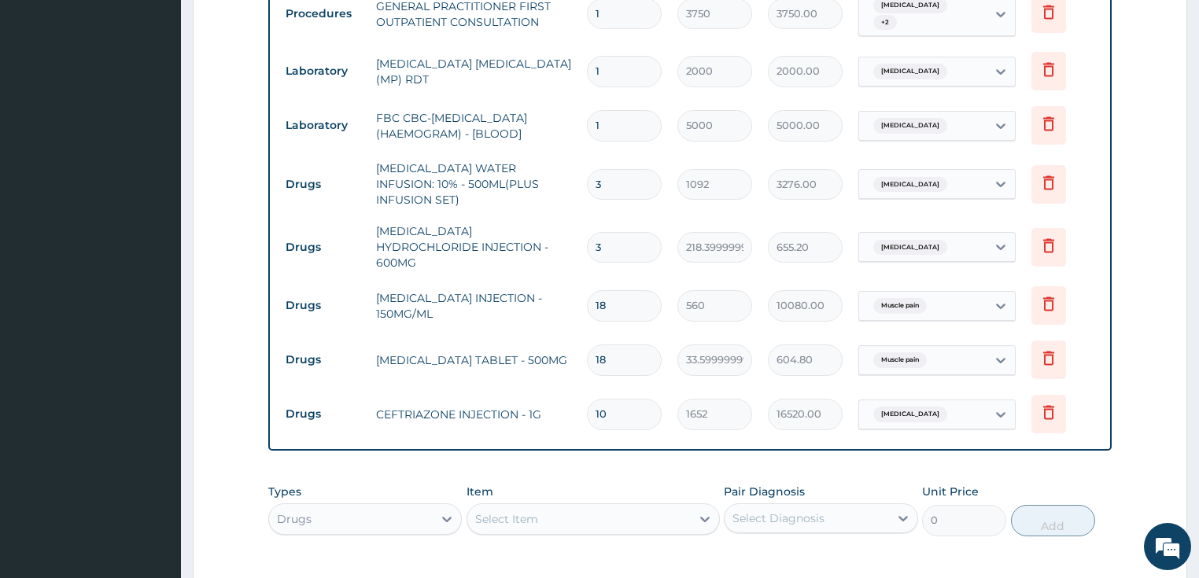
type input "18172.00"
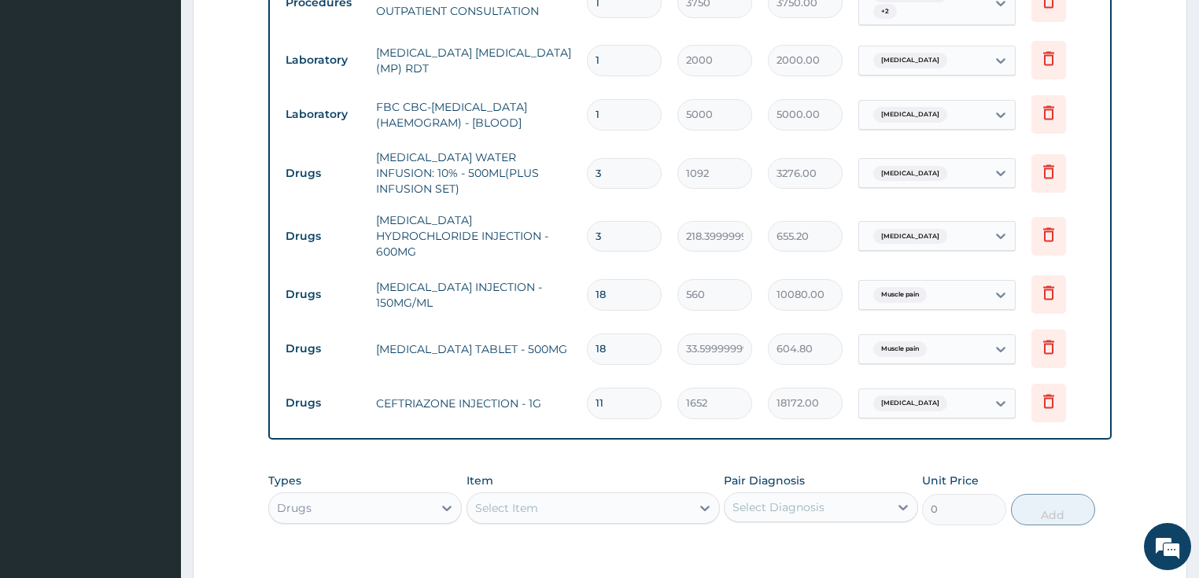
scroll to position [1263, 0]
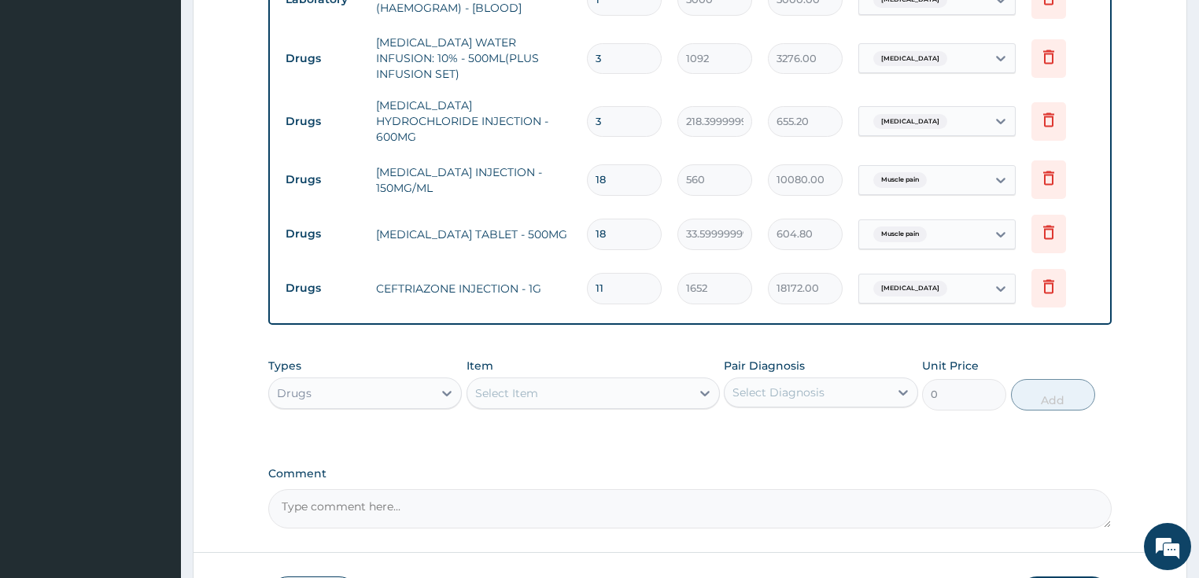
type input "11"
click at [504, 386] on div "Select Item" at bounding box center [506, 394] width 63 height 16
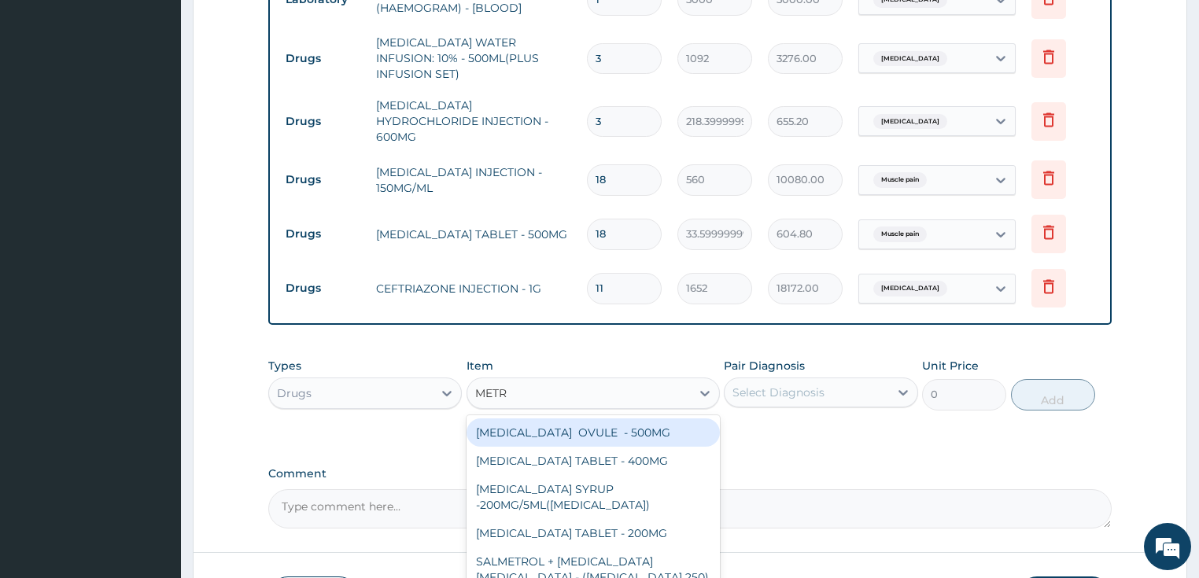
type input "METRO"
type input "923.9999999999999"
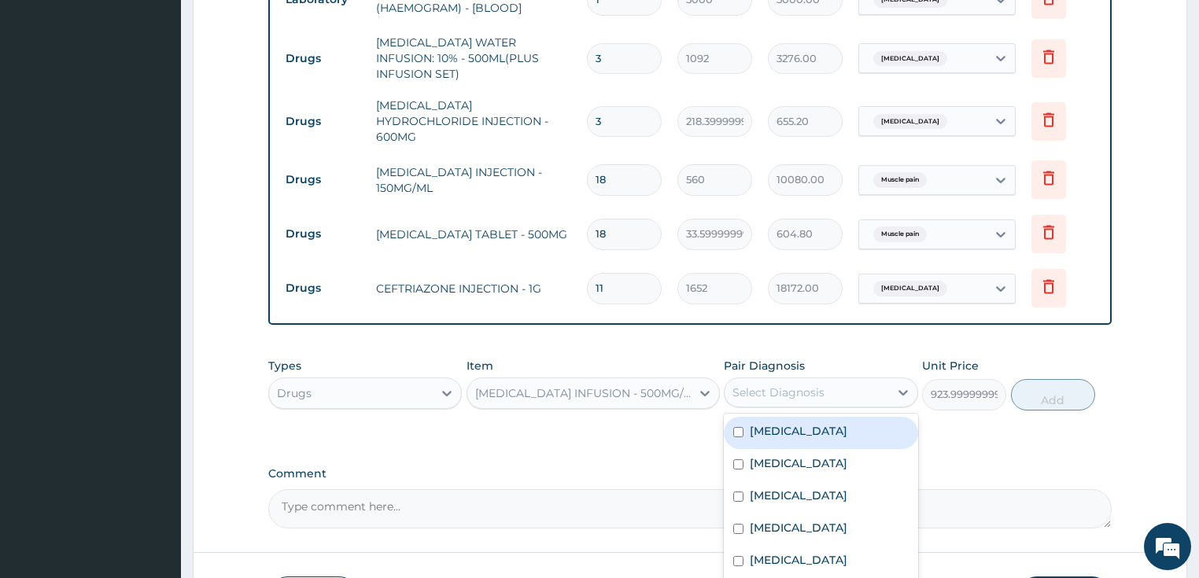
click at [774, 385] on div "Select Diagnosis" at bounding box center [779, 393] width 92 height 16
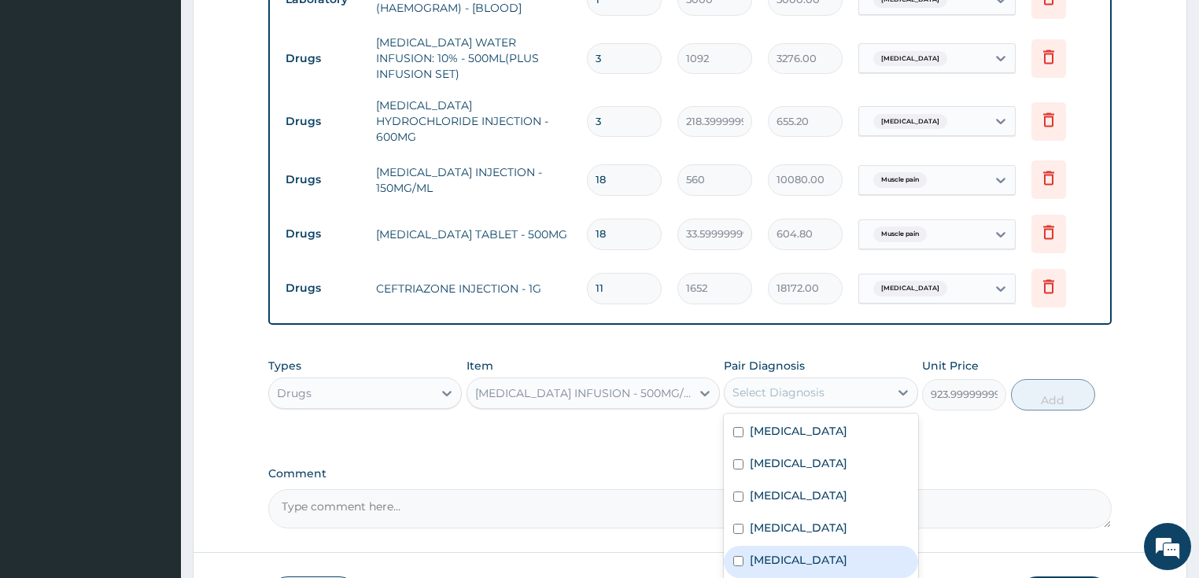
click at [790, 553] on label "[MEDICAL_DATA]" at bounding box center [799, 561] width 98 height 16
checkbox input "true"
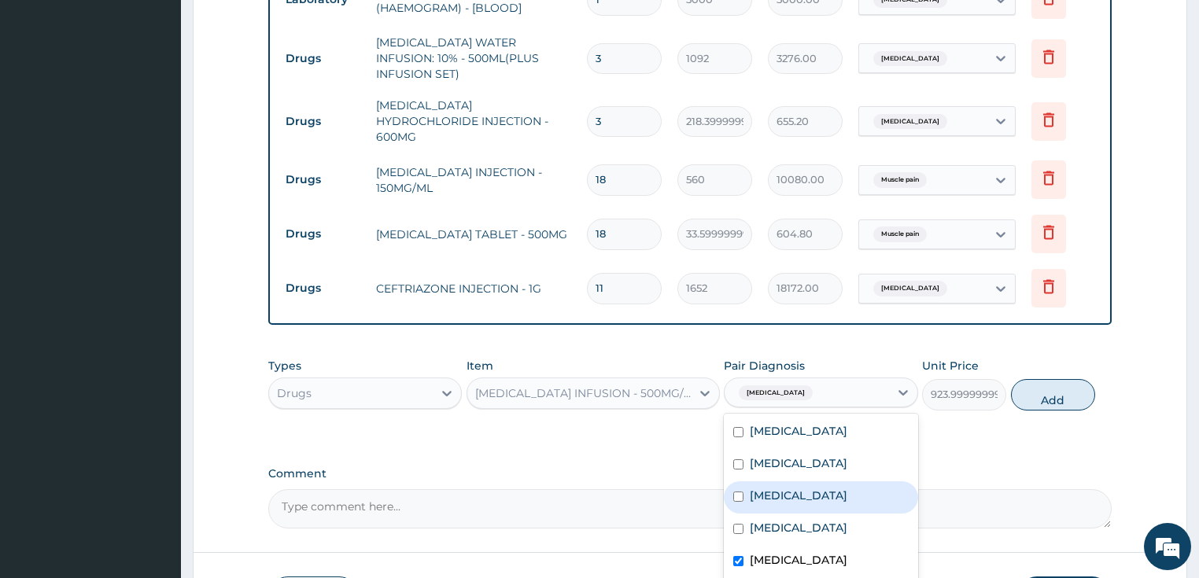
click at [742, 492] on input "checkbox" at bounding box center [739, 497] width 10 height 10
checkbox input "true"
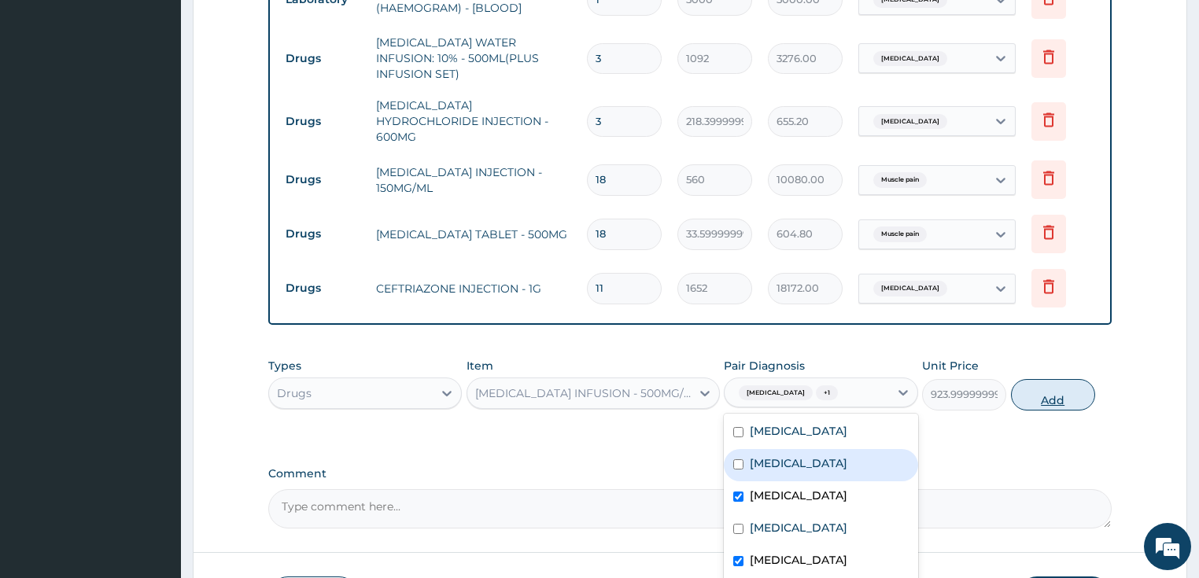
click at [1067, 379] on button "Add" at bounding box center [1053, 394] width 84 height 31
type input "0"
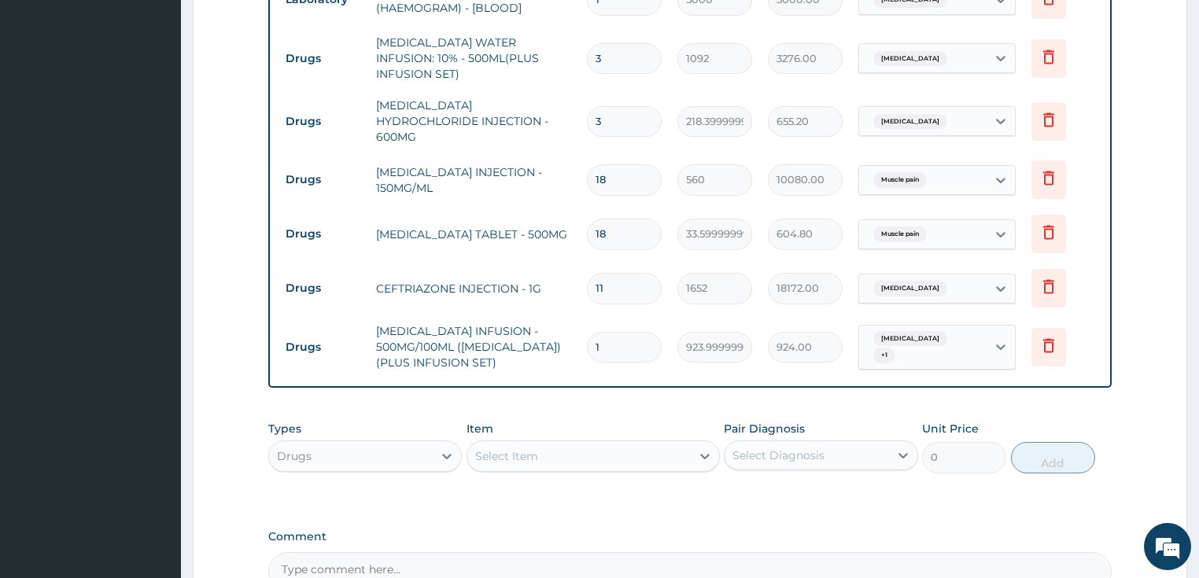
type input "0.00"
type input "6"
type input "5544.00"
type input "6"
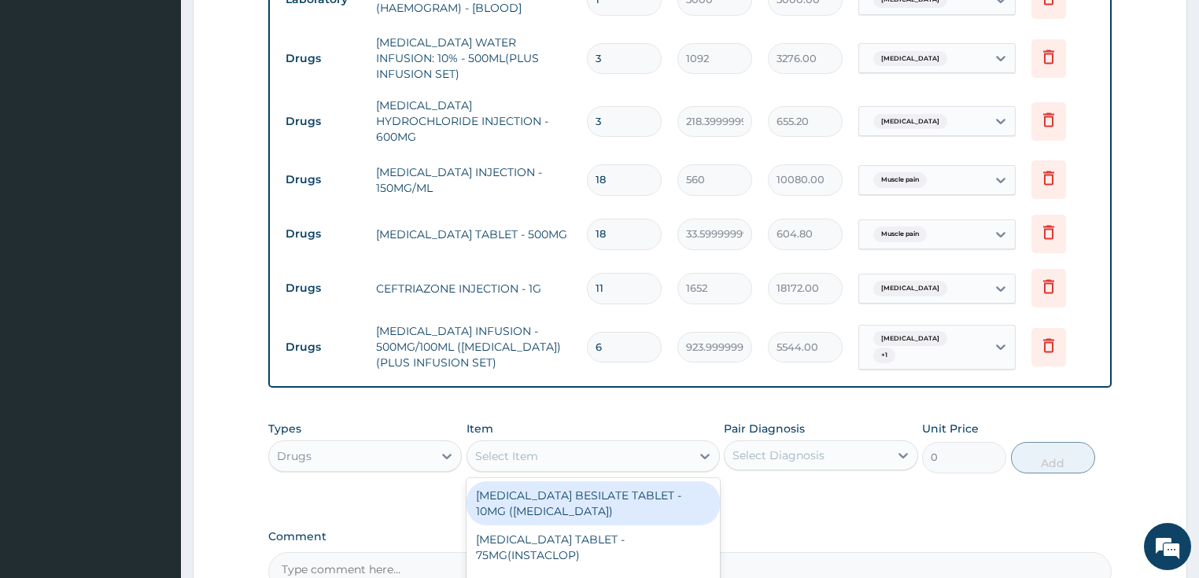
click at [579, 441] on div "Select Item" at bounding box center [593, 456] width 253 height 31
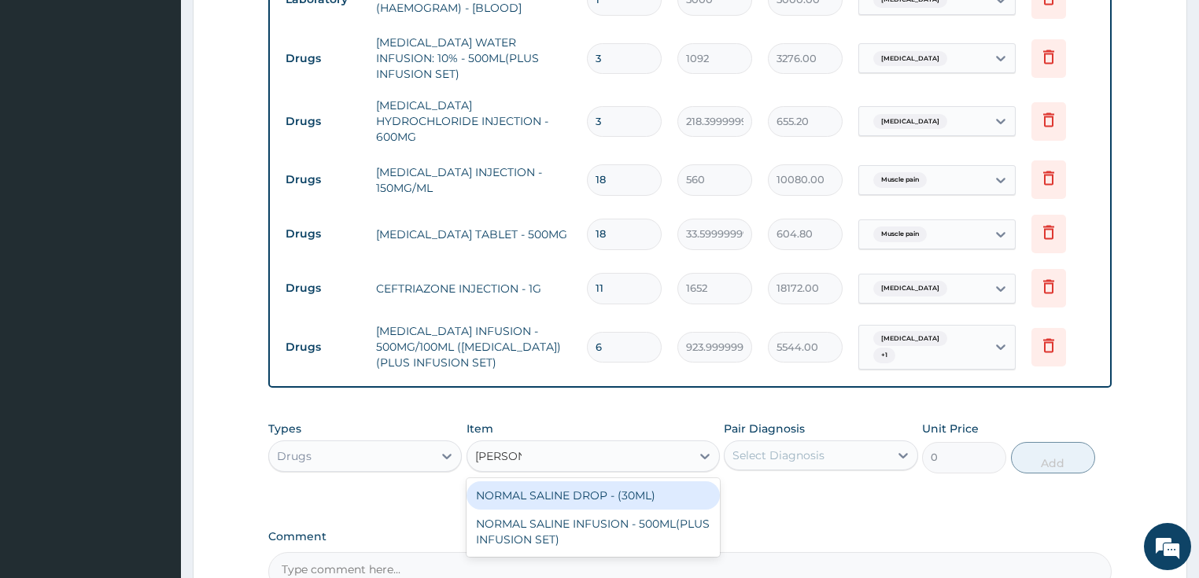
type input "NORMAL"
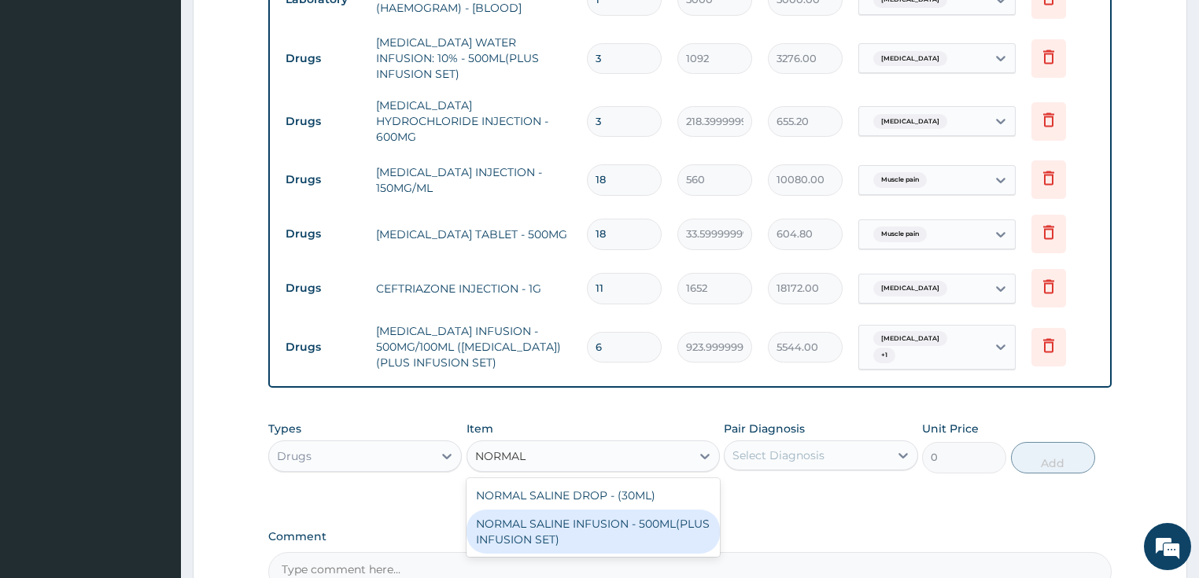
click at [596, 510] on div "NORMAL SALINE INFUSION - 500ML(PLUS INFUSION SET)" at bounding box center [593, 532] width 253 height 44
type input "1092"
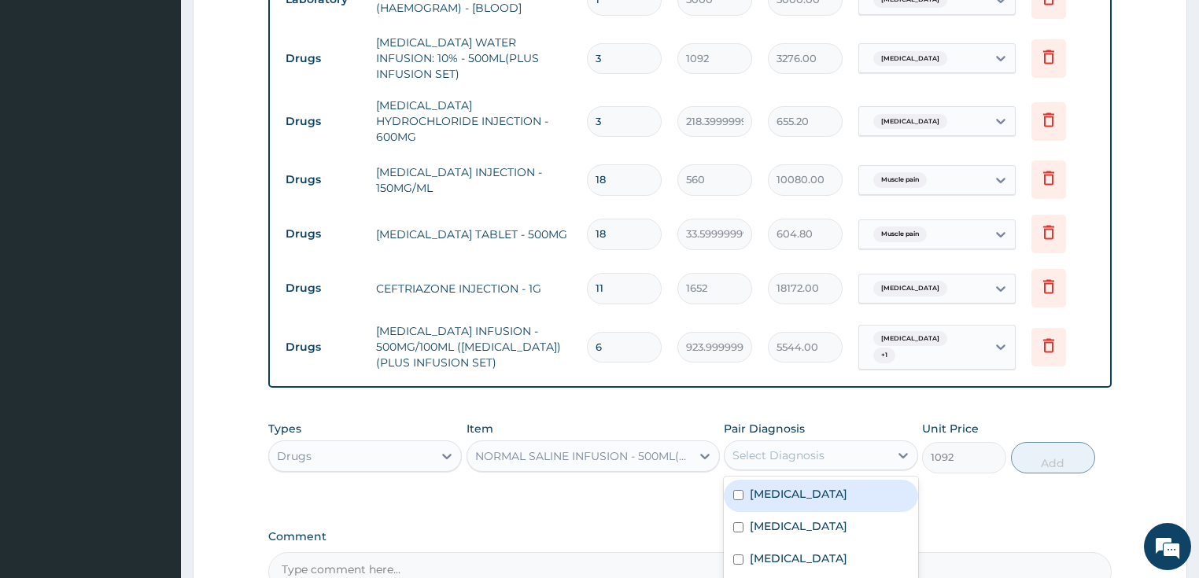
click at [786, 448] on div "Select Diagnosis" at bounding box center [779, 456] width 92 height 16
click at [790, 486] on label "[MEDICAL_DATA]" at bounding box center [799, 494] width 98 height 16
checkbox input "true"
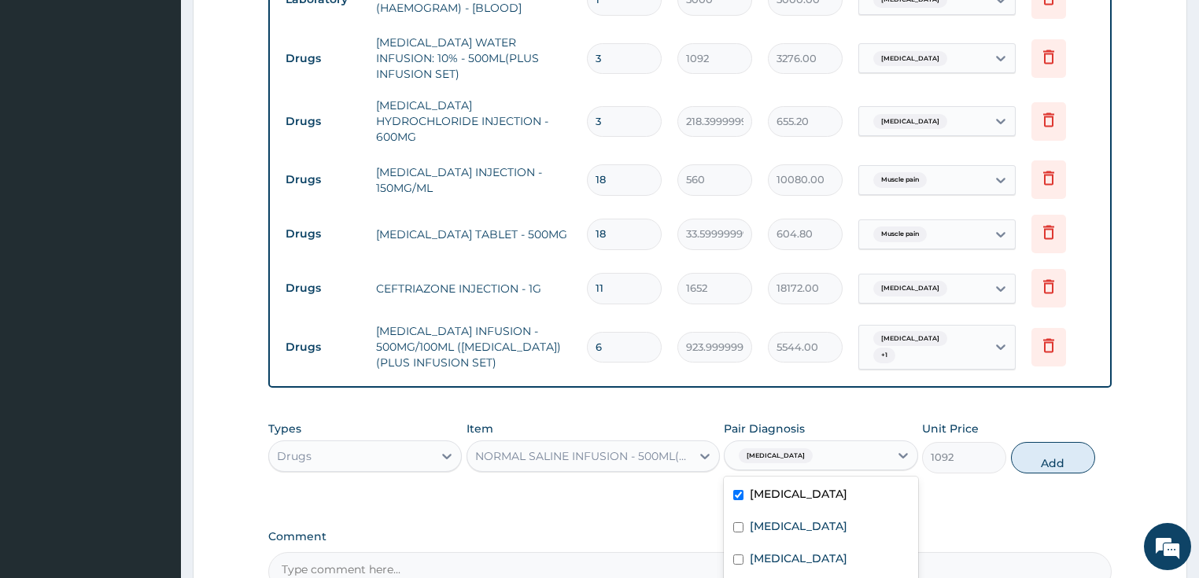
click at [828, 443] on div "[MEDICAL_DATA]" at bounding box center [807, 456] width 164 height 27
click at [825, 443] on div "[MEDICAL_DATA]" at bounding box center [807, 456] width 164 height 27
checkbox input "true"
click at [1072, 442] on button "Add" at bounding box center [1053, 457] width 84 height 31
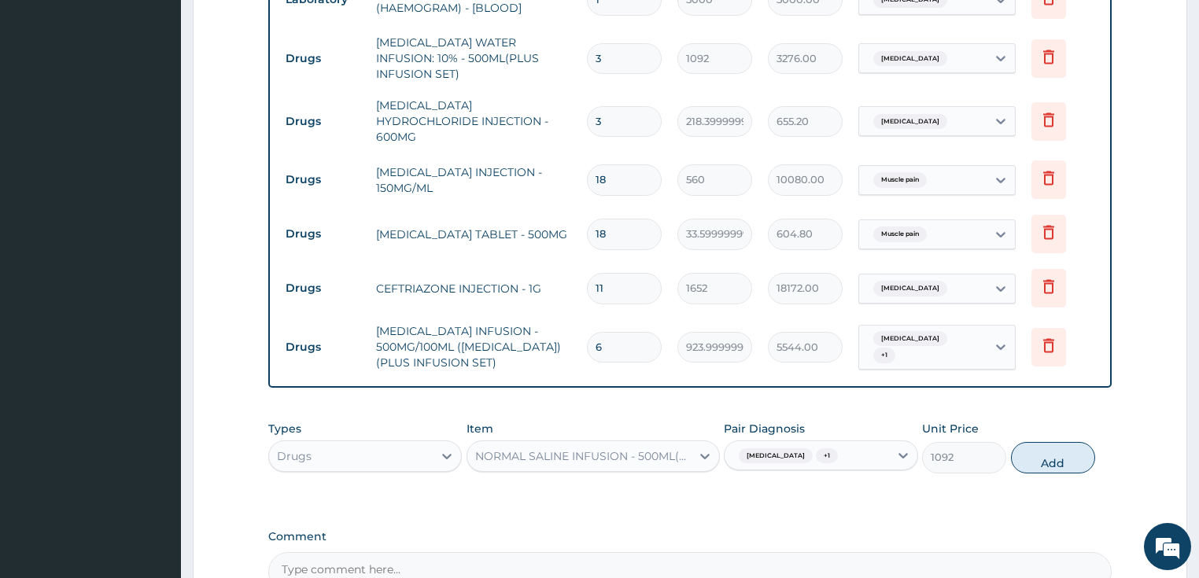
type input "0"
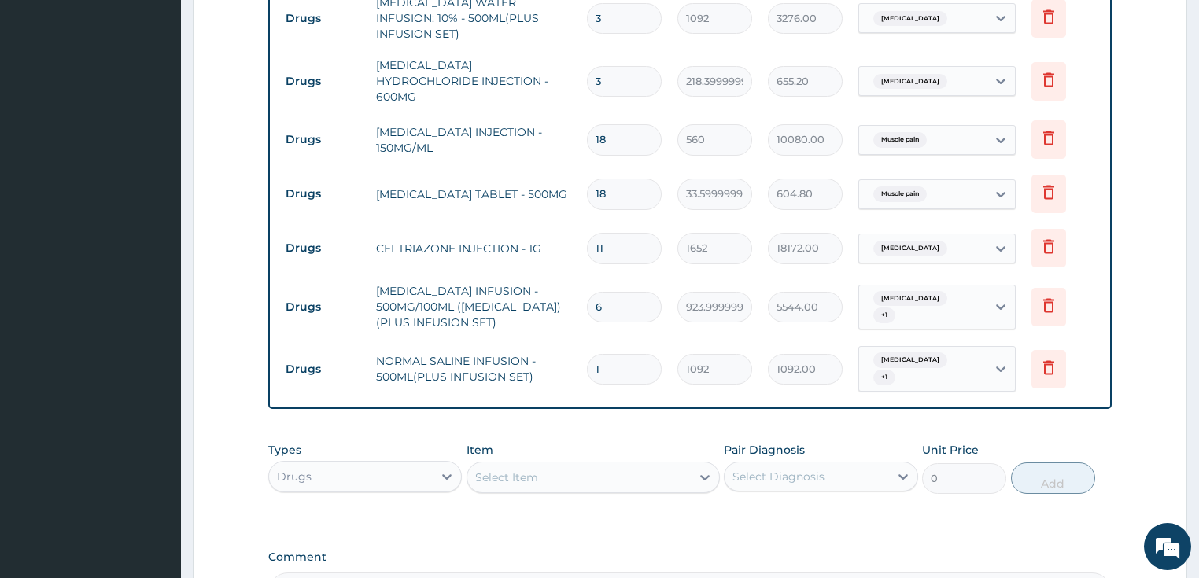
scroll to position [1326, 0]
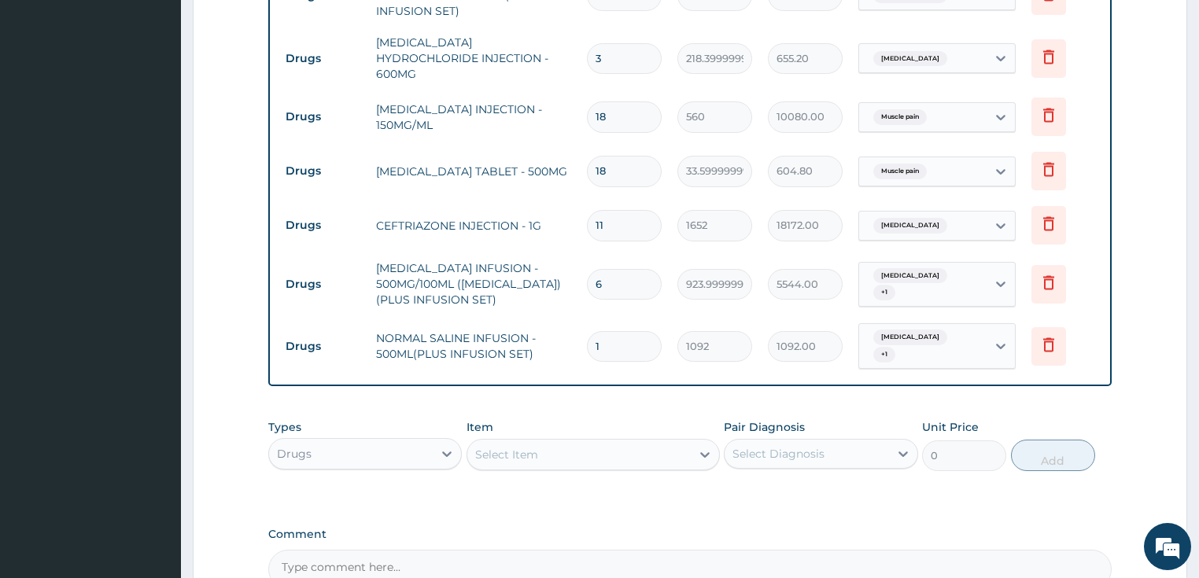
click at [615, 331] on input "1" at bounding box center [624, 346] width 75 height 31
type input "0.00"
type input "6"
type input "6552.00"
type input "0.00"
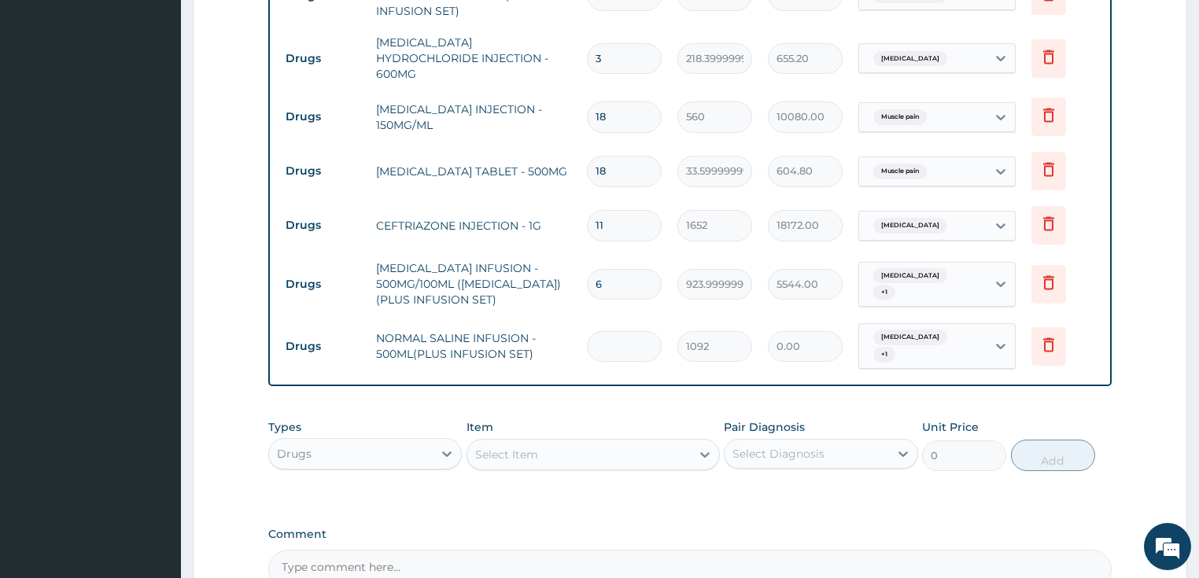
type input "8"
type input "8736.00"
type input "8"
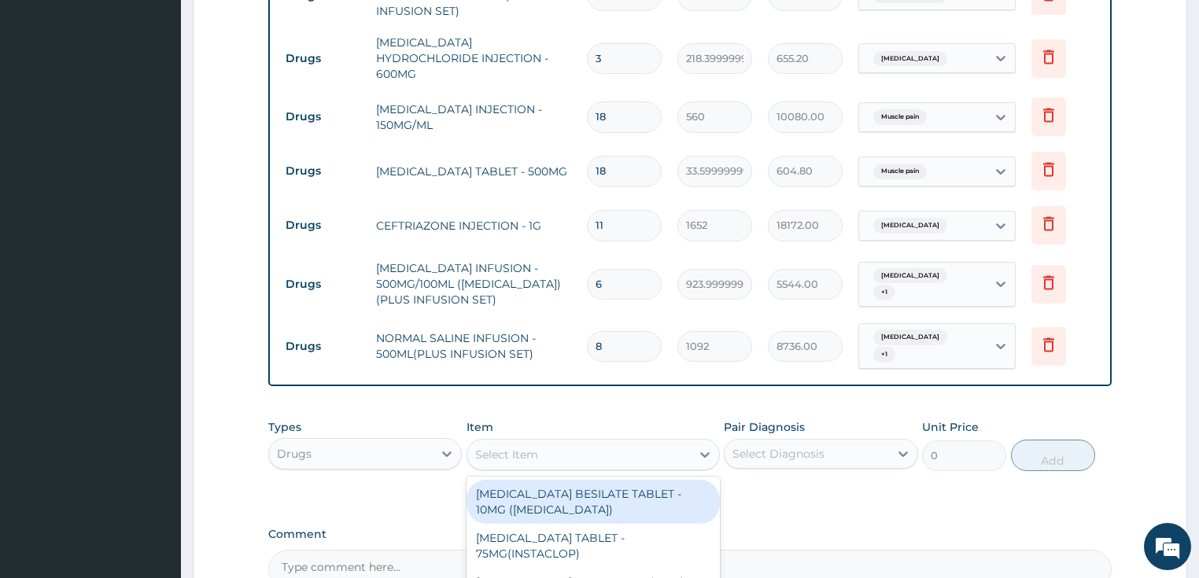
click at [509, 447] on div "Select Item" at bounding box center [506, 455] width 63 height 16
click at [360, 442] on div "Drugs" at bounding box center [351, 454] width 164 height 25
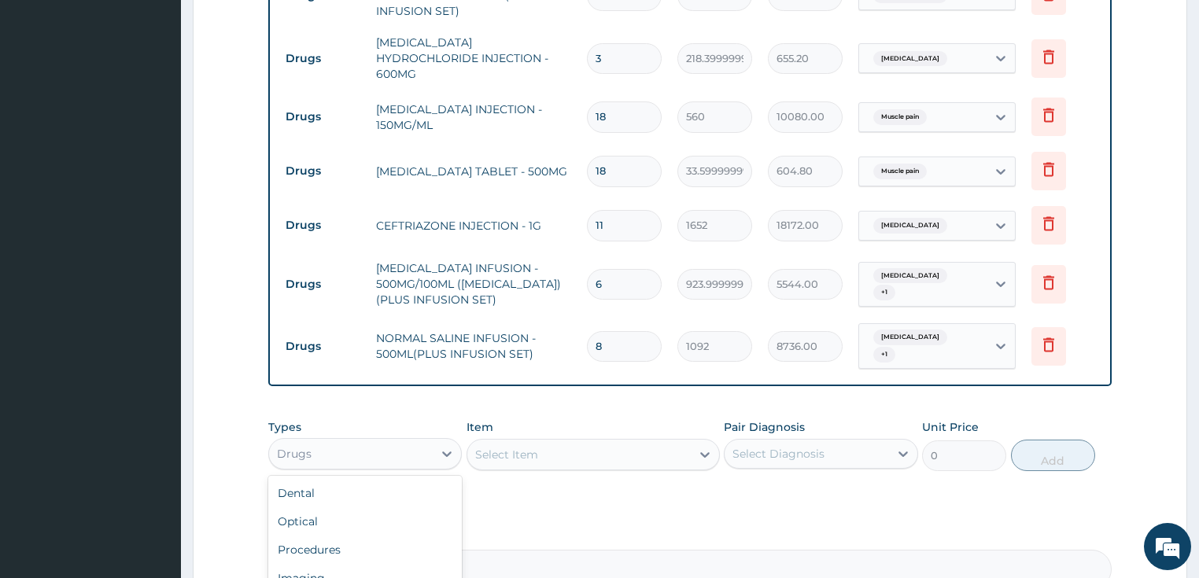
click at [545, 439] on div "Select Item" at bounding box center [593, 454] width 253 height 31
click at [530, 439] on div "Select Item" at bounding box center [593, 454] width 253 height 31
click at [530, 447] on div "Select Item" at bounding box center [506, 455] width 63 height 16
type input "PACK"
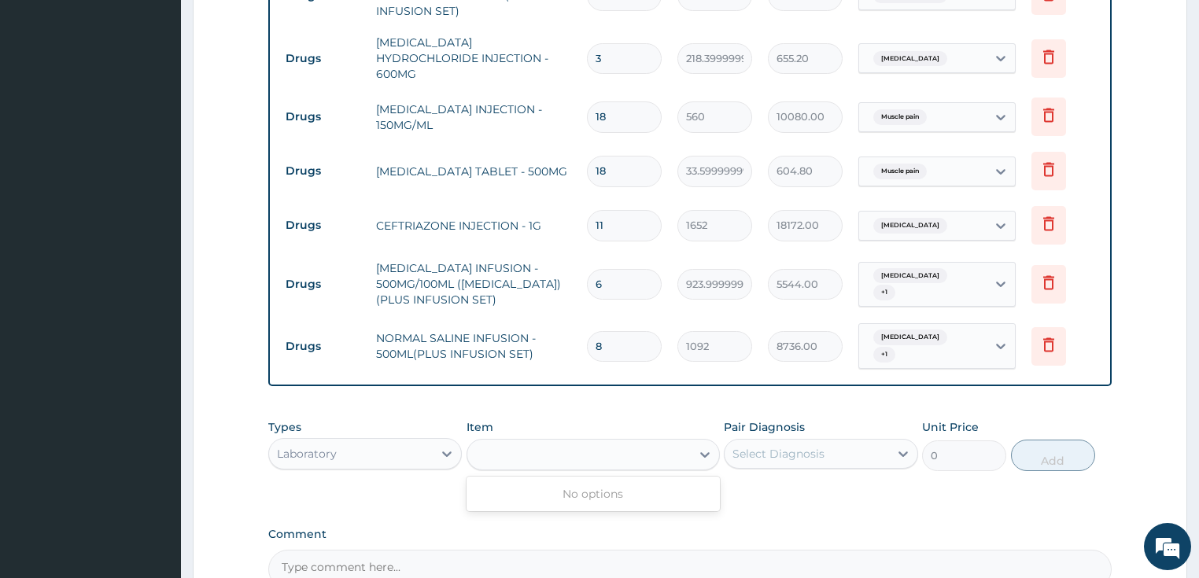
click at [375, 442] on div "Laboratory" at bounding box center [351, 454] width 164 height 25
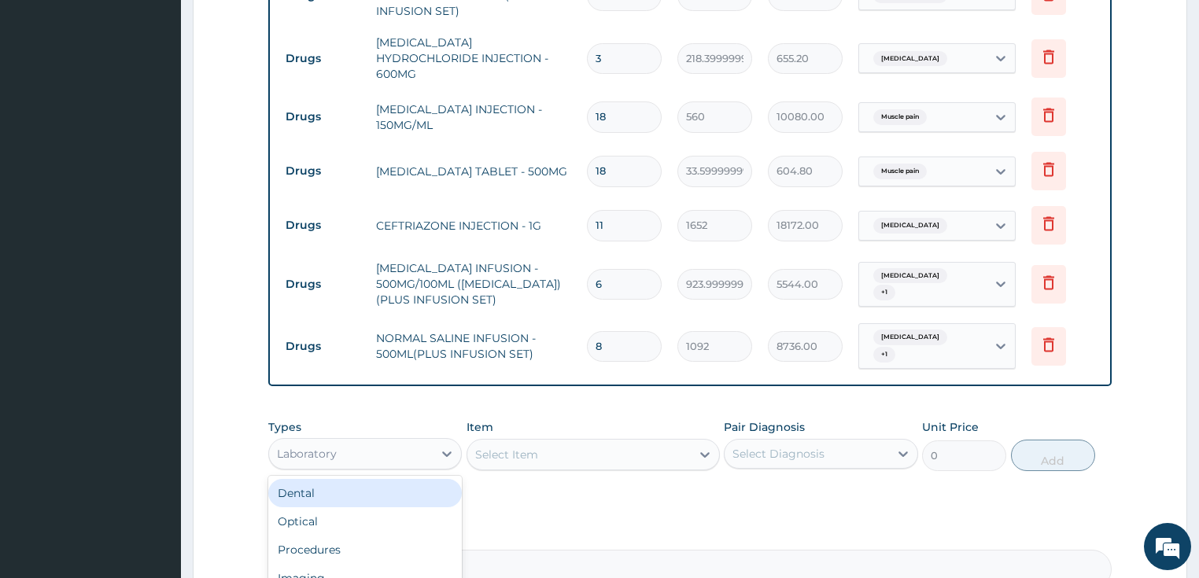
scroll to position [1417, 0]
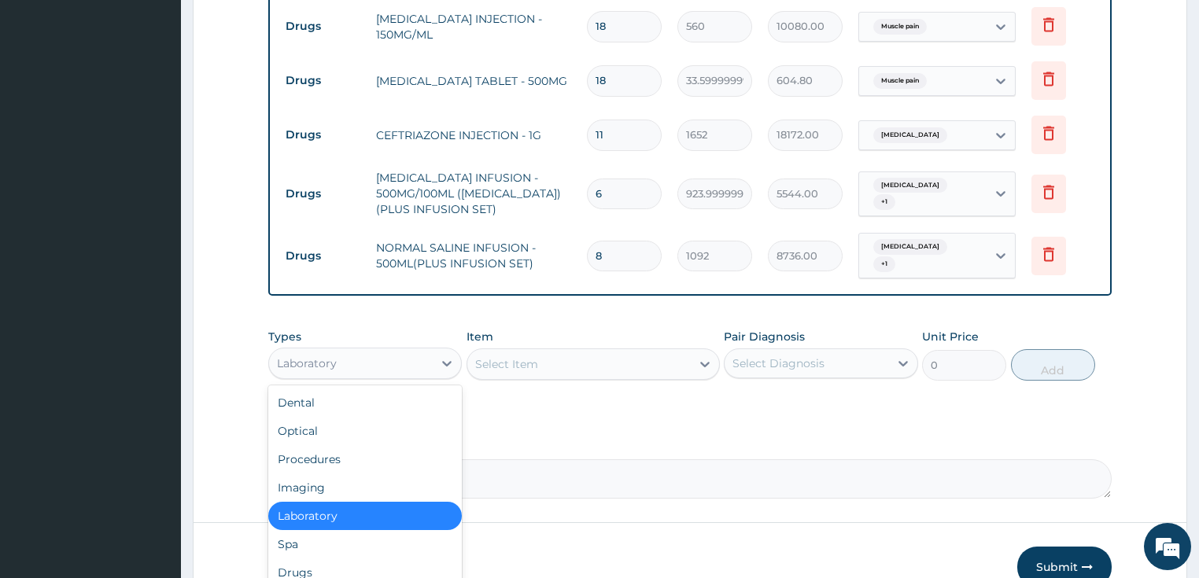
click at [362, 502] on div "Laboratory" at bounding box center [365, 516] width 194 height 28
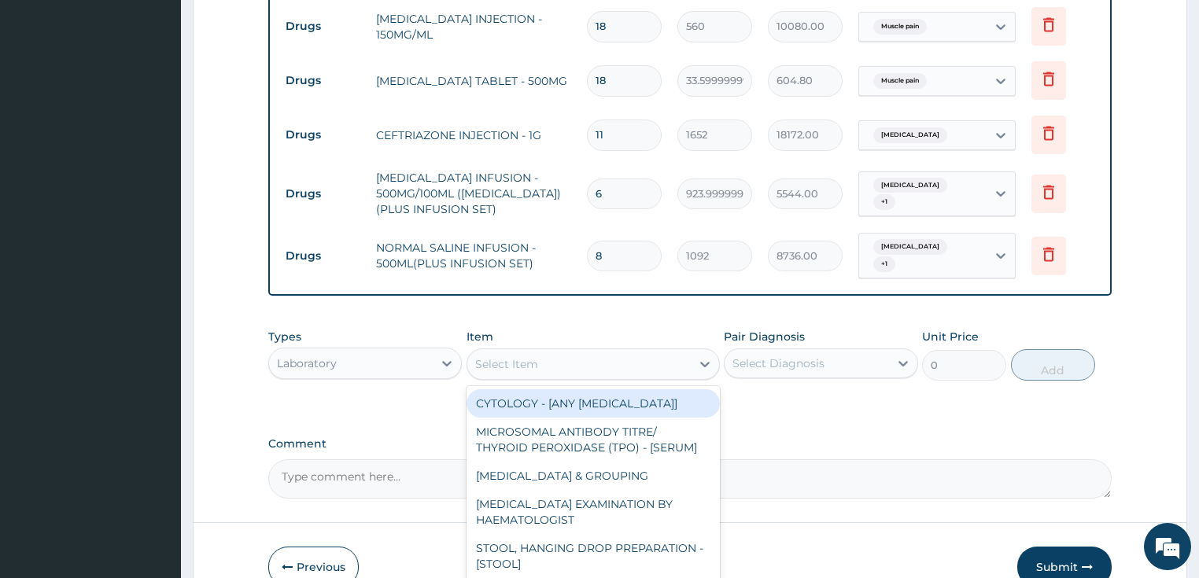
click at [538, 352] on div "Select Item" at bounding box center [580, 364] width 224 height 25
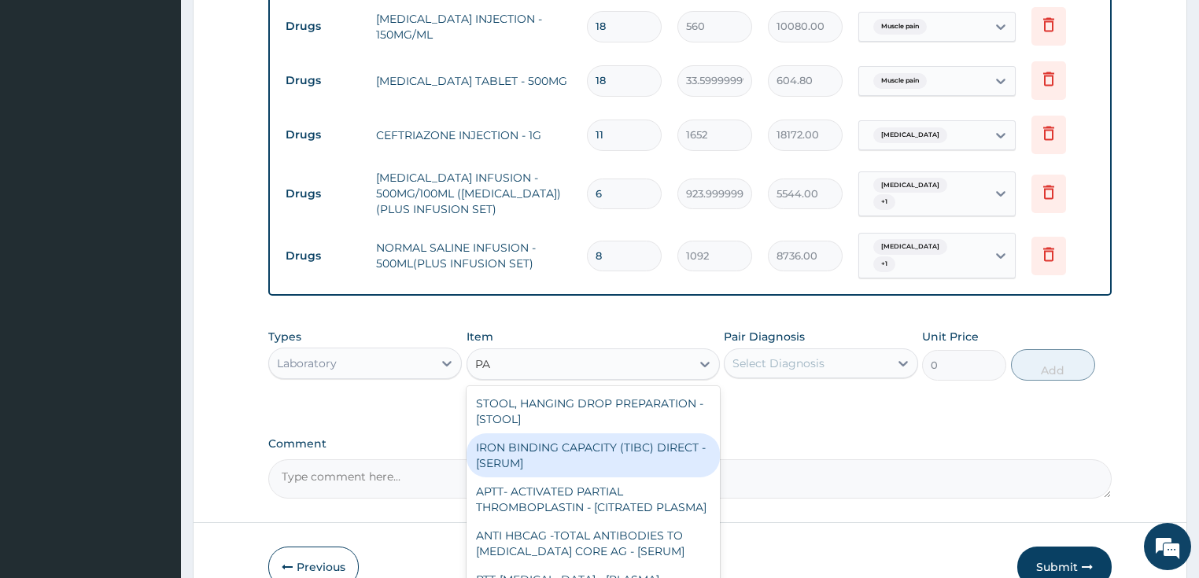
type input "P"
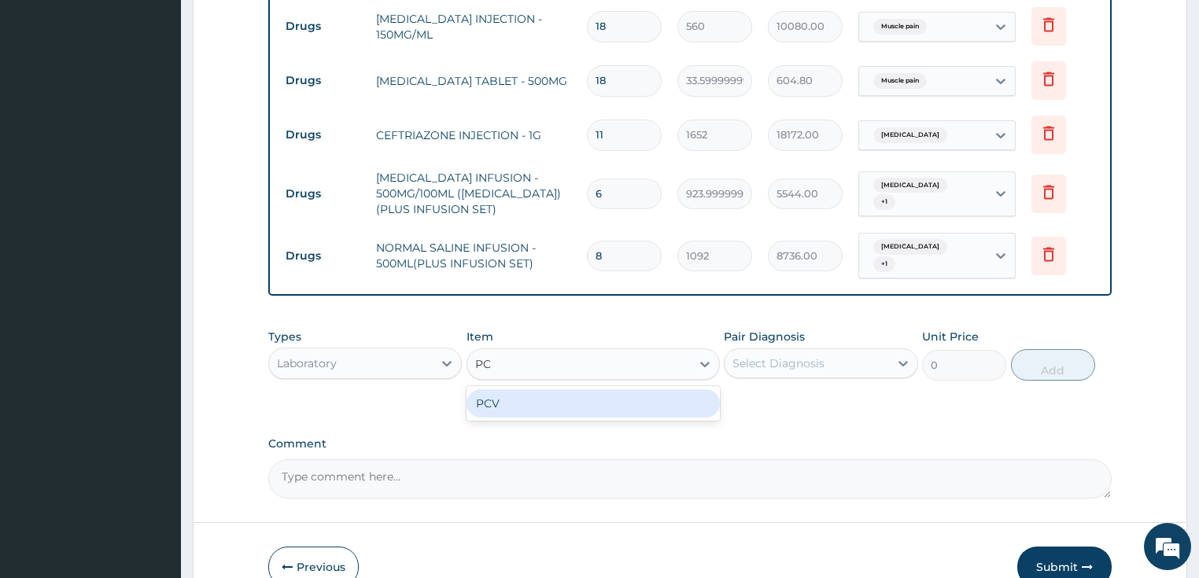
type input "PCV"
click at [522, 390] on div "PCV" at bounding box center [593, 404] width 253 height 28
type input "2187.5"
click at [844, 351] on div "Select Diagnosis" at bounding box center [807, 363] width 164 height 25
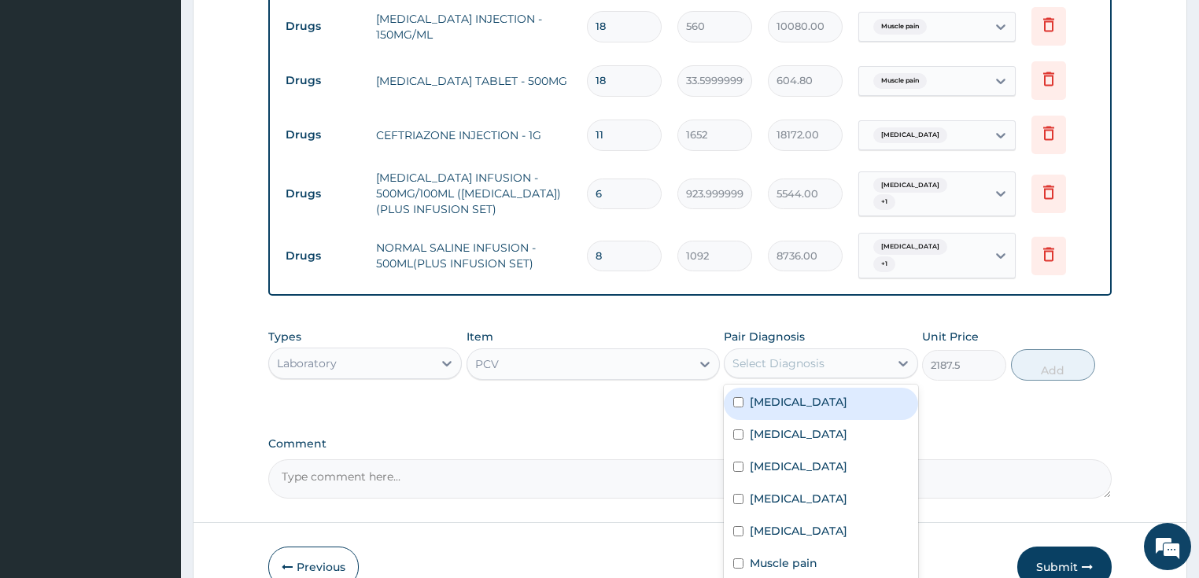
click at [808, 388] on div "[MEDICAL_DATA]" at bounding box center [821, 404] width 194 height 32
checkbox input "true"
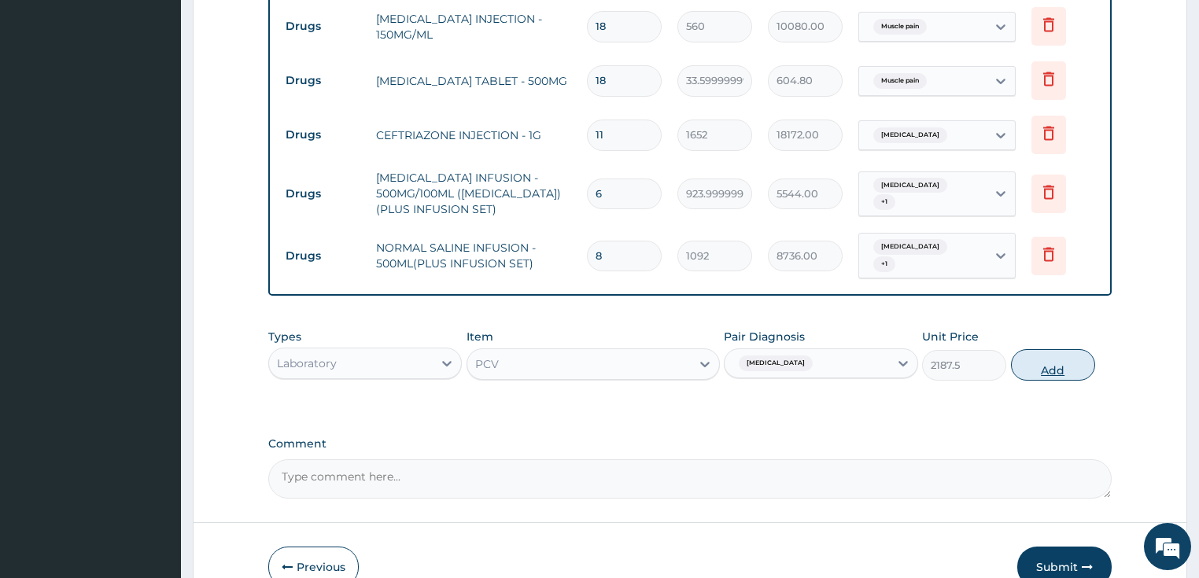
click at [1050, 349] on button "Add" at bounding box center [1053, 364] width 84 height 31
type input "0"
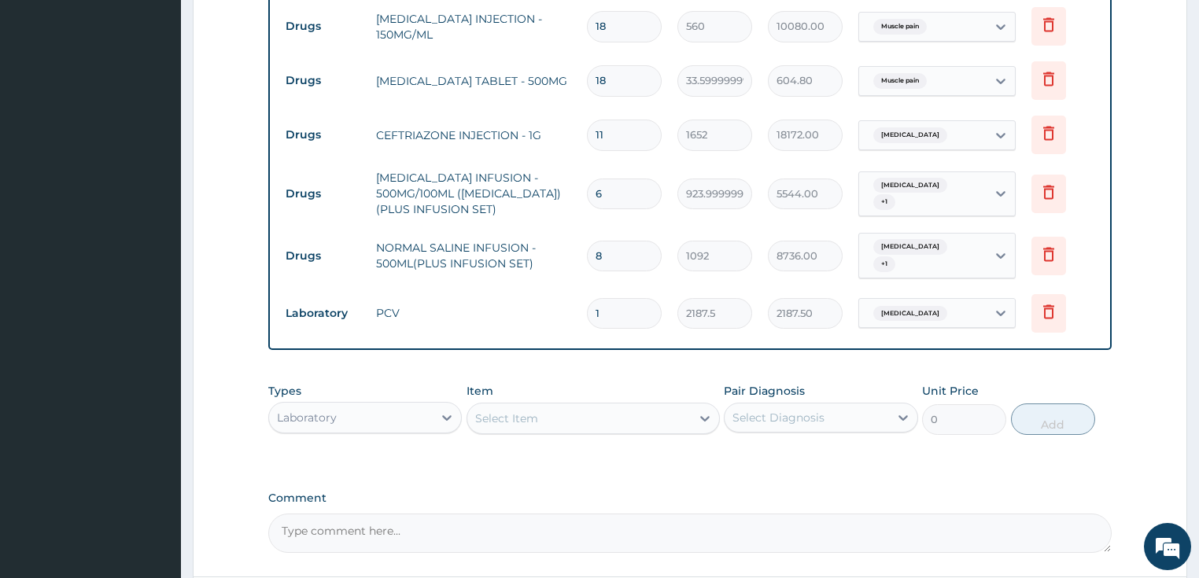
click at [626, 298] on input "1" at bounding box center [624, 313] width 75 height 31
type input "0.00"
type input "5"
type input "10937.50"
type input "0.00"
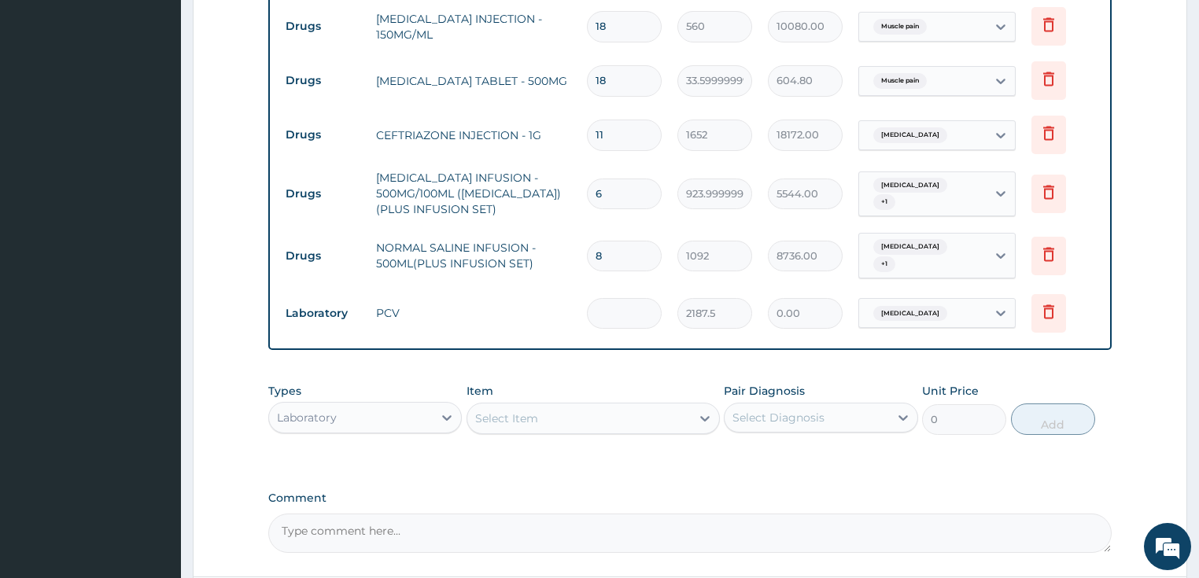
type input "4"
type input "8750.00"
type input "4"
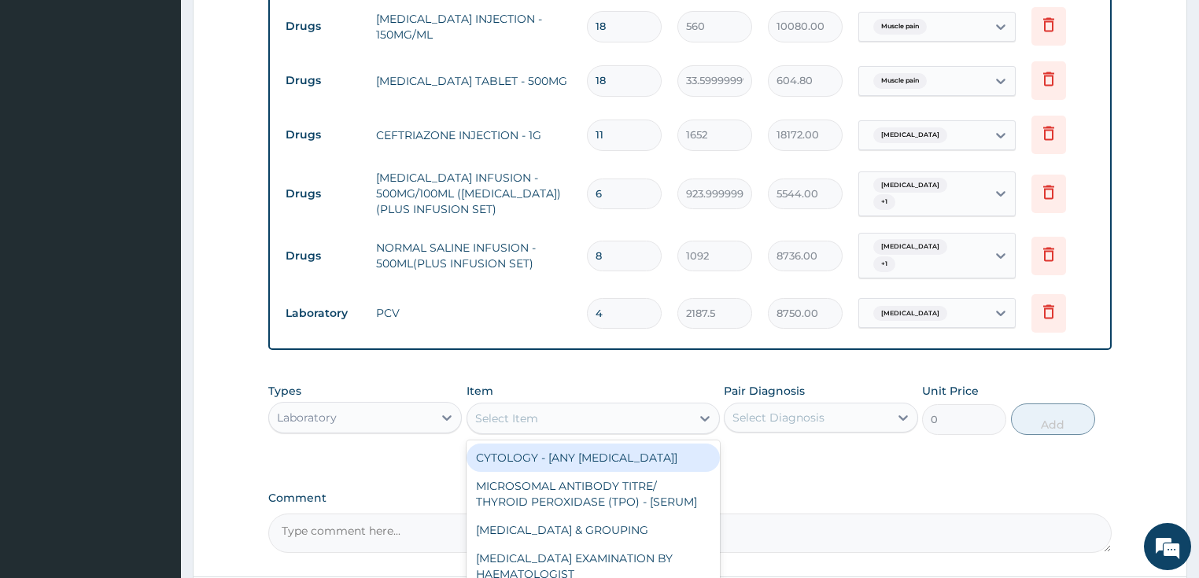
click at [507, 411] on div "Select Item" at bounding box center [506, 419] width 63 height 16
click at [403, 405] on div "Laboratory" at bounding box center [351, 417] width 164 height 25
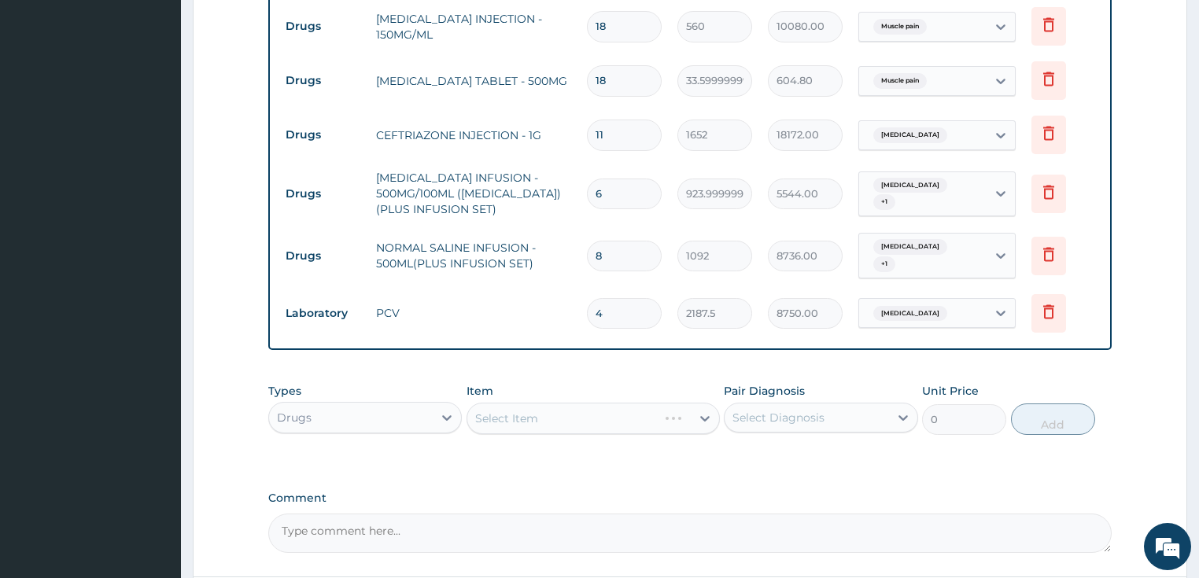
click at [564, 403] on div "Select Item" at bounding box center [593, 418] width 253 height 31
click at [514, 403] on div "Select Item" at bounding box center [593, 418] width 253 height 31
click at [507, 403] on div "Select Item" at bounding box center [593, 418] width 253 height 31
click at [501, 411] on div "Select Item" at bounding box center [506, 419] width 63 height 16
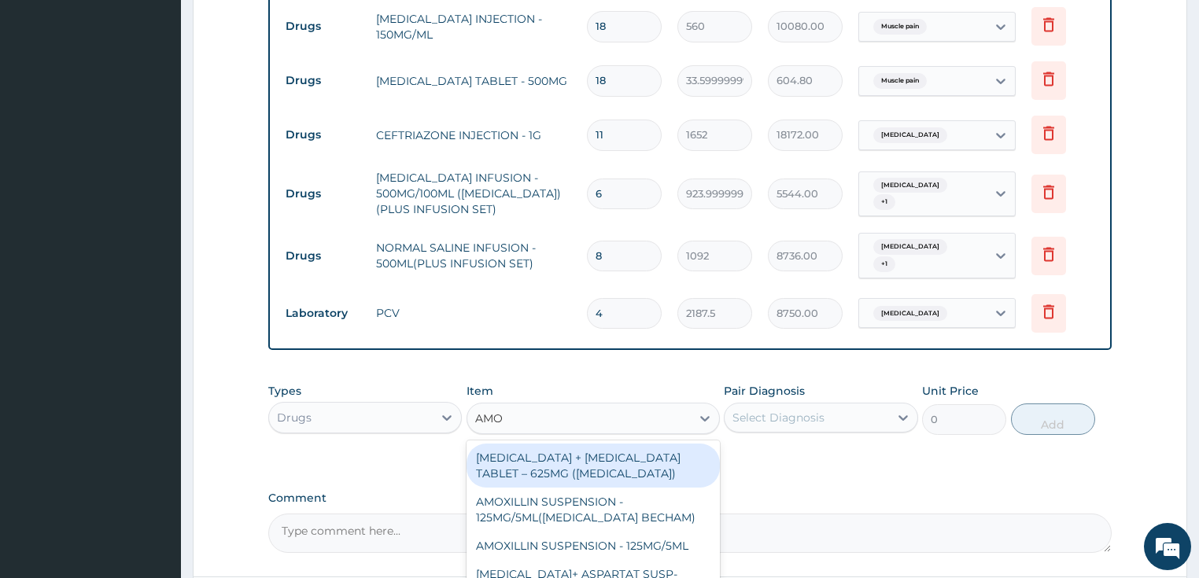
type input "AMOX"
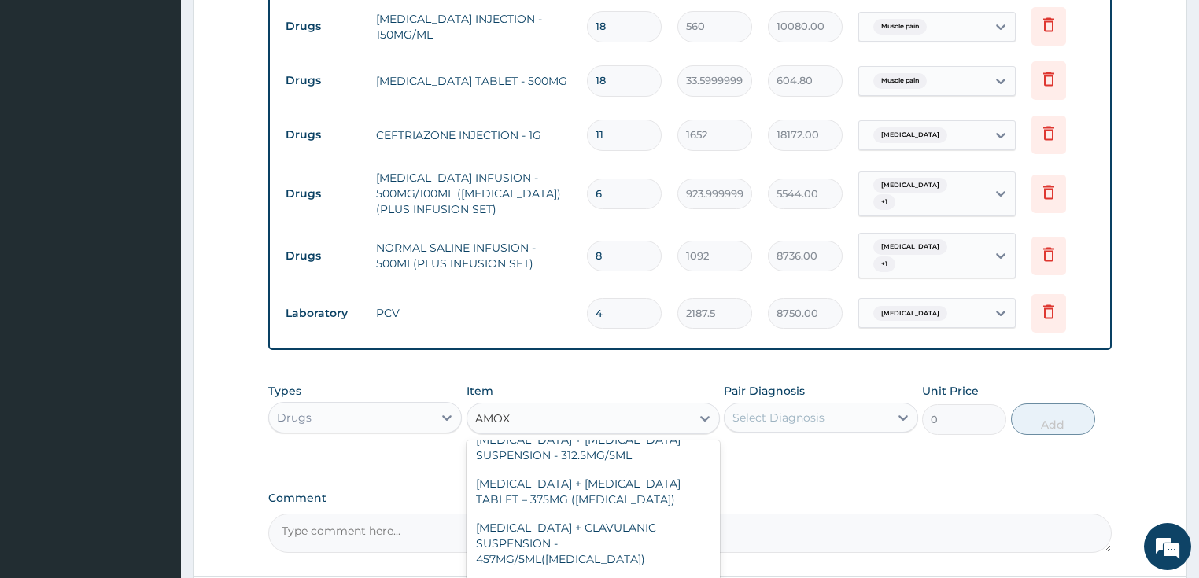
scroll to position [441, 0]
click at [589, 573] on div "[MEDICAL_DATA] CAPSULE - 500MG" at bounding box center [593, 587] width 253 height 28
type input "112"
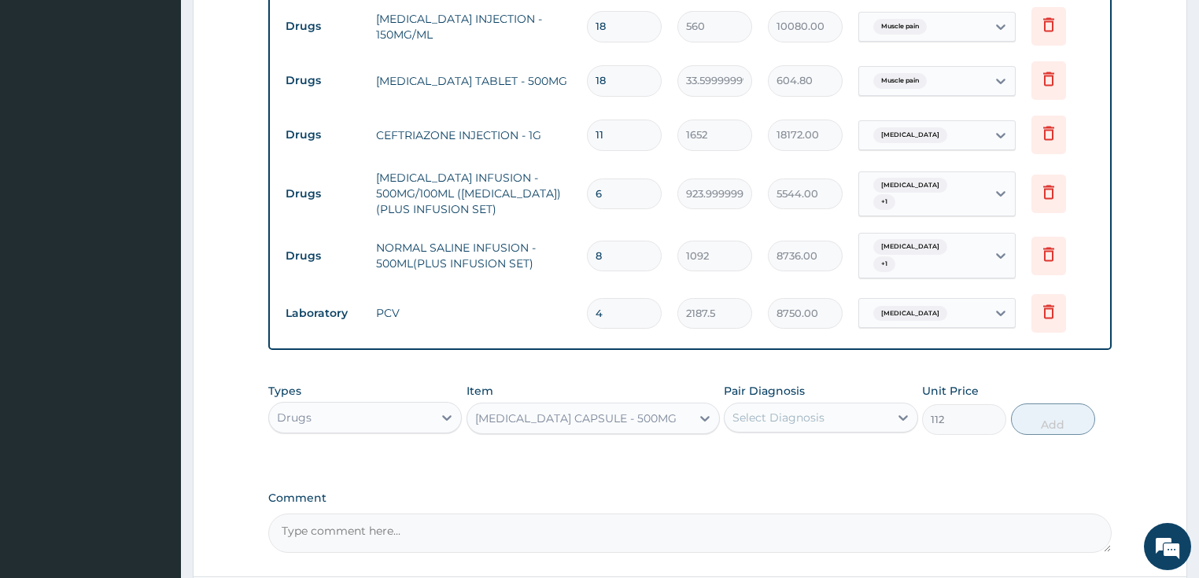
click at [800, 410] on div "Select Diagnosis" at bounding box center [779, 418] width 92 height 16
type input "1"
click at [789, 410] on div "Select Diagnosis" at bounding box center [779, 418] width 92 height 16
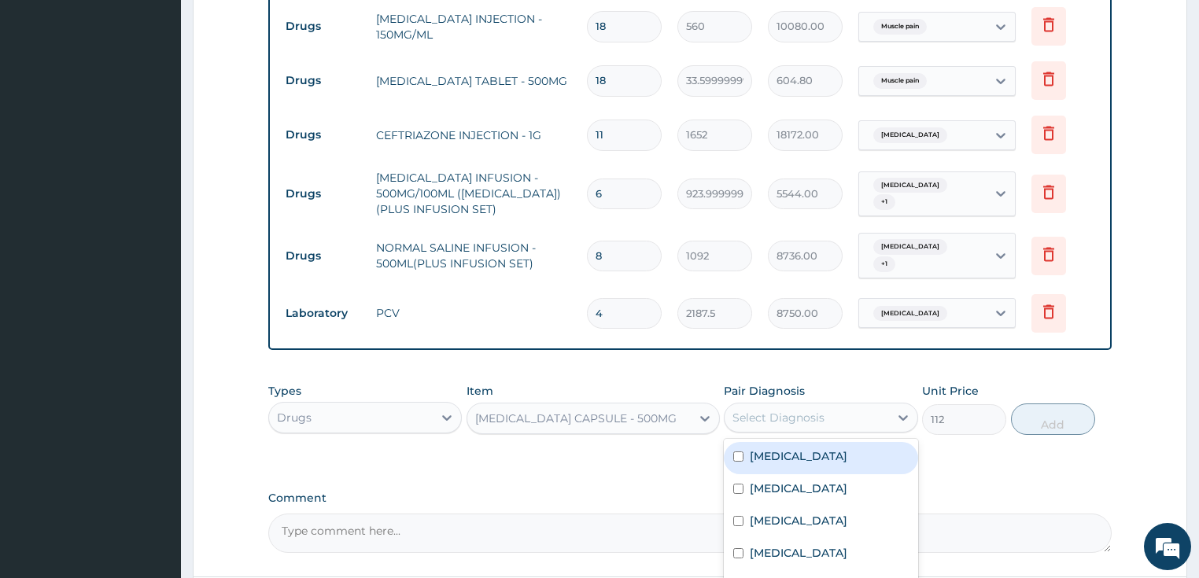
click at [789, 410] on div "Select Diagnosis" at bounding box center [779, 418] width 92 height 16
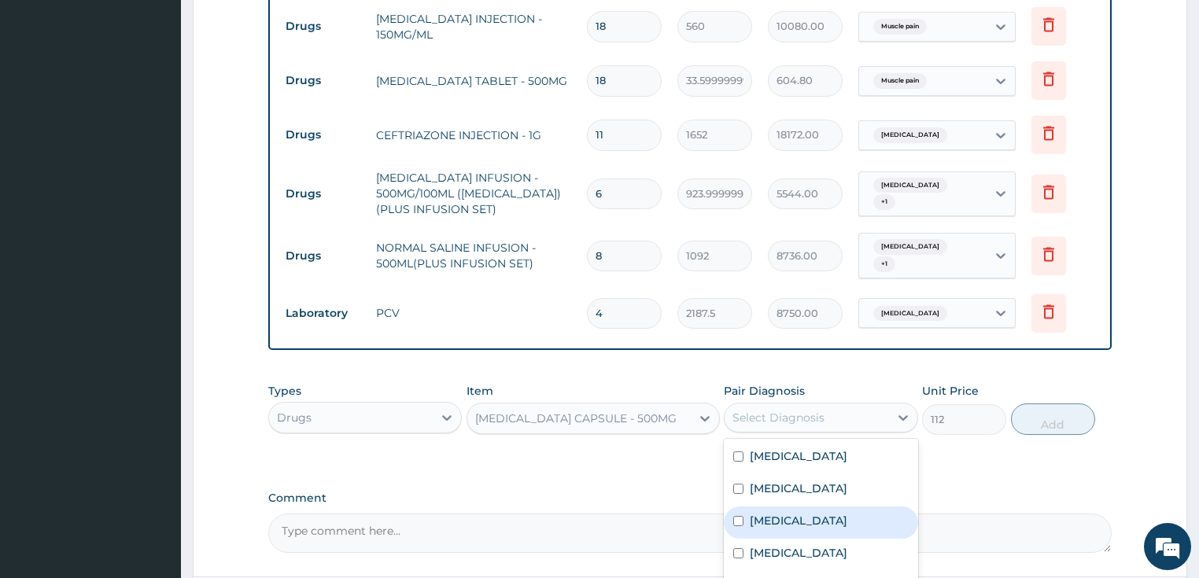
click at [786, 507] on div "[MEDICAL_DATA]" at bounding box center [821, 523] width 194 height 32
checkbox input "true"
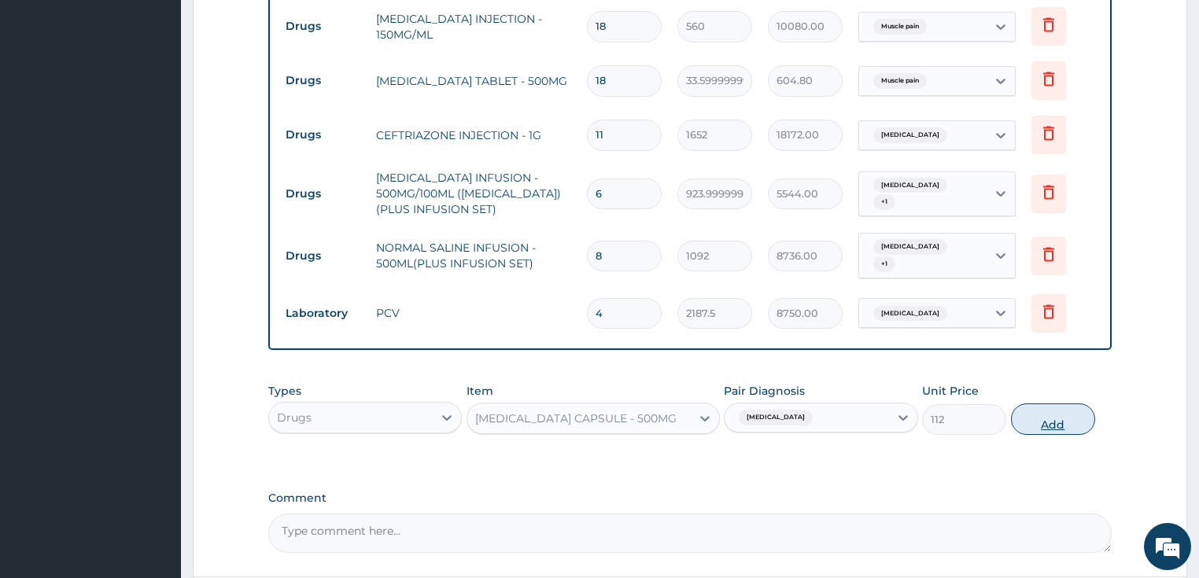
click at [1066, 404] on button "Add" at bounding box center [1053, 419] width 84 height 31
type input "0"
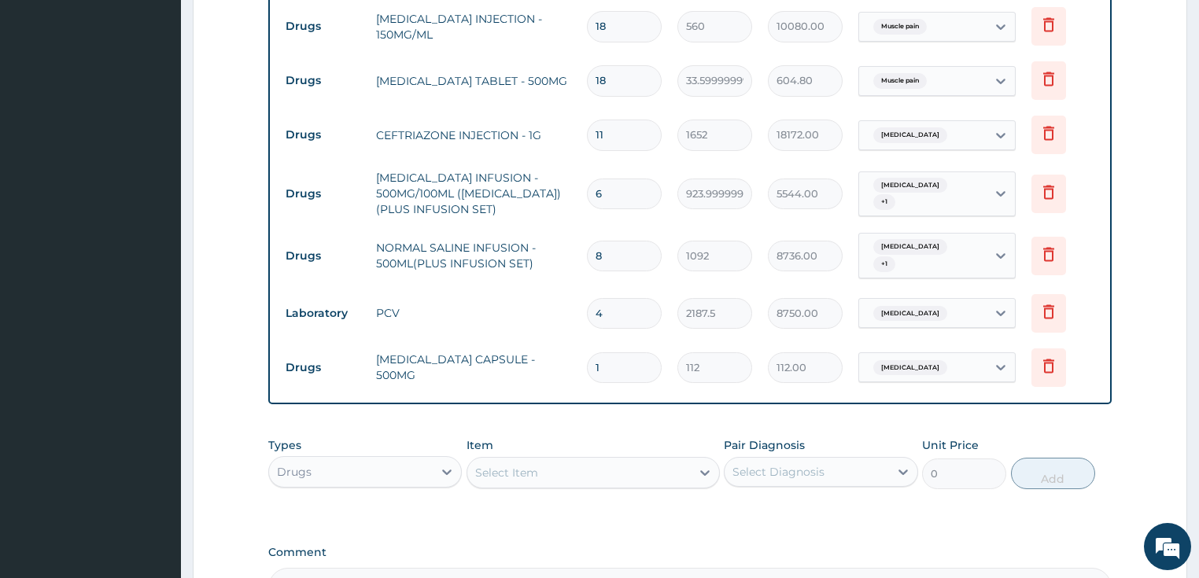
click at [630, 353] on input "1" at bounding box center [624, 368] width 75 height 31
type input "15"
type input "1680.00"
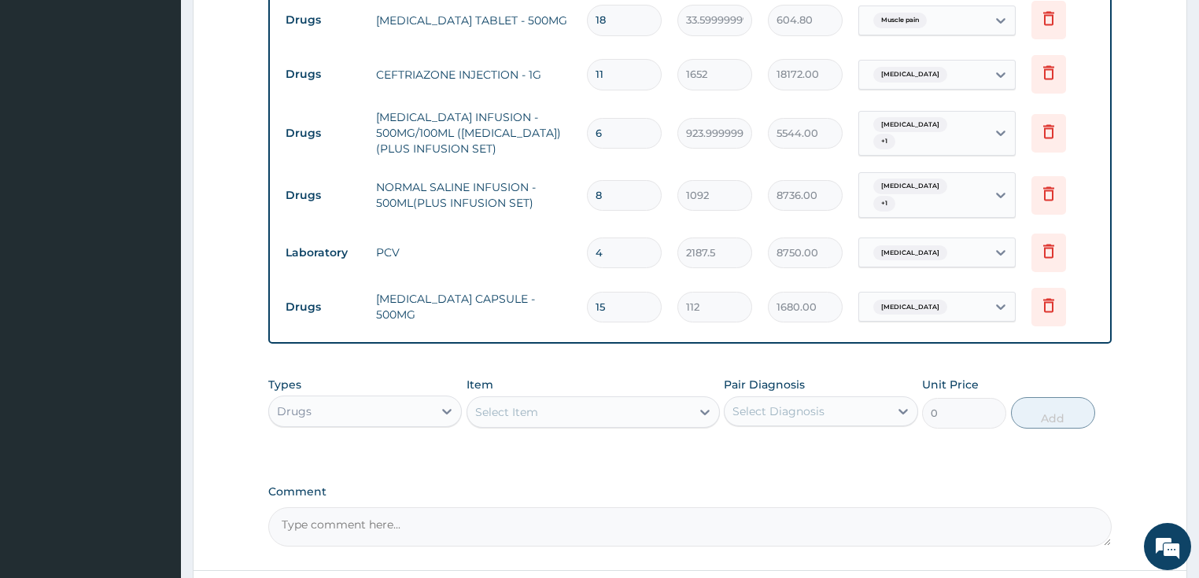
scroll to position [1480, 0]
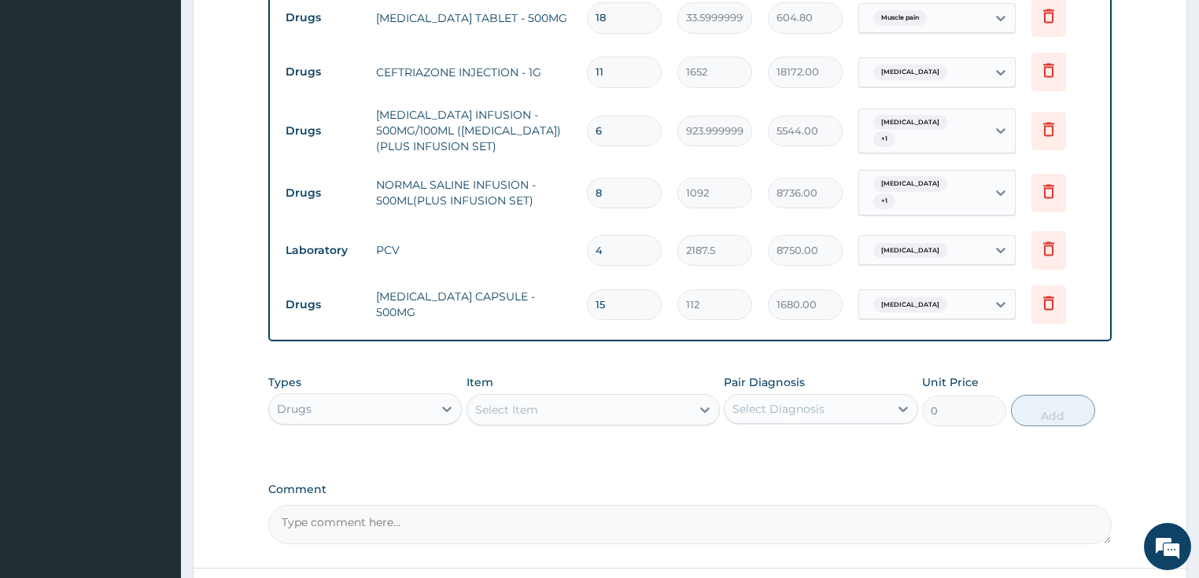
type input "15"
click at [535, 402] on div "Select Item" at bounding box center [506, 410] width 63 height 16
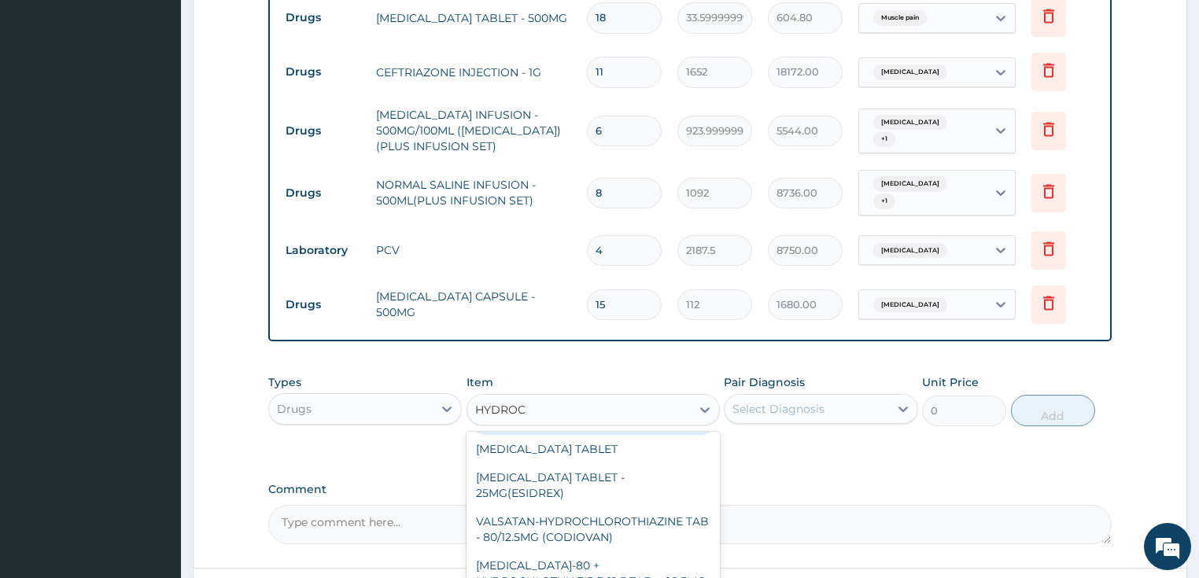
scroll to position [208, 0]
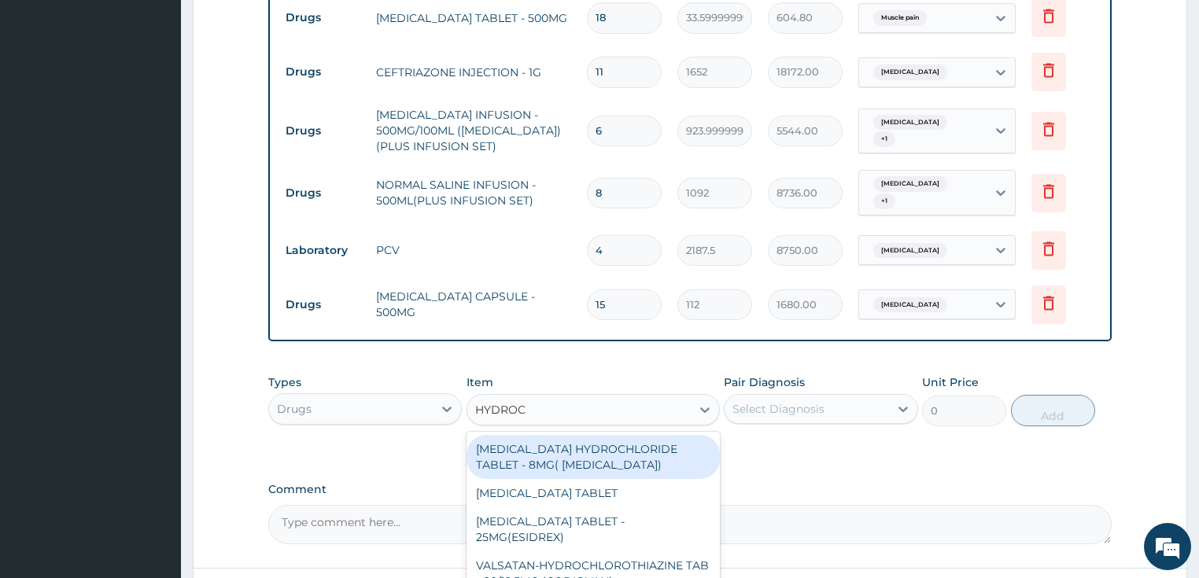
type input "HYDROCO"
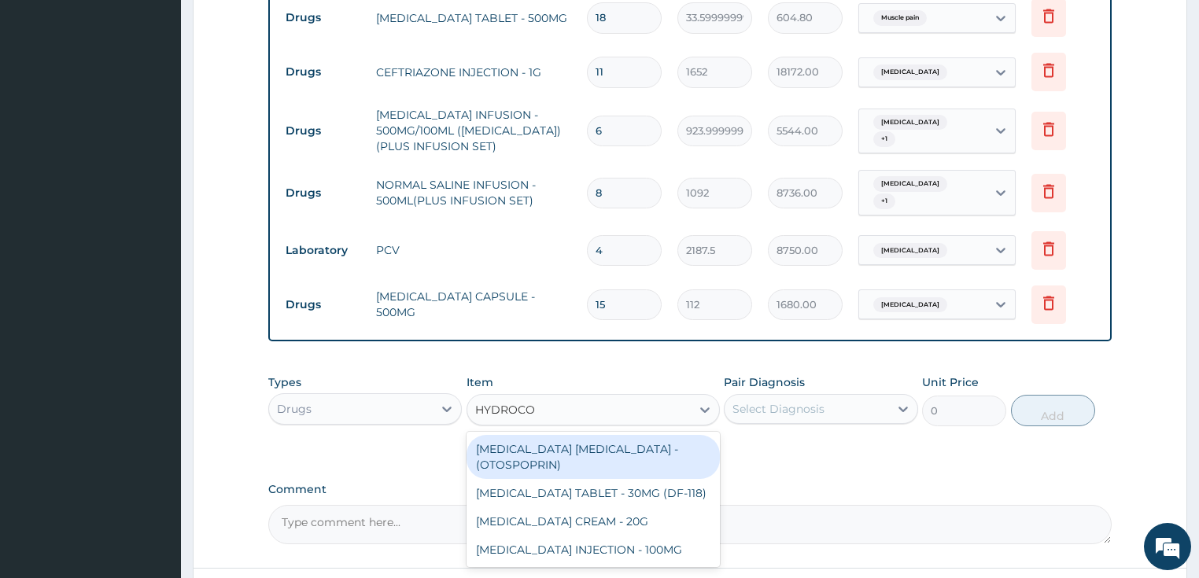
scroll to position [0, 0]
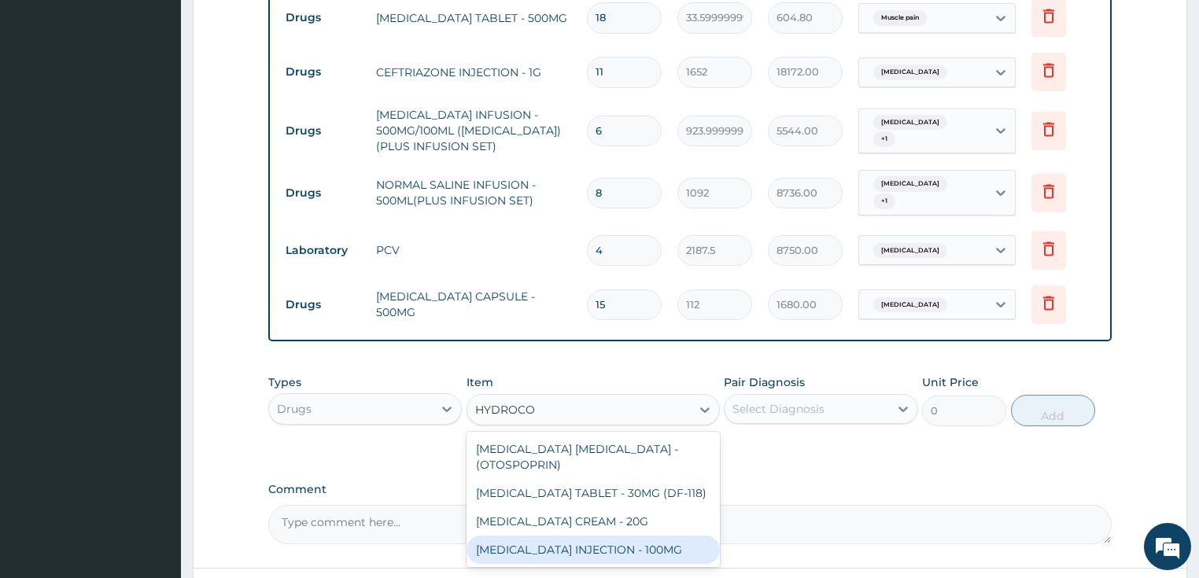
click at [590, 536] on div "[MEDICAL_DATA] INJECTION - 100MG" at bounding box center [593, 550] width 253 height 28
type input "840"
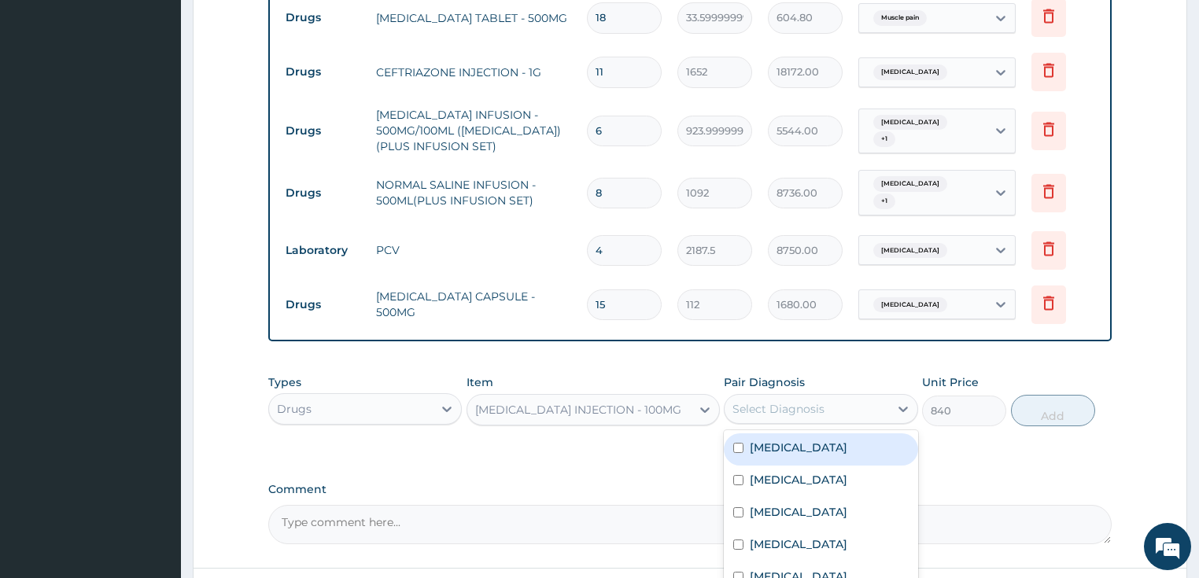
click at [811, 401] on div "Select Diagnosis" at bounding box center [779, 409] width 92 height 16
click at [787, 440] on label "[MEDICAL_DATA]" at bounding box center [799, 448] width 98 height 16
checkbox input "true"
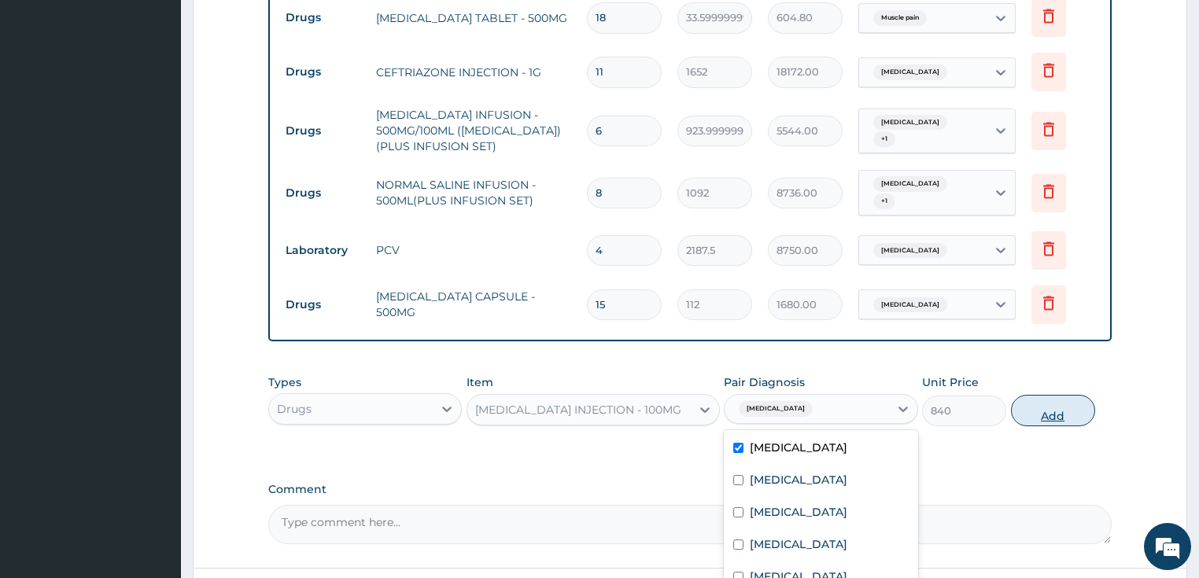
click at [1054, 395] on button "Add" at bounding box center [1053, 410] width 84 height 31
type input "0"
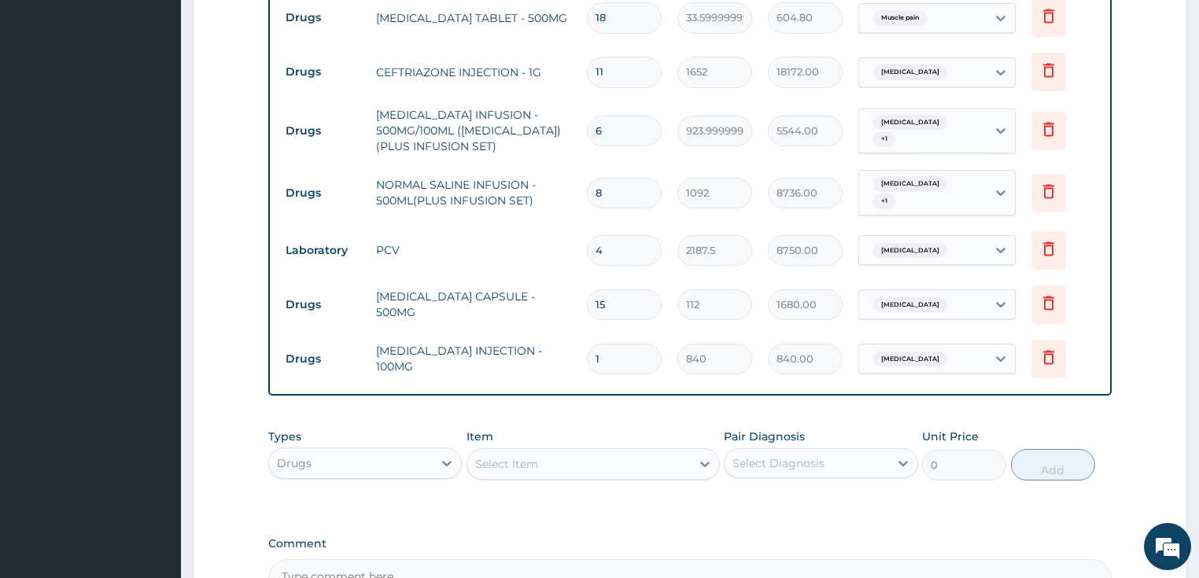
type input "0.00"
type input "4"
type input "3360.00"
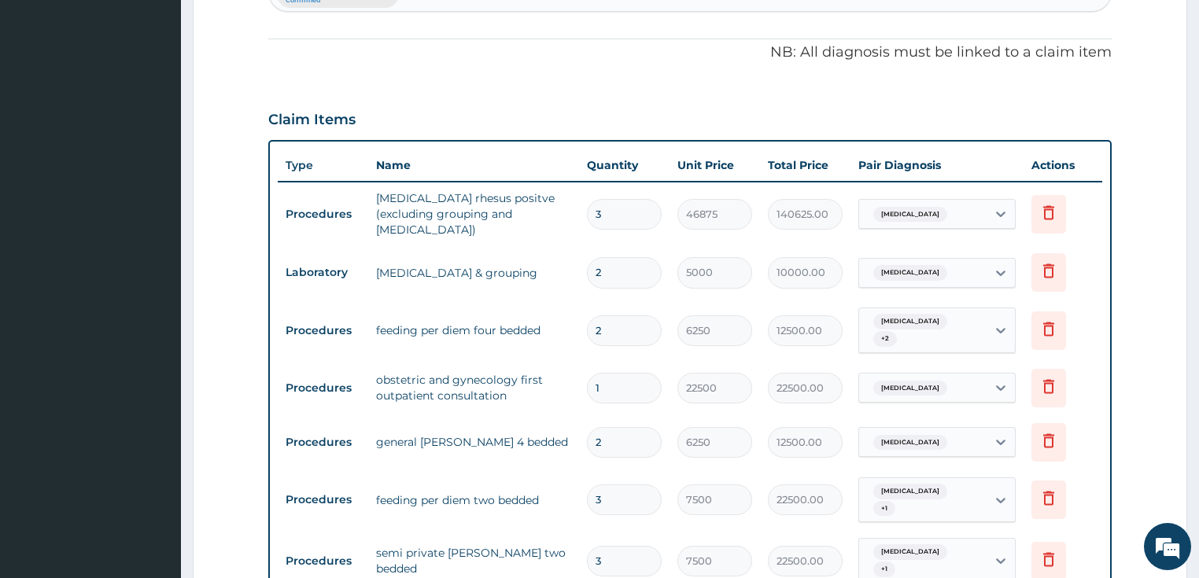
scroll to position [283, 0]
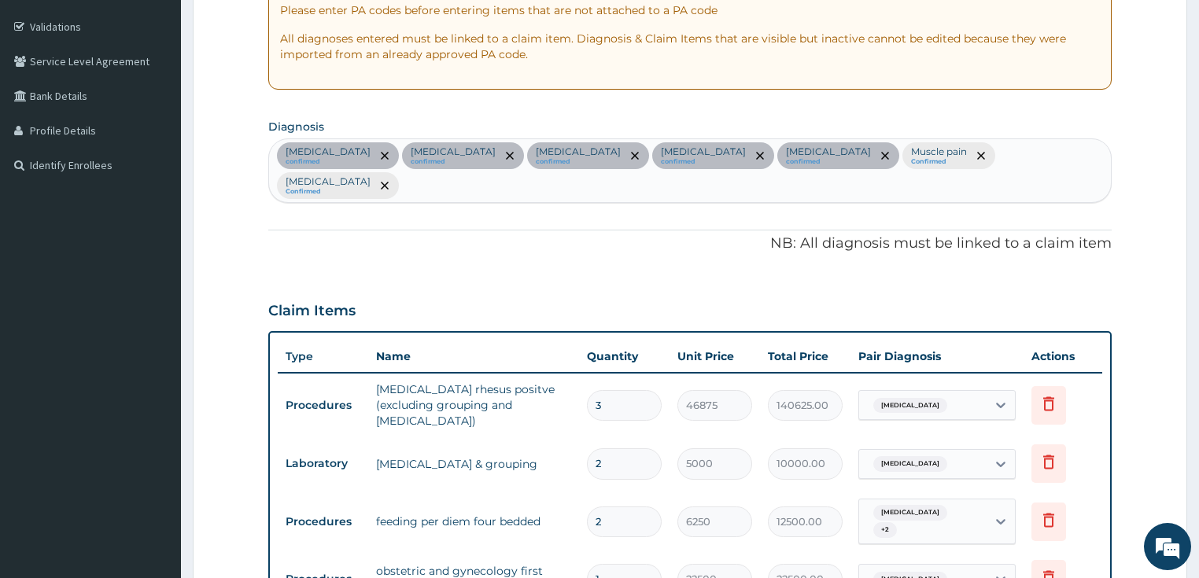
type input "4"
click at [978, 144] on div "[MEDICAL_DATA] confirmed [MEDICAL_DATA] confirmed [MEDICAL_DATA] confirmed [MED…" at bounding box center [690, 170] width 843 height 63
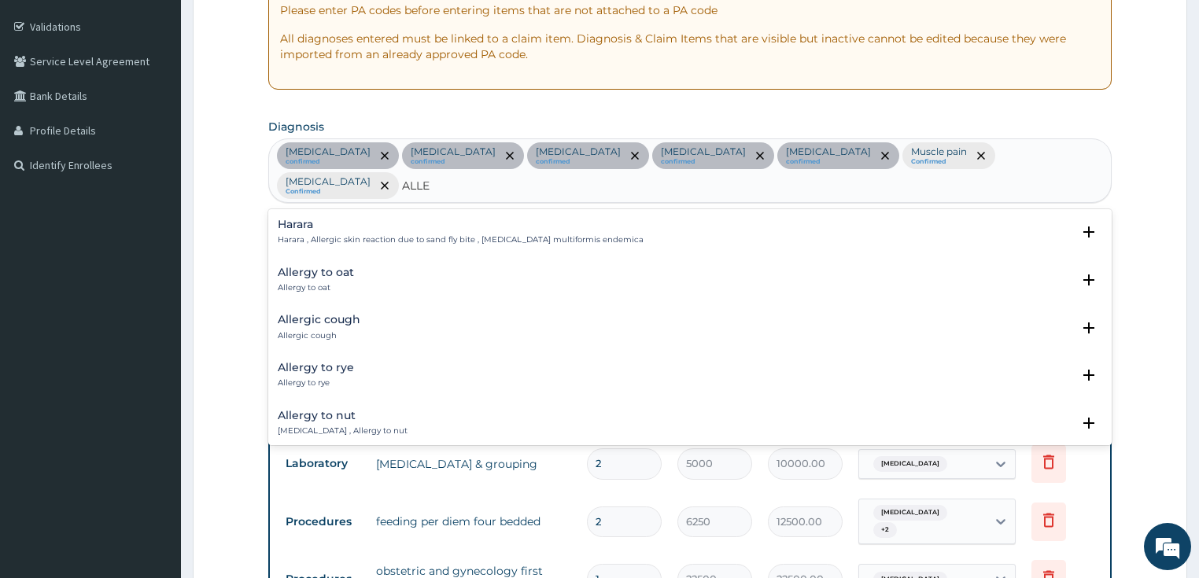
type input "ALLER"
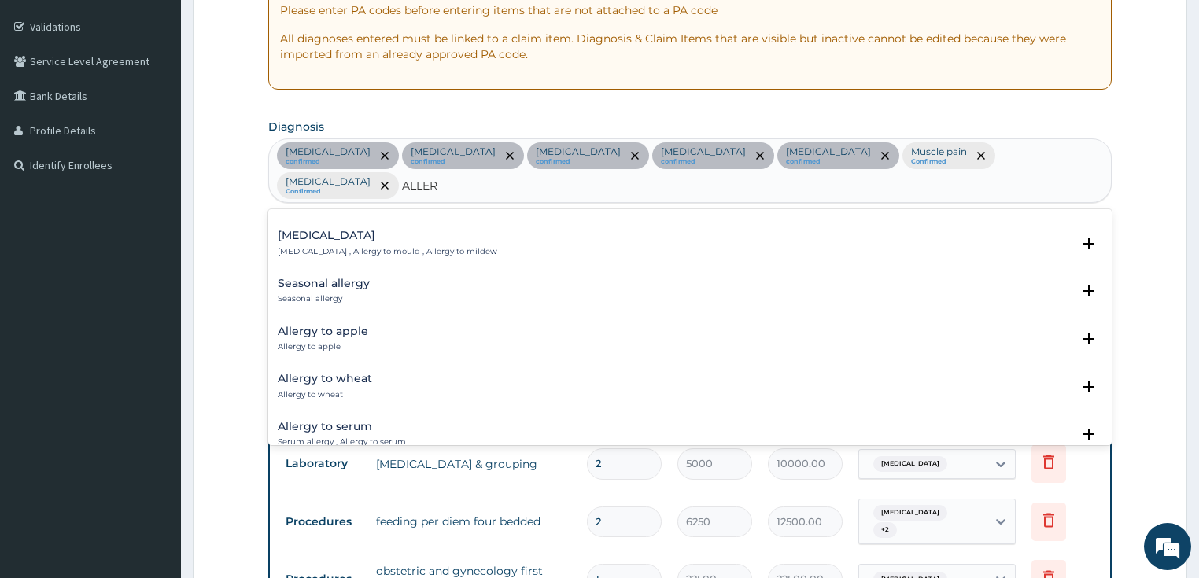
scroll to position [1024, 0]
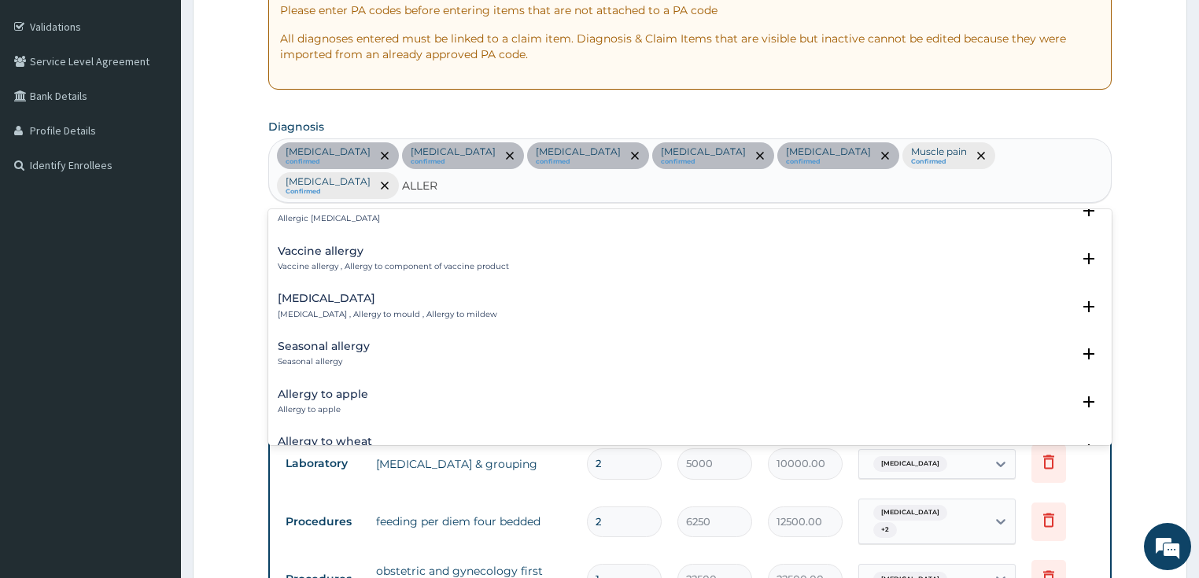
click at [337, 341] on div "Seasonal allergy Seasonal allergy" at bounding box center [324, 355] width 92 height 28
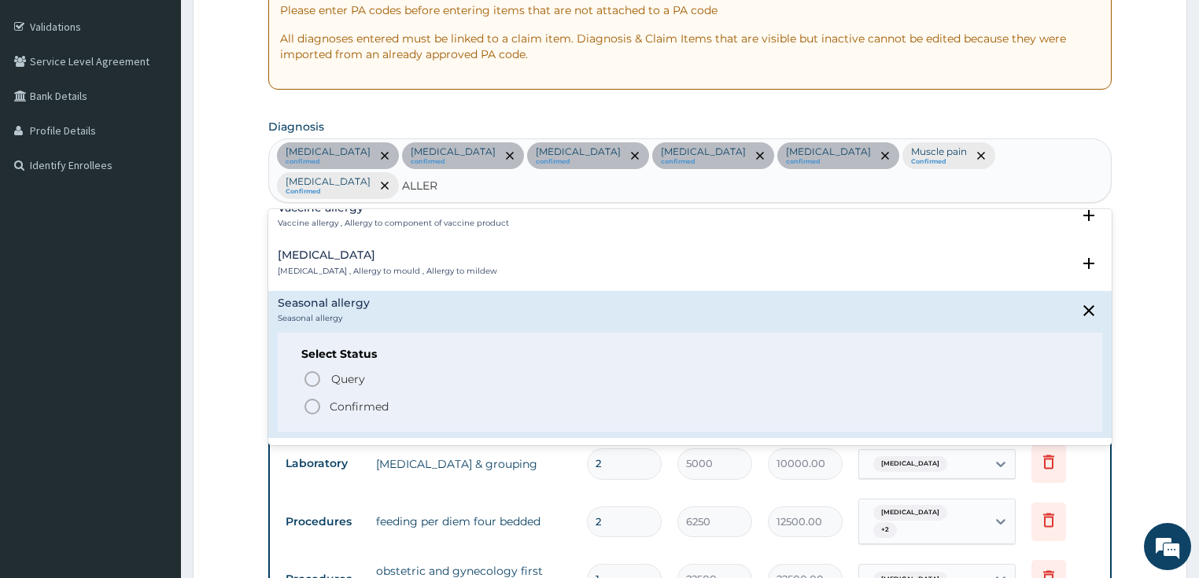
scroll to position [1087, 0]
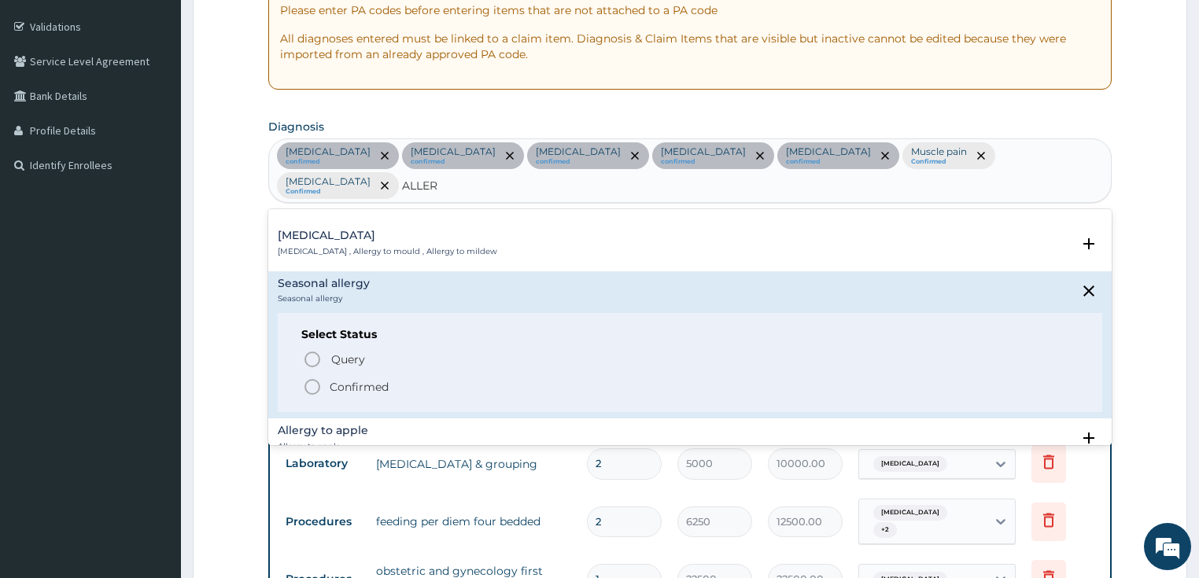
click at [311, 378] on icon "status option filled" at bounding box center [312, 387] width 19 height 19
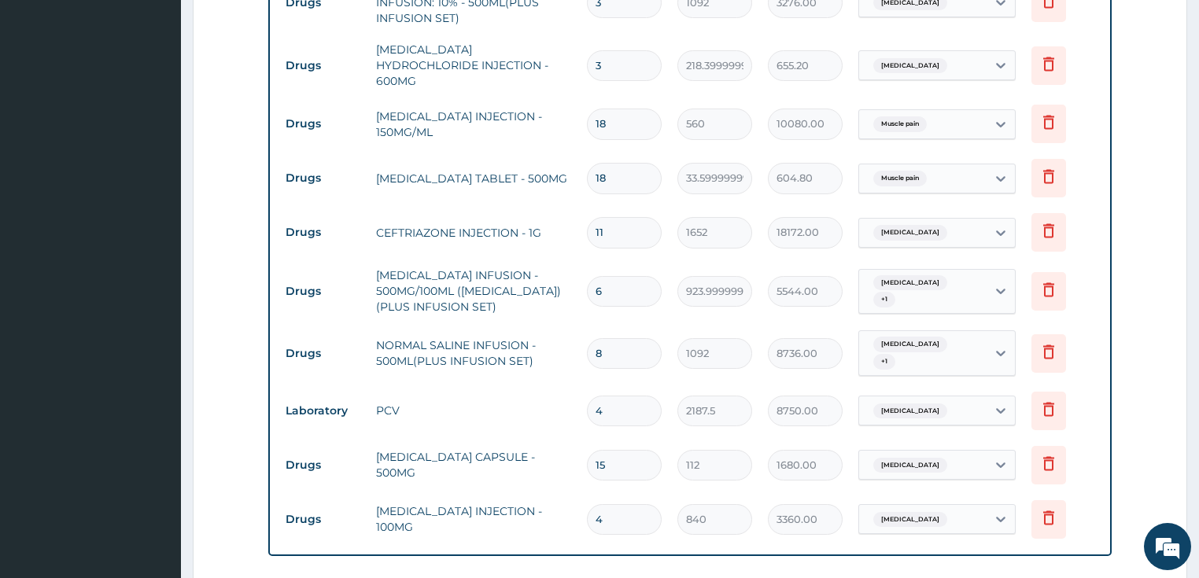
scroll to position [1417, 0]
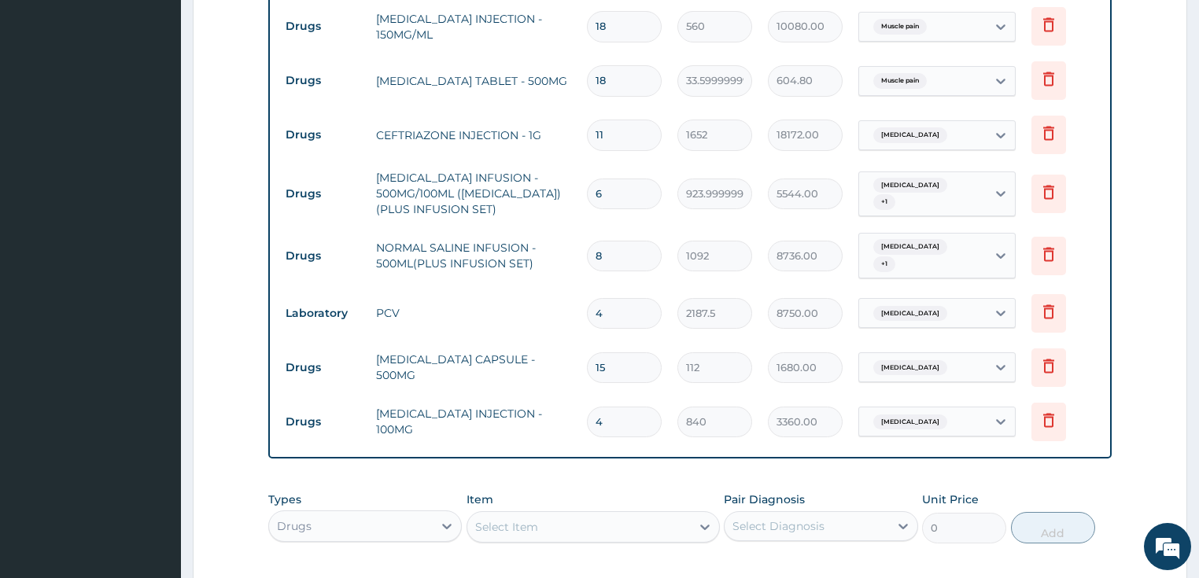
click at [926, 409] on div "[MEDICAL_DATA]" at bounding box center [923, 422] width 128 height 27
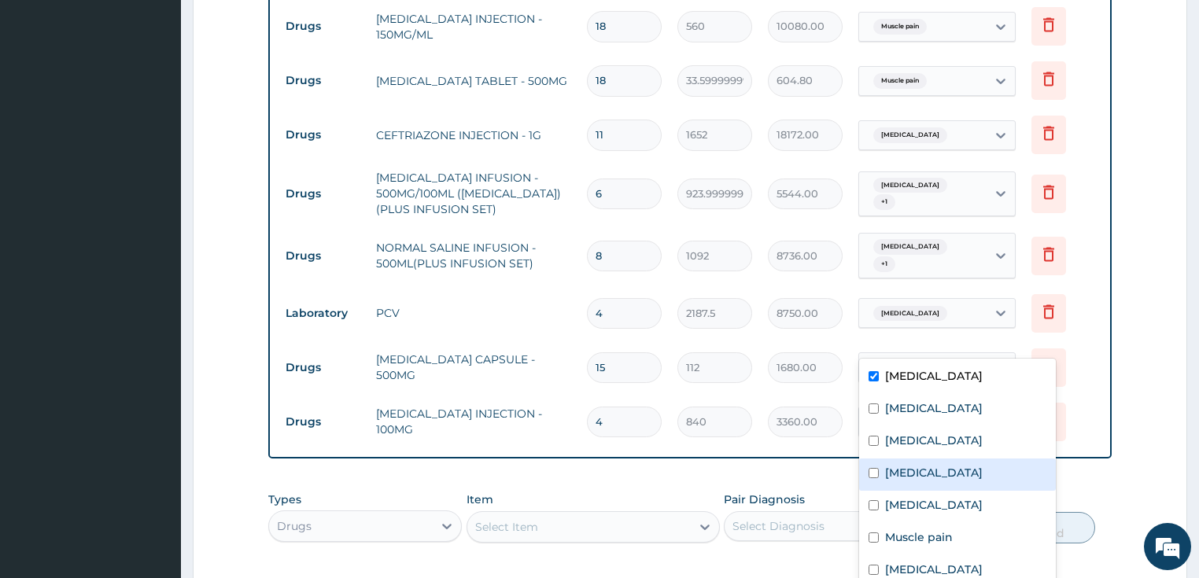
scroll to position [28, 0]
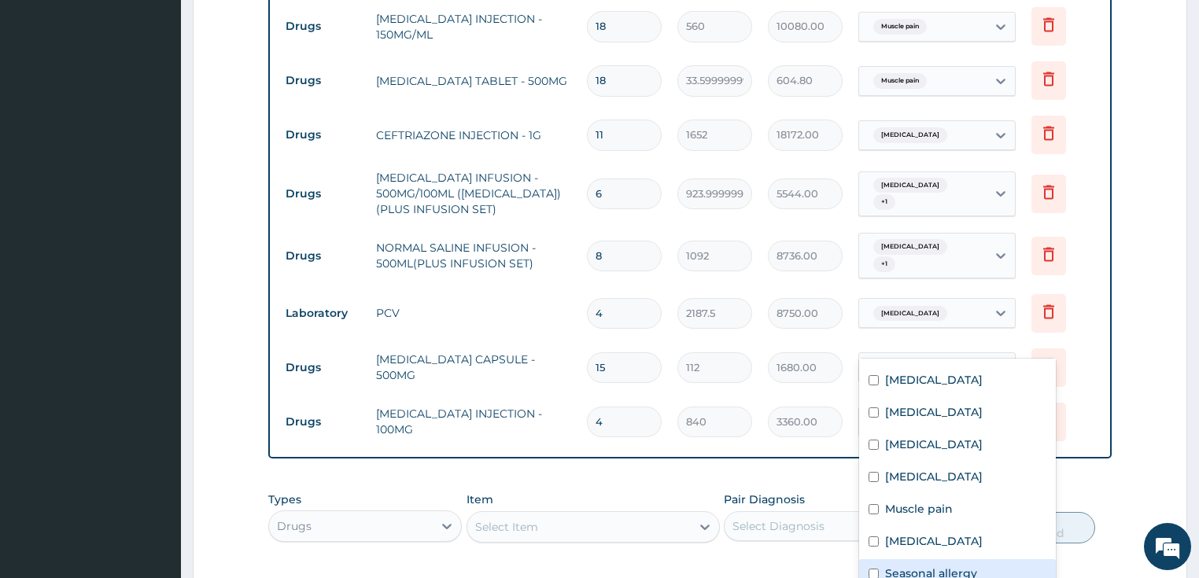
click at [939, 568] on label "Seasonal allergy" at bounding box center [931, 574] width 92 height 16
checkbox input "true"
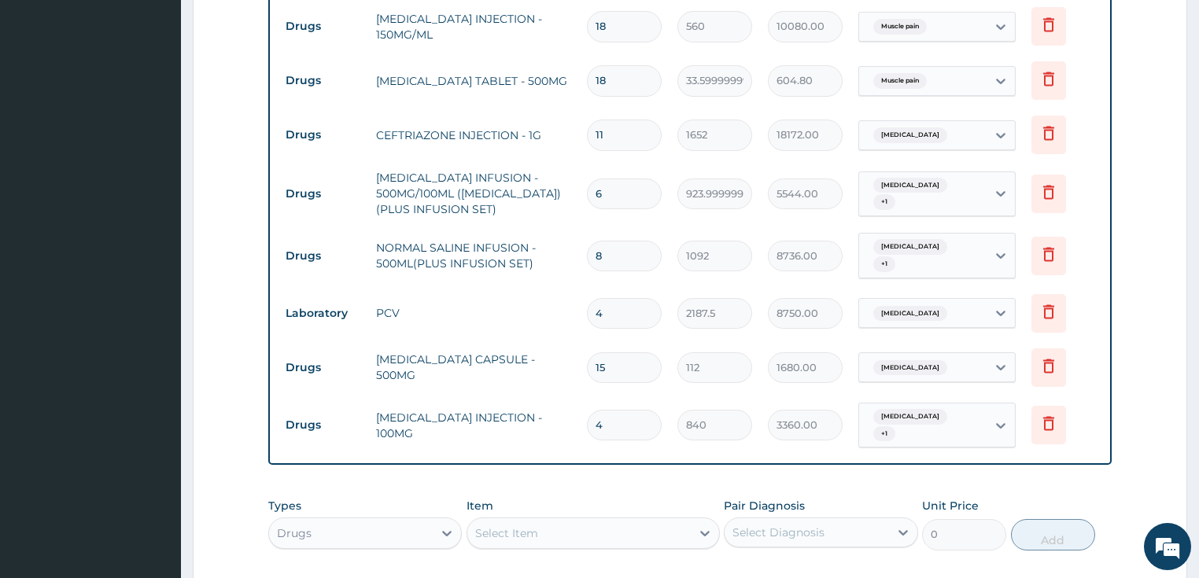
click at [633, 490] on div "Types Drugs Item Select Item Pair Diagnosis Select Diagnosis Unit Price 0 Add" at bounding box center [690, 524] width 844 height 68
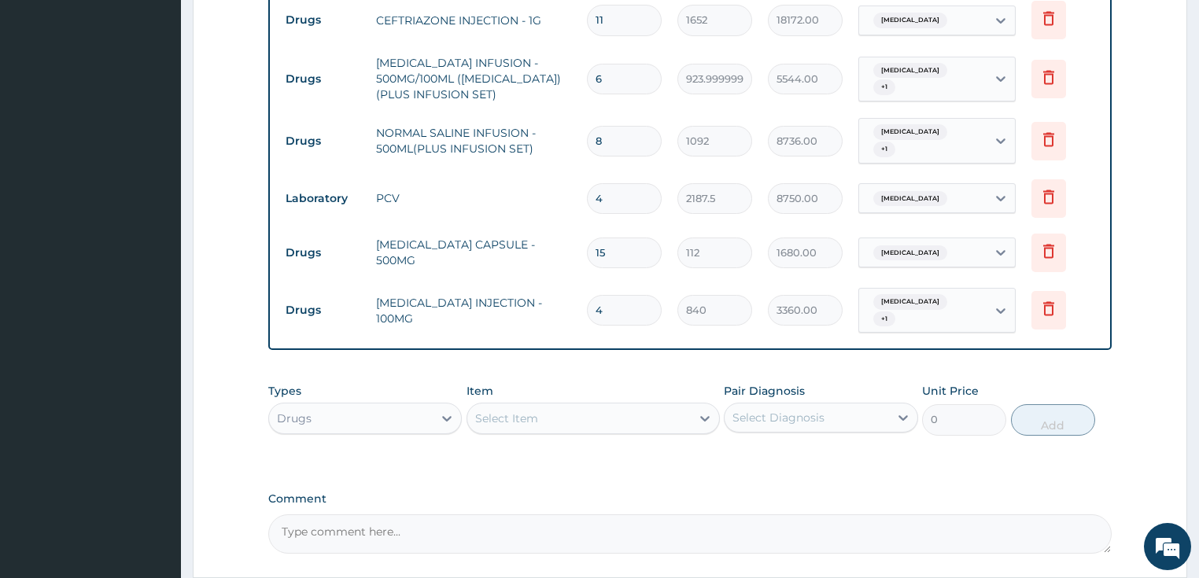
scroll to position [1580, 0]
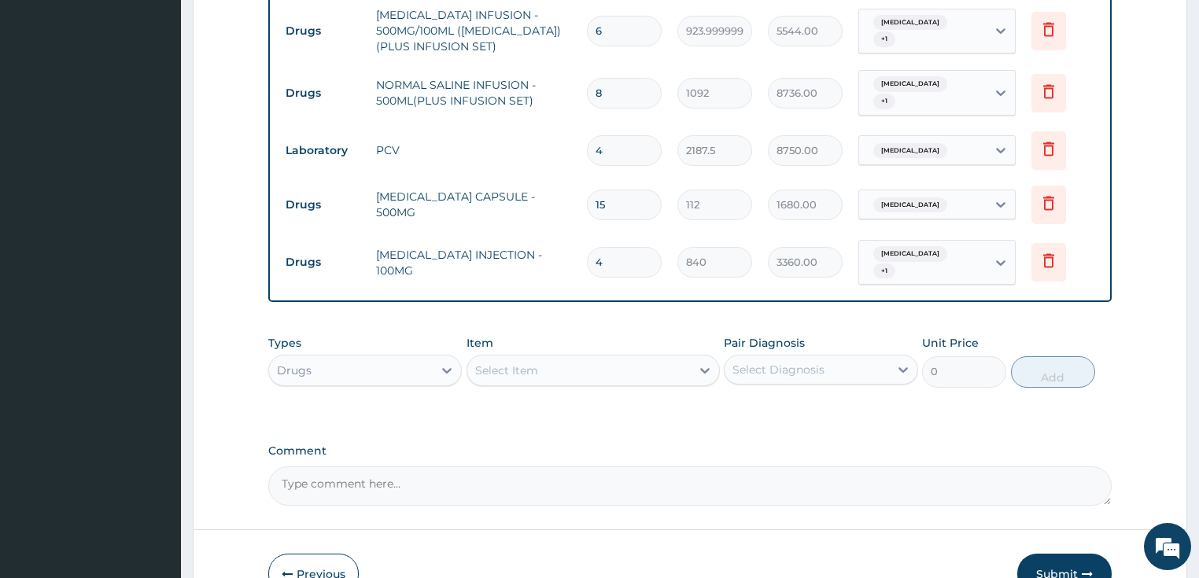
click at [319, 467] on textarea "Comment" at bounding box center [690, 486] width 844 height 39
type textarea "GOOD DAY,KINDLY APPROVE AS ENROLLEE WAS ADMITTED [DATE] AND DISCHARGED [DATE]"
click at [1055, 554] on button "Submit" at bounding box center [1065, 574] width 94 height 41
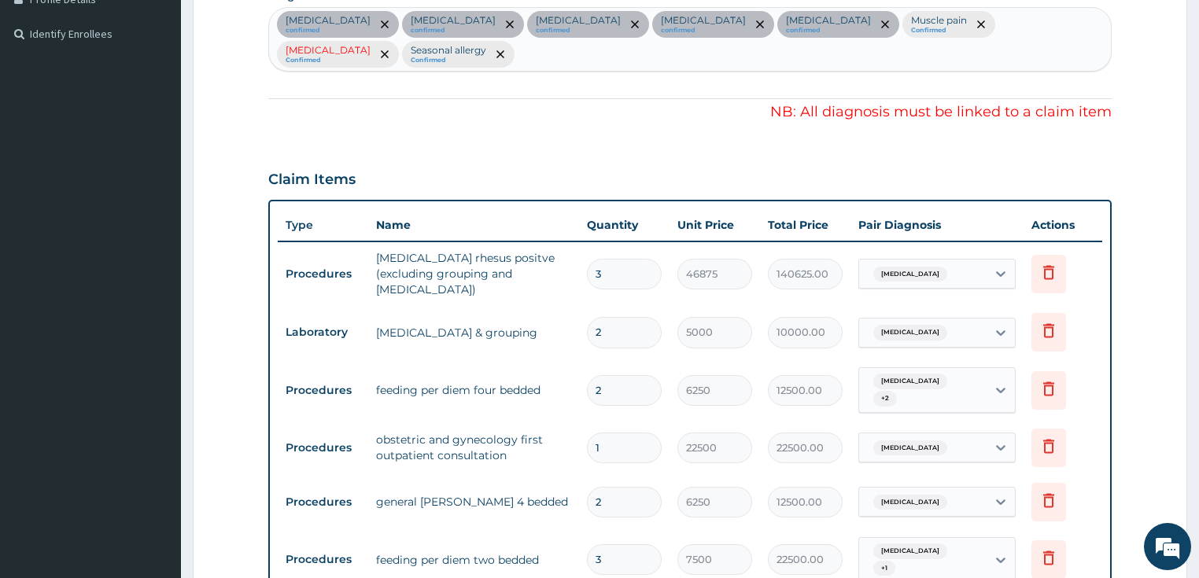
scroll to position [383, 0]
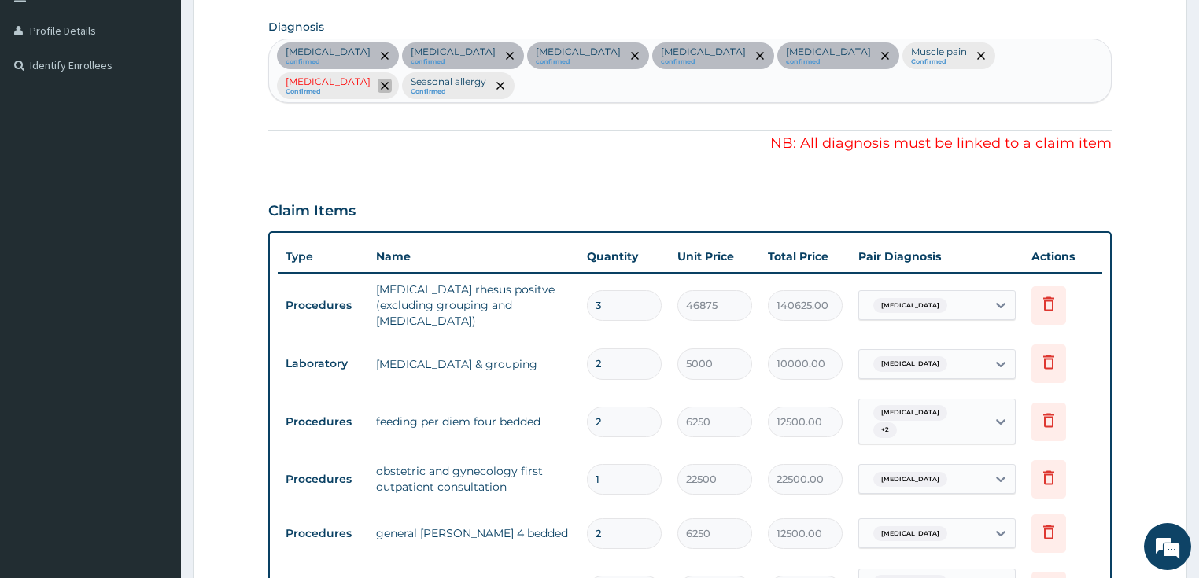
click at [392, 79] on span "remove selection option" at bounding box center [385, 86] width 14 height 14
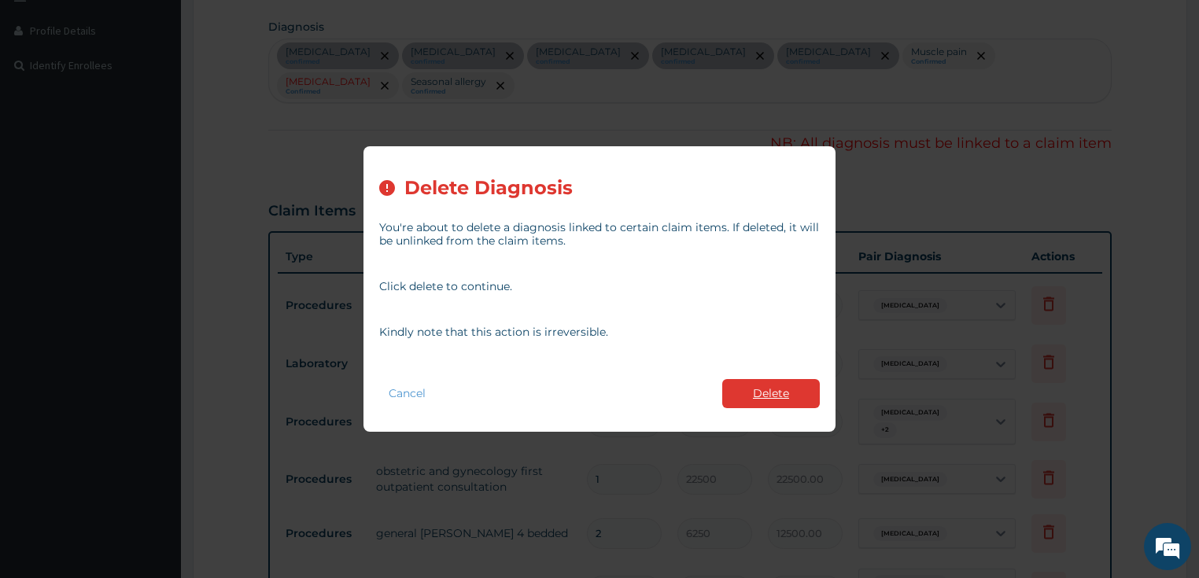
click at [761, 389] on button "Delete" at bounding box center [772, 393] width 98 height 29
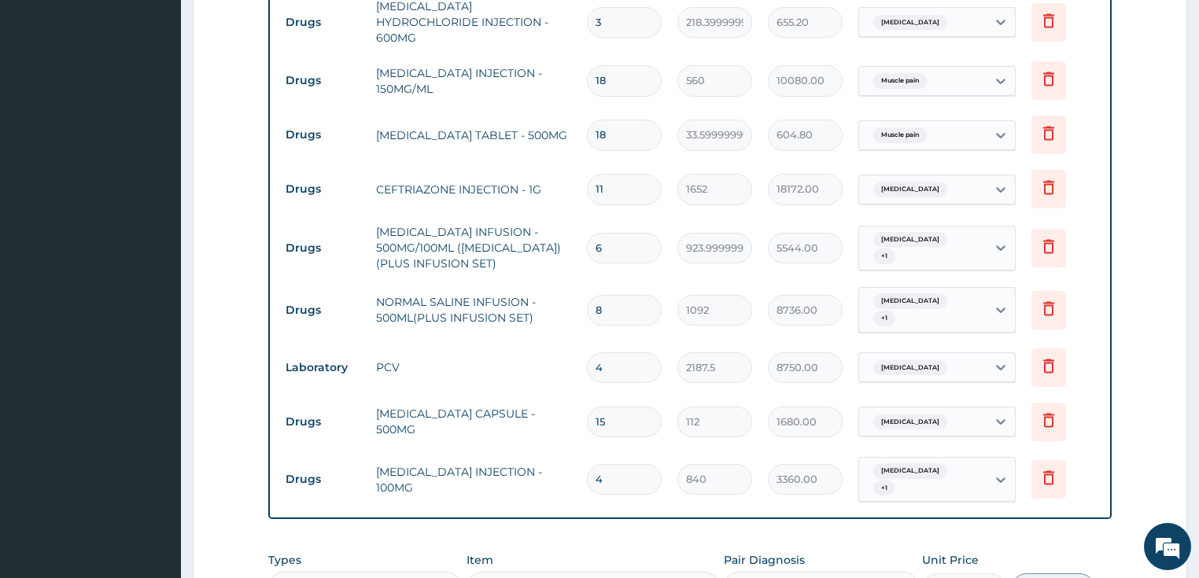
scroll to position [1580, 0]
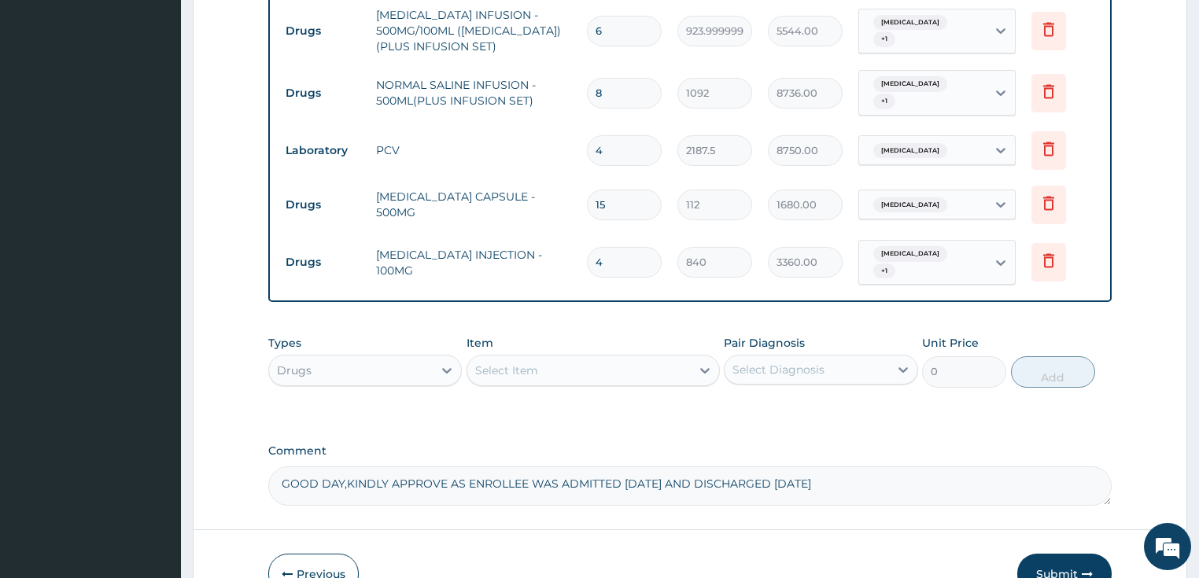
drag, startPoint x: 1049, startPoint y: 478, endPoint x: 671, endPoint y: 387, distance: 389.2
click at [1048, 554] on button "Submit" at bounding box center [1065, 574] width 94 height 41
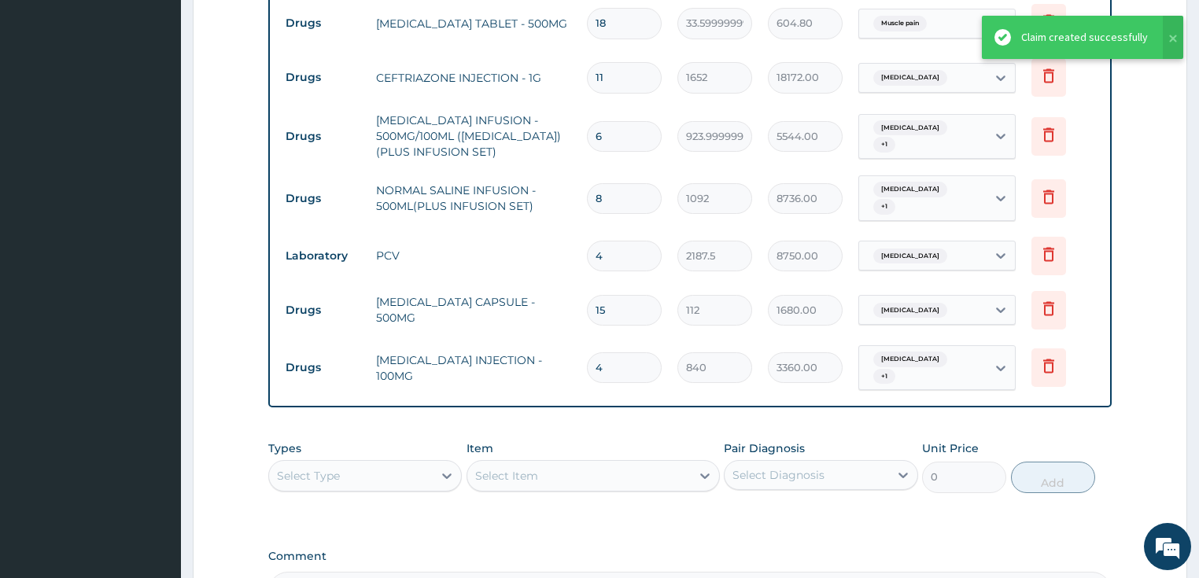
scroll to position [1202, 0]
